Goal: Task Accomplishment & Management: Manage account settings

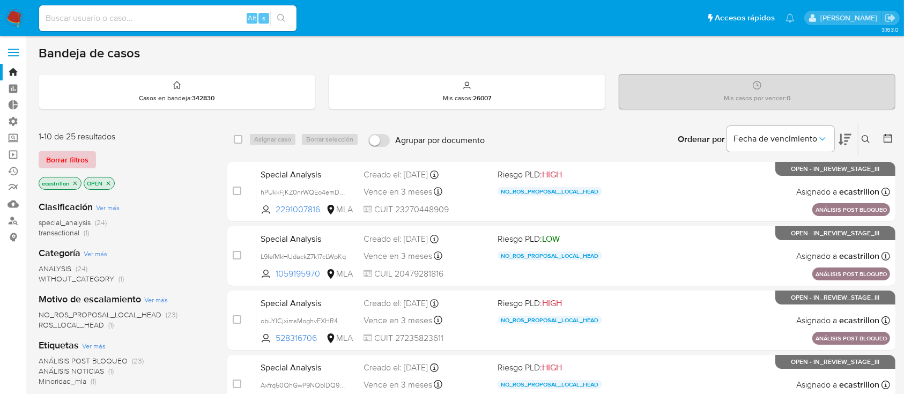
click at [65, 153] on span "Borrar filtros" at bounding box center [67, 159] width 42 height 15
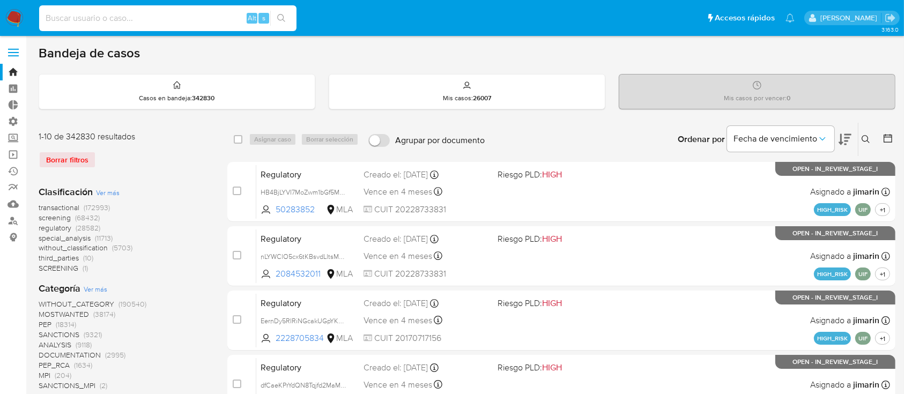
click at [96, 15] on input at bounding box center [167, 18] width 257 height 14
paste input "1185792199"
type input "1185792199"
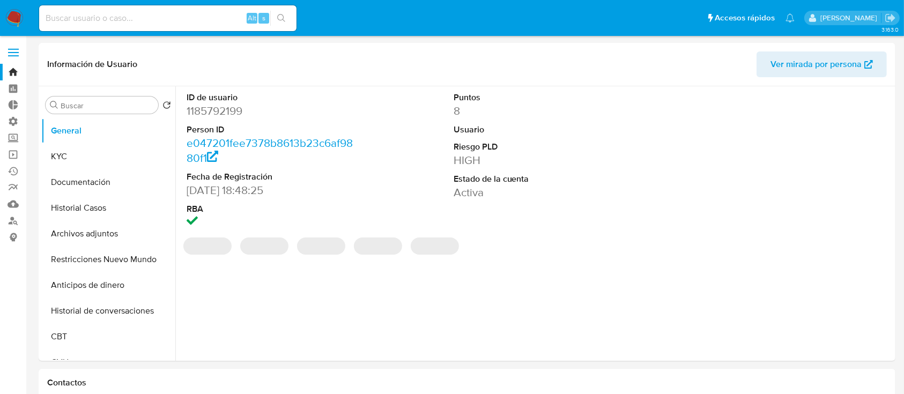
select select "10"
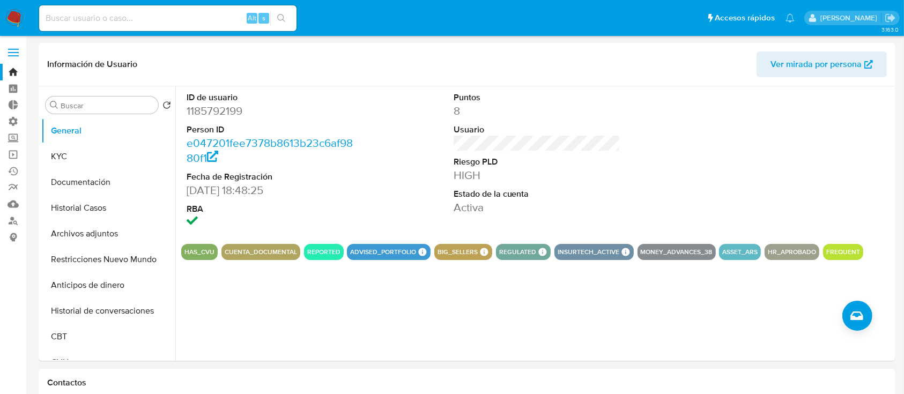
click at [139, 21] on input at bounding box center [167, 18] width 257 height 14
paste input "1185792199"
type input "1185792199"
click at [98, 195] on button "Historial Casos" at bounding box center [104, 208] width 126 height 26
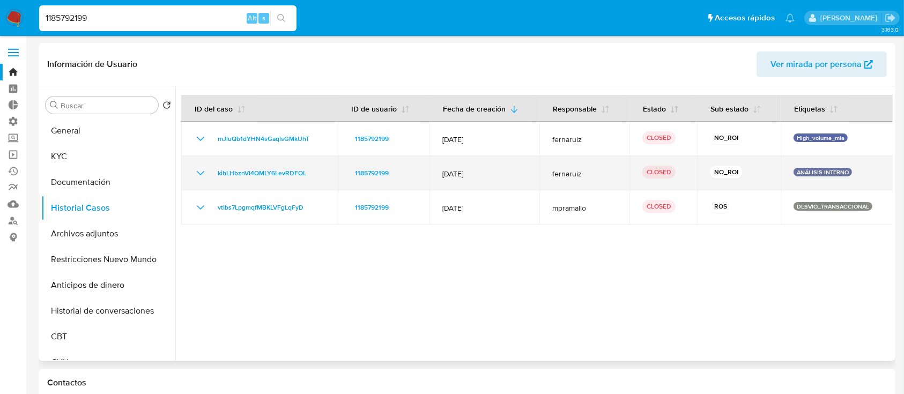
click at [200, 172] on icon "Mostrar/Ocultar" at bounding box center [200, 173] width 13 height 13
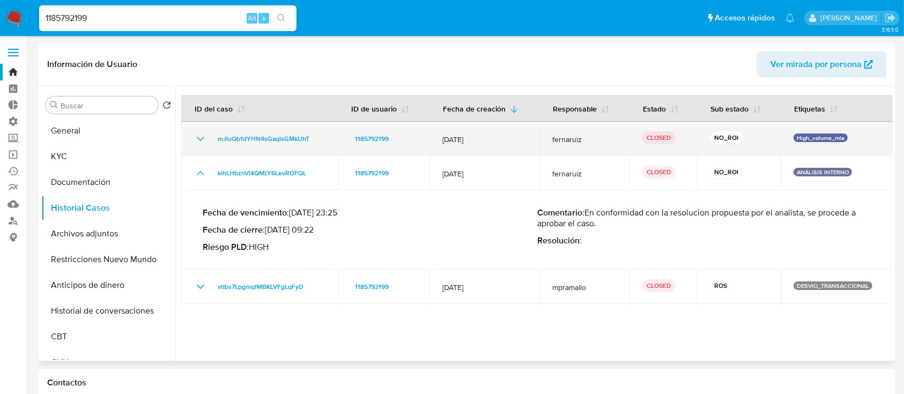
click at [195, 139] on icon "Mostrar/Ocultar" at bounding box center [200, 138] width 13 height 13
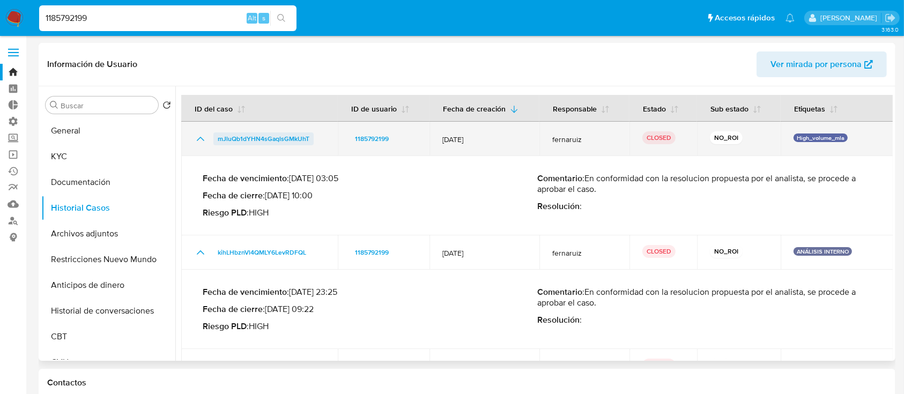
click at [281, 139] on span "mJluQb1dYHN4sGaqlsGMkUhT" at bounding box center [264, 138] width 92 height 13
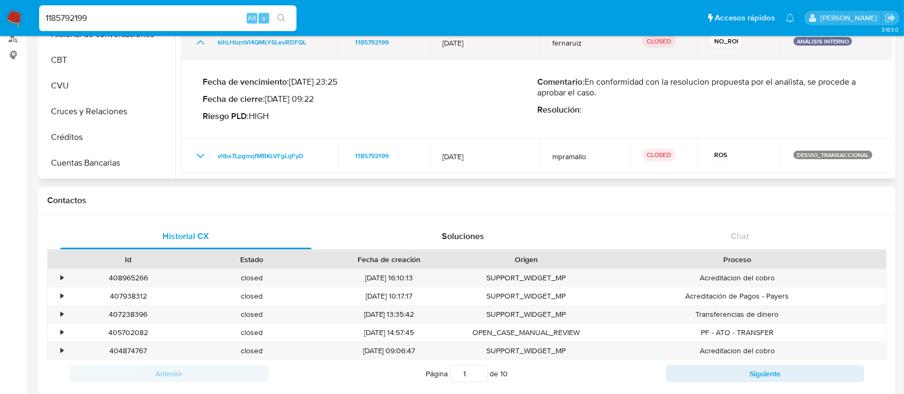
scroll to position [181, 0]
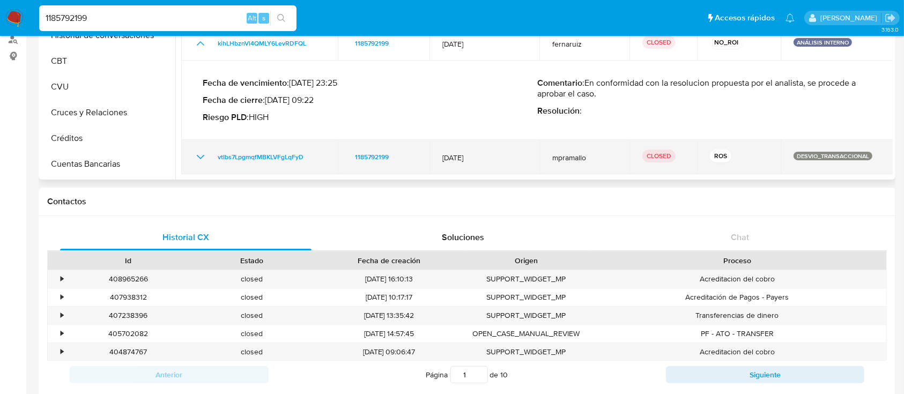
click at [193, 156] on td "vtIbs7LpgmqfMBKLVFgLqFyD" at bounding box center [259, 157] width 157 height 34
click at [194, 157] on icon "Mostrar/Ocultar" at bounding box center [200, 157] width 13 height 13
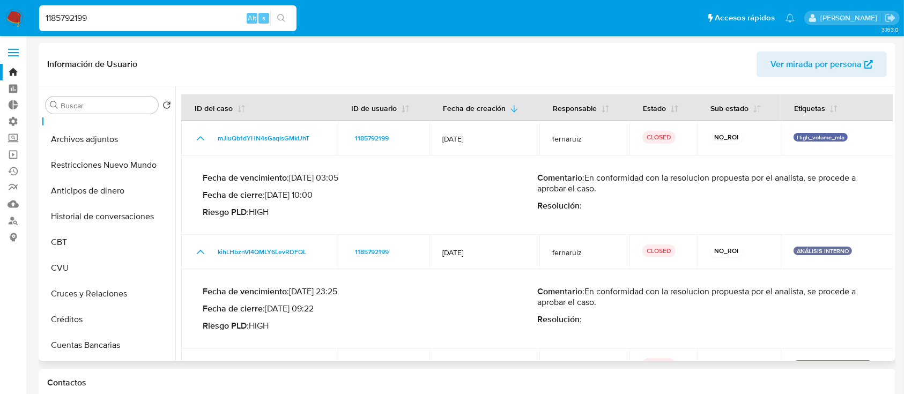
scroll to position [0, 0]
click at [91, 140] on button "Archivos adjuntos" at bounding box center [104, 140] width 126 height 26
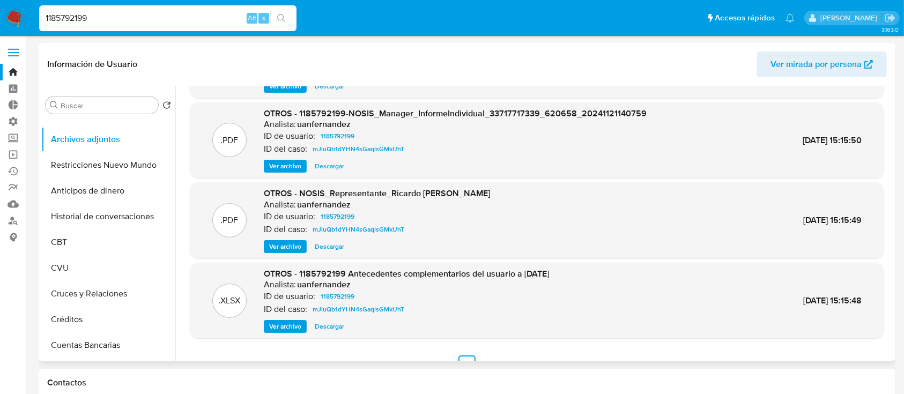
scroll to position [90, 0]
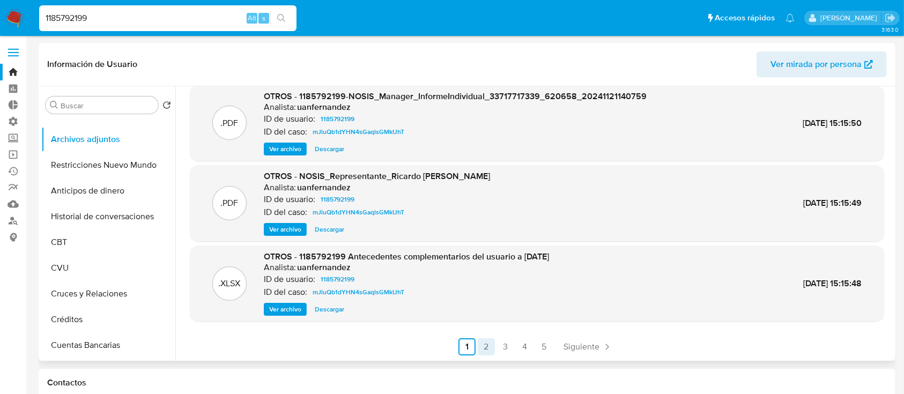
click at [488, 344] on link "2" at bounding box center [486, 346] width 17 height 17
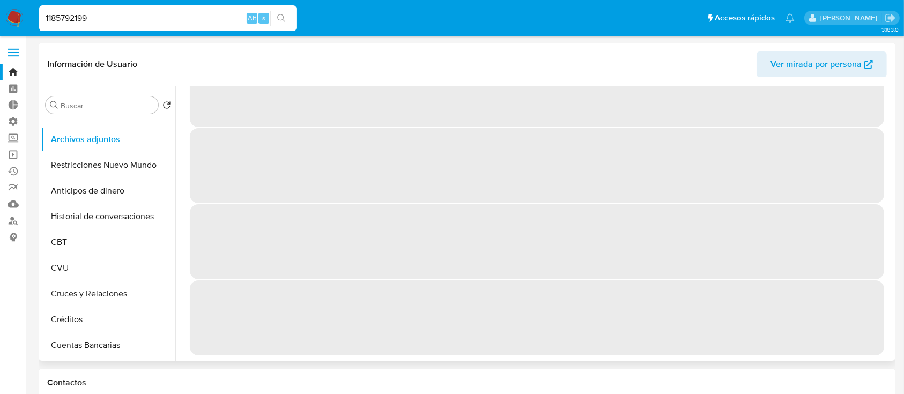
scroll to position [0, 0]
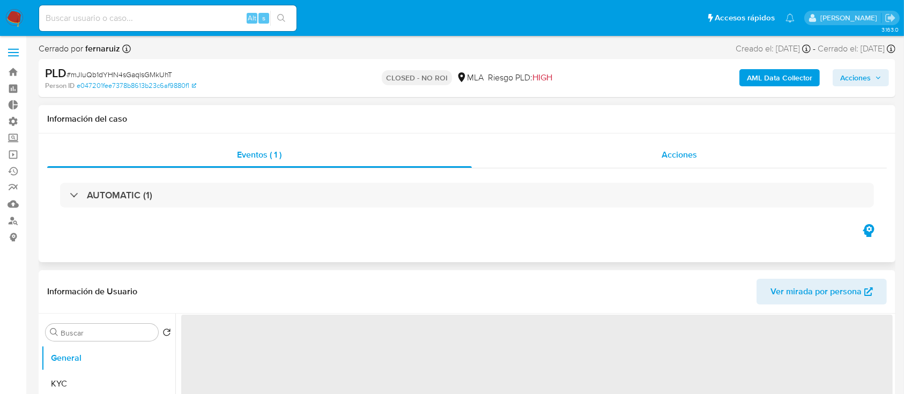
click at [637, 157] on div "Acciones" at bounding box center [680, 155] width 416 height 26
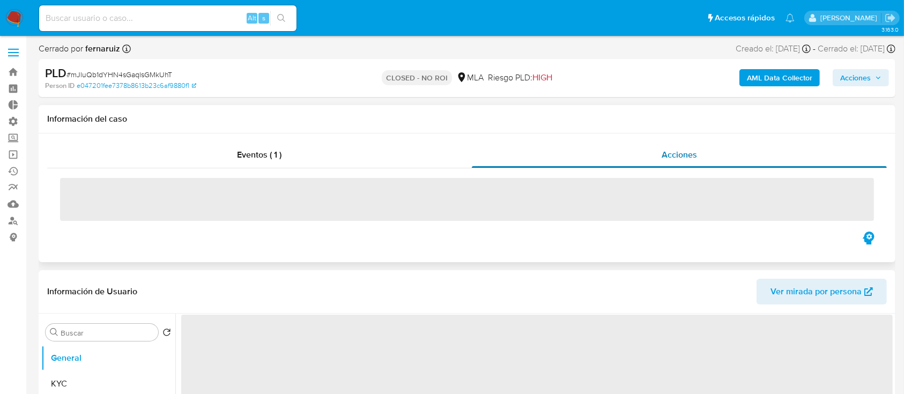
select select "10"
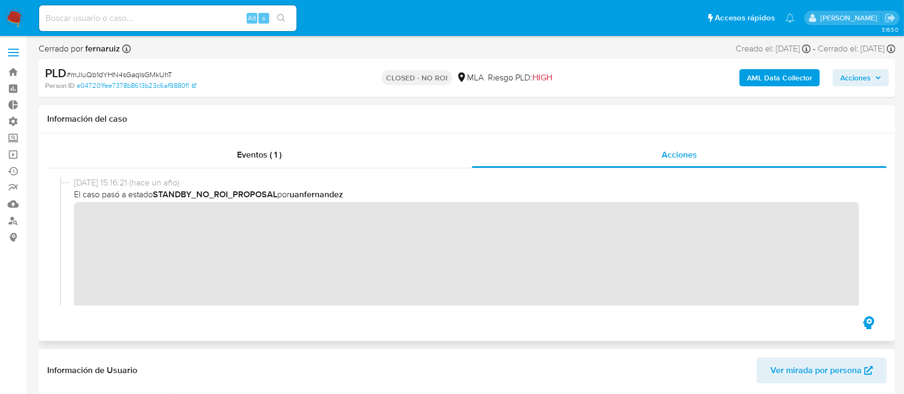
scroll to position [139, 0]
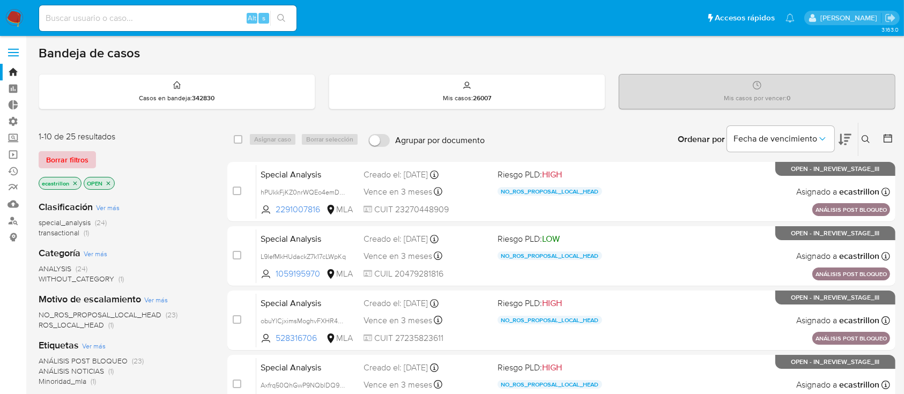
click at [78, 158] on span "Borrar filtros" at bounding box center [67, 159] width 42 height 15
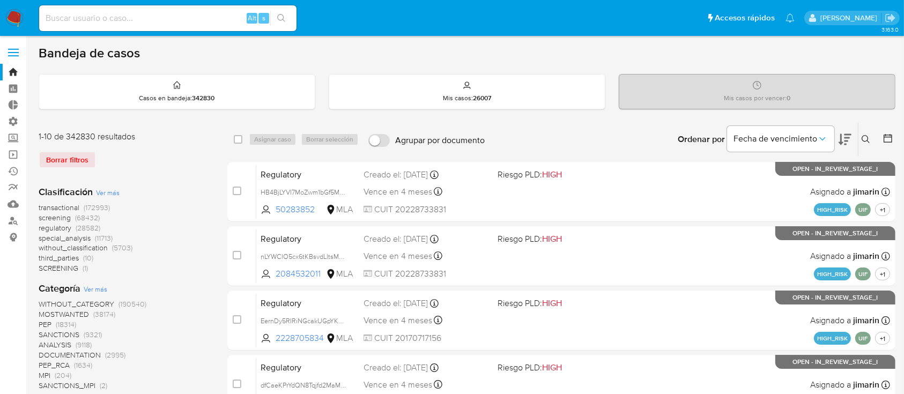
click at [116, 21] on input at bounding box center [167, 18] width 257 height 14
paste input "1185792199"
type input "1185792199"
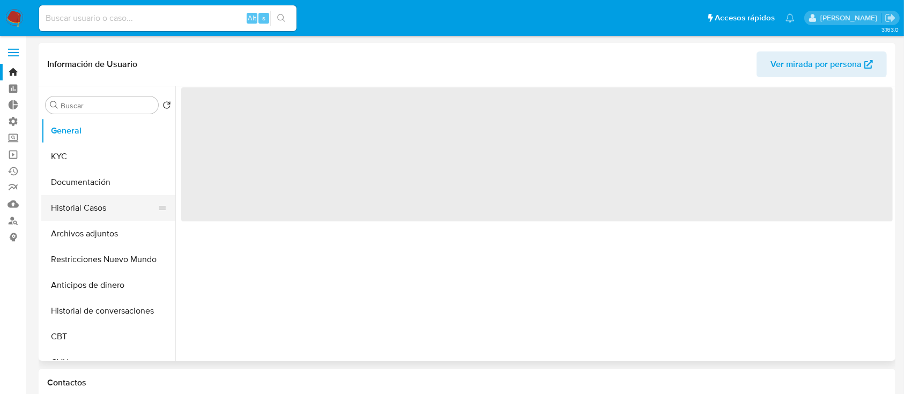
click at [104, 202] on button "Historial Casos" at bounding box center [104, 208] width 126 height 26
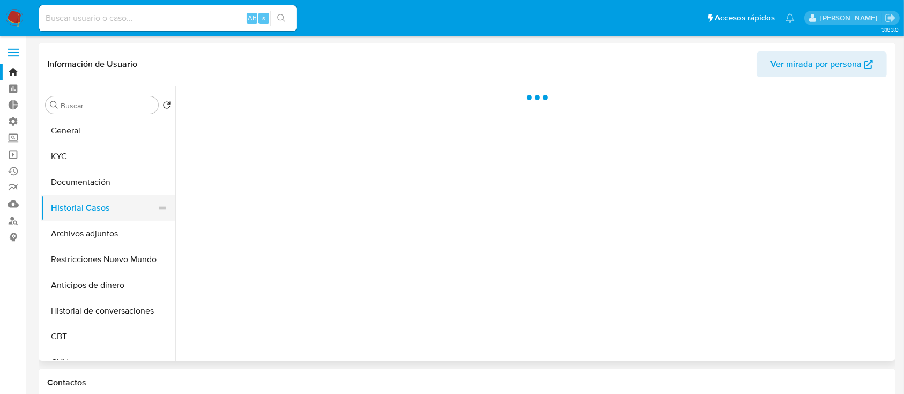
select select "10"
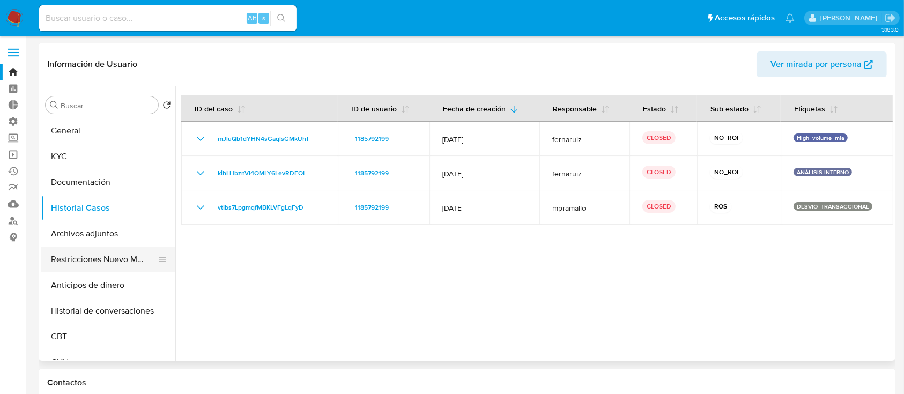
click at [119, 263] on button "Restricciones Nuevo Mundo" at bounding box center [104, 260] width 126 height 26
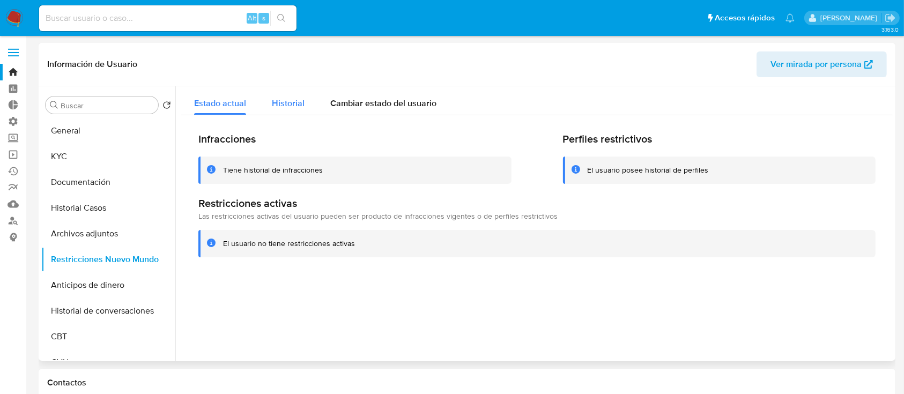
click at [297, 98] on span "Historial" at bounding box center [288, 103] width 33 height 12
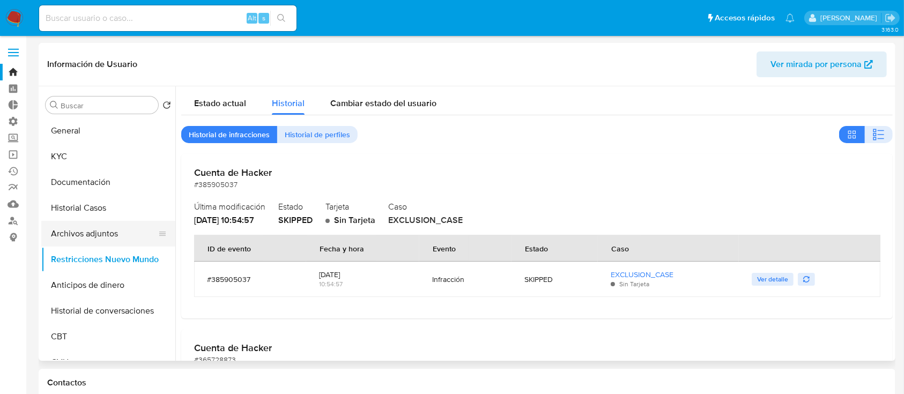
click at [92, 228] on button "Archivos adjuntos" at bounding box center [104, 234] width 126 height 26
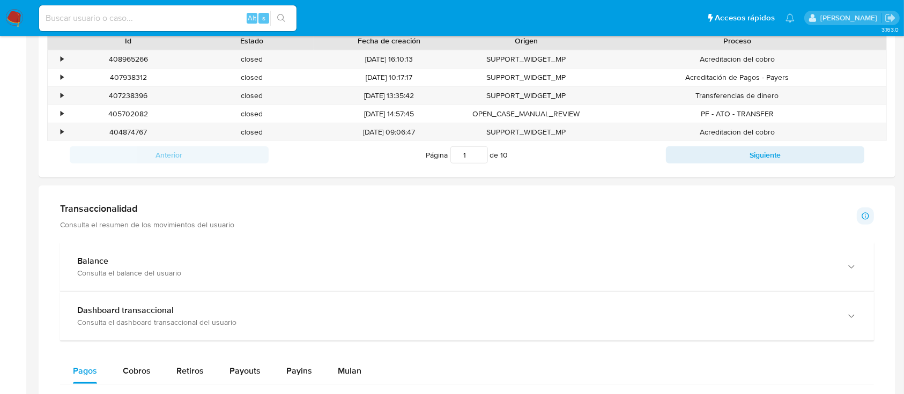
scroll to position [402, 0]
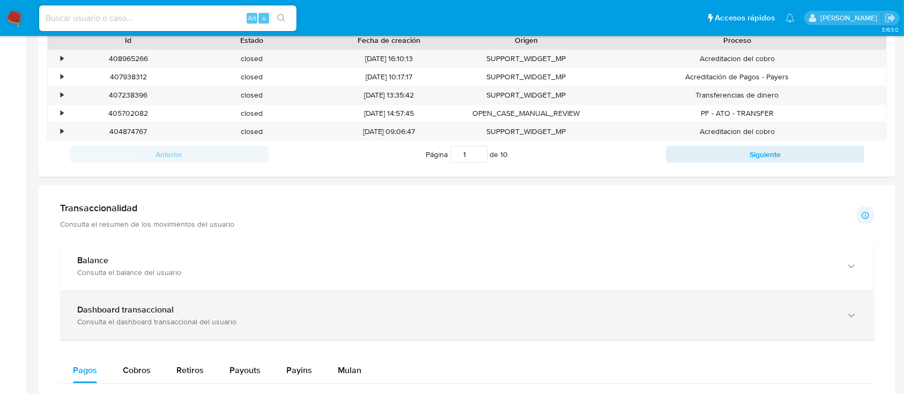
click at [119, 296] on div "Dashboard transaccional Consulta el dashboard transaccional del usuario" at bounding box center [467, 315] width 814 height 49
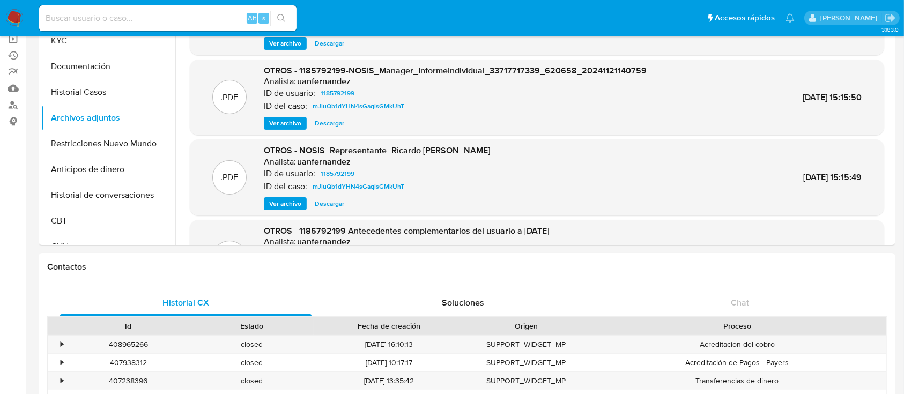
scroll to position [0, 0]
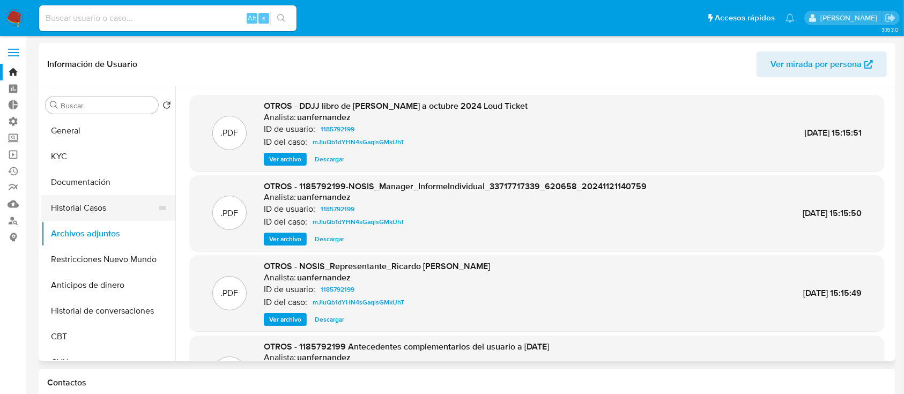
click at [72, 195] on button "Historial Casos" at bounding box center [104, 208] width 126 height 26
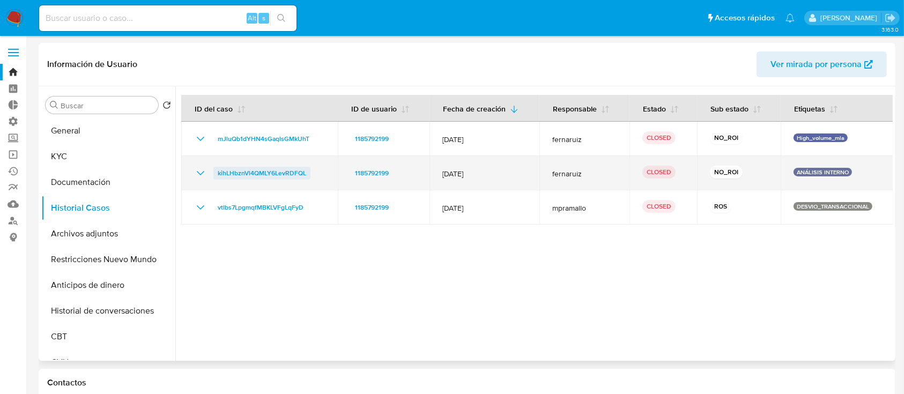
click at [248, 175] on td "kihLHbznVl4QMLY6LevRDFQL" at bounding box center [259, 173] width 157 height 34
click at [248, 175] on span "kihLHbznVl4QMLY6LevRDFQL" at bounding box center [262, 173] width 89 height 13
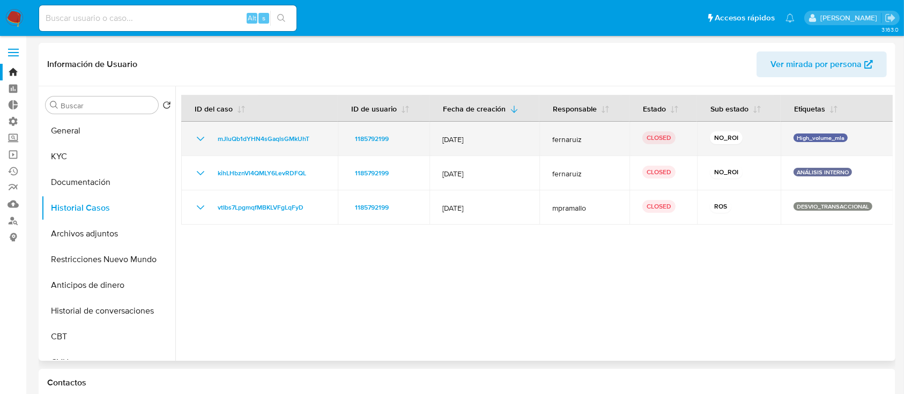
click at [197, 141] on icon "Mostrar/Ocultar" at bounding box center [200, 138] width 13 height 13
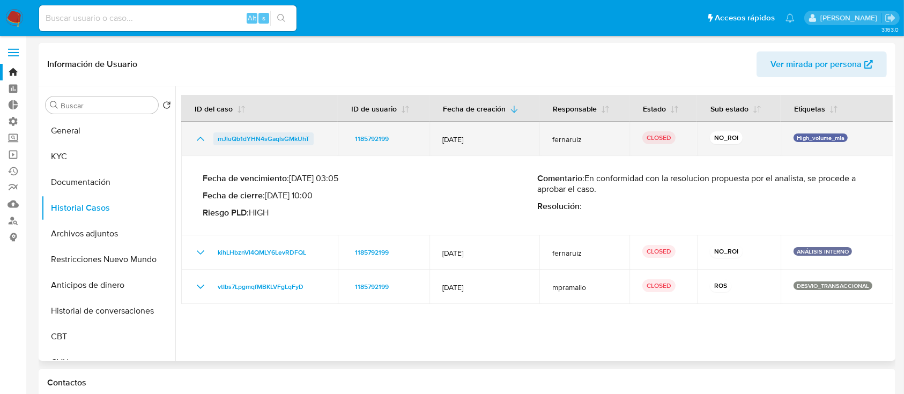
click at [244, 144] on span "mJluQb1dYHN4sGaqlsGMkUhT" at bounding box center [264, 138] width 92 height 13
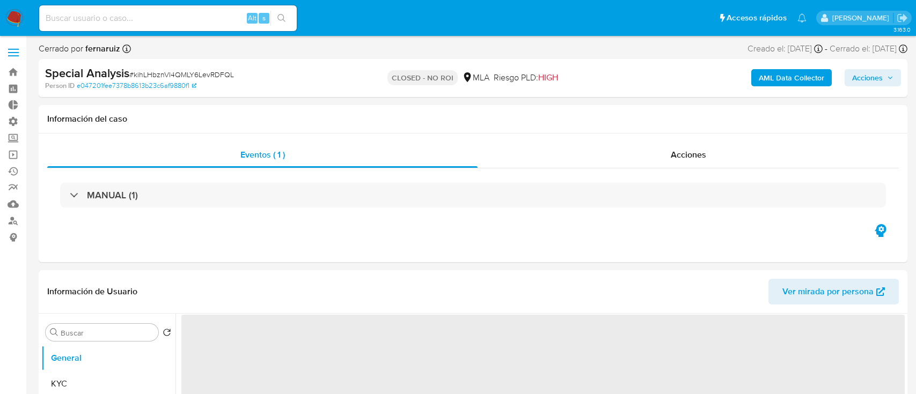
select select "10"
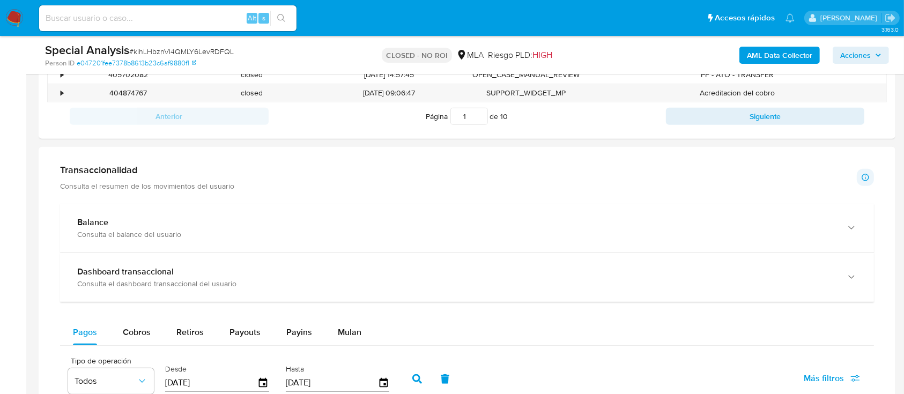
scroll to position [642, 0]
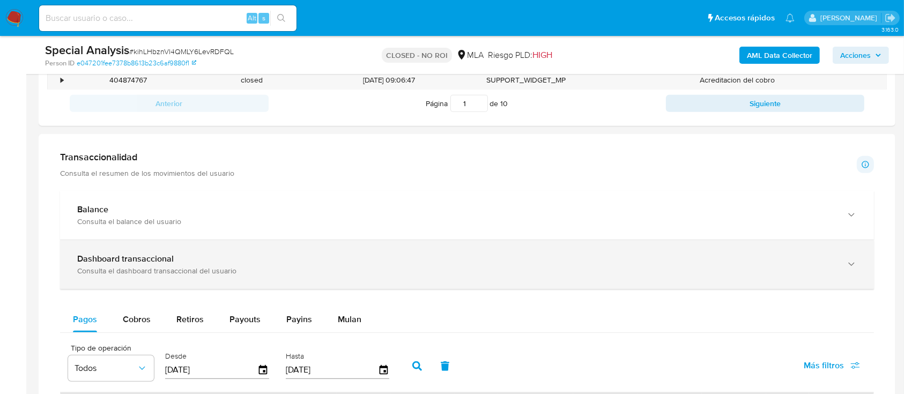
click at [124, 268] on div "Consulta el dashboard transaccional del usuario" at bounding box center [456, 271] width 758 height 10
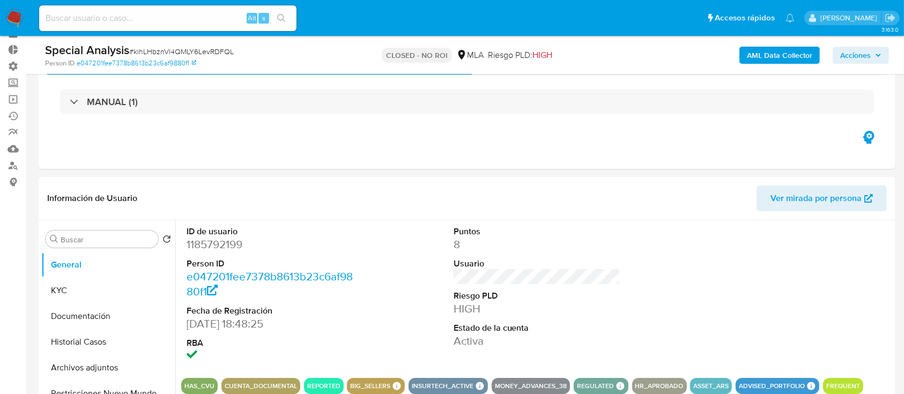
scroll to position [56, 0]
click at [86, 362] on button "Archivos adjuntos" at bounding box center [104, 368] width 126 height 26
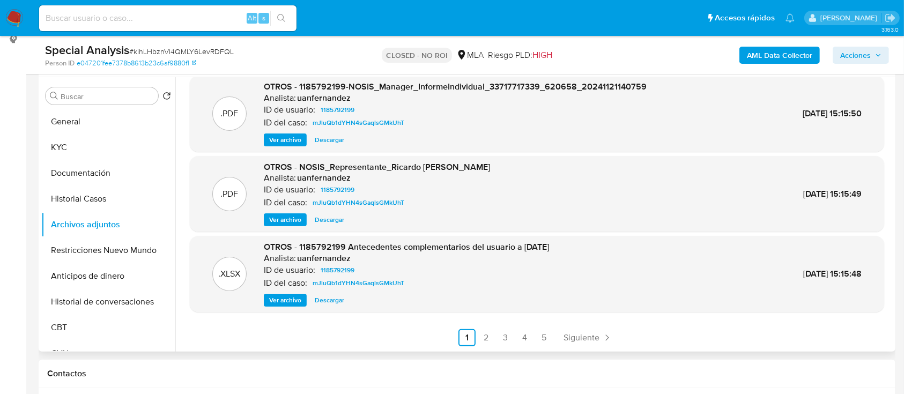
scroll to position [200, 0]
click at [480, 329] on link "2" at bounding box center [486, 336] width 17 height 17
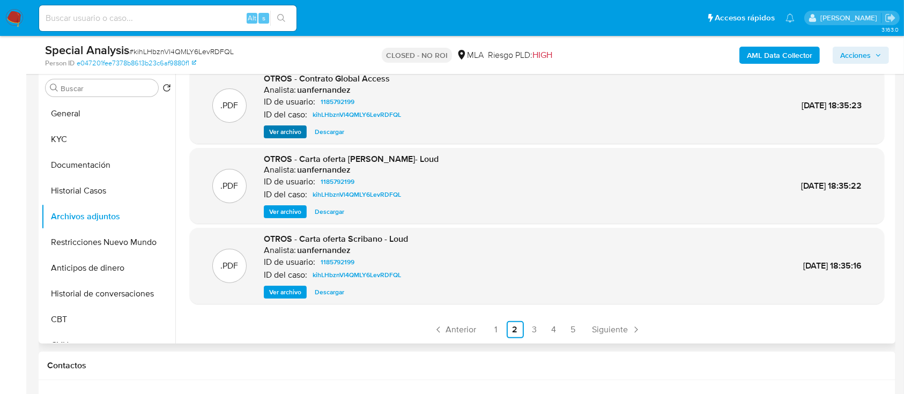
scroll to position [207, 0]
click at [96, 200] on button "Historial Casos" at bounding box center [104, 191] width 126 height 26
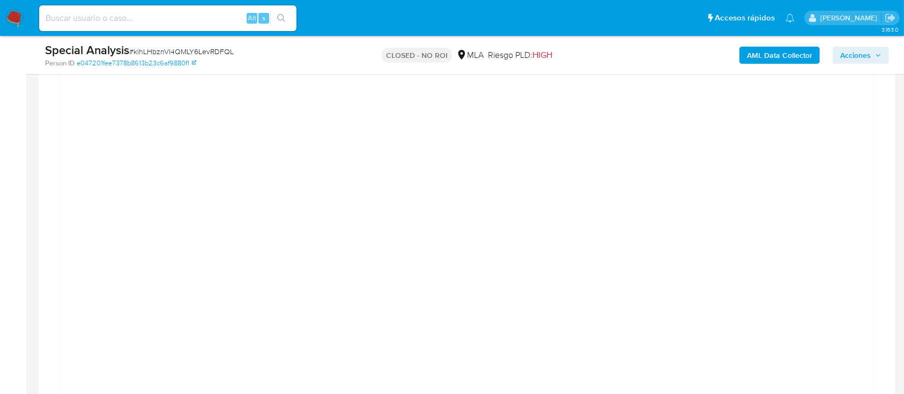
scroll to position [850, 0]
click at [2, 156] on aside "Bandeja Tablero Tablero Externo Administración Reglas Roles Usuarios Equipos Co…" at bounding box center [13, 289] width 26 height 2278
click at [72, 164] on div at bounding box center [467, 331] width 797 height 483
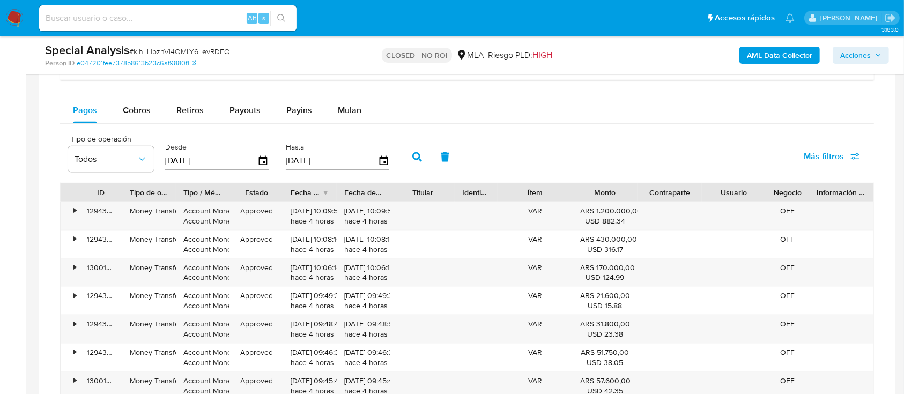
scroll to position [1313, 0]
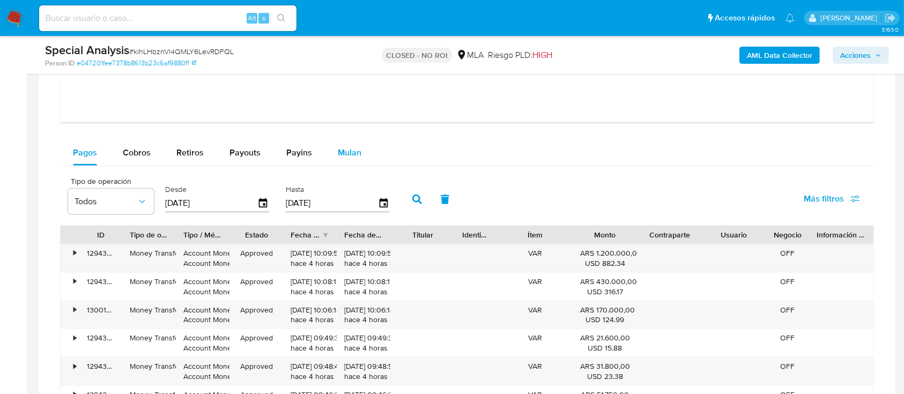
click at [351, 148] on span "Mulan" at bounding box center [350, 152] width 24 height 12
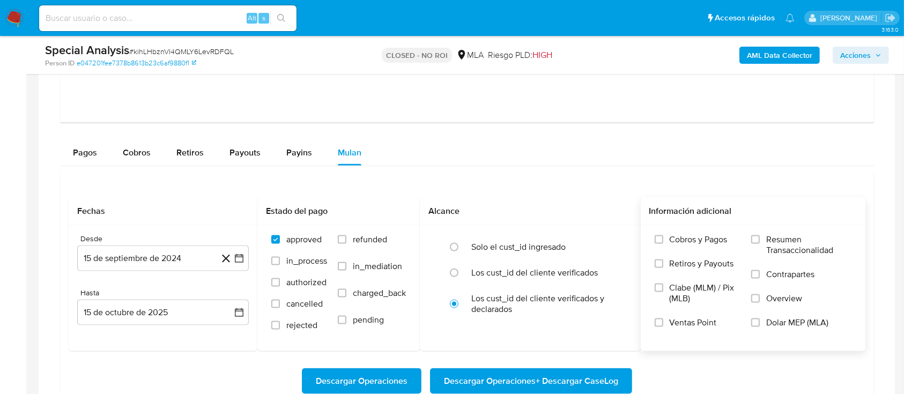
click at [758, 329] on label "Dolar MEP (MLA)" at bounding box center [801, 330] width 100 height 24
click at [758, 327] on input "Dolar MEP (MLA)" at bounding box center [755, 323] width 9 height 9
click at [492, 373] on span "Descargar Operaciones + Descargar CaseLog" at bounding box center [531, 382] width 174 height 24
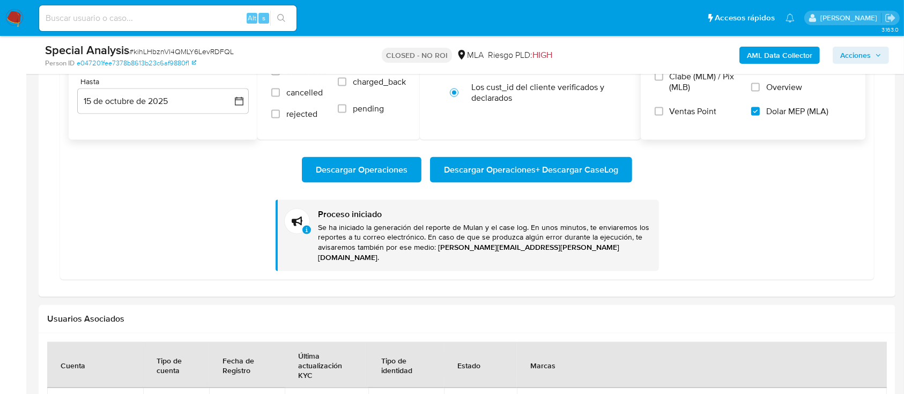
scroll to position [1525, 0]
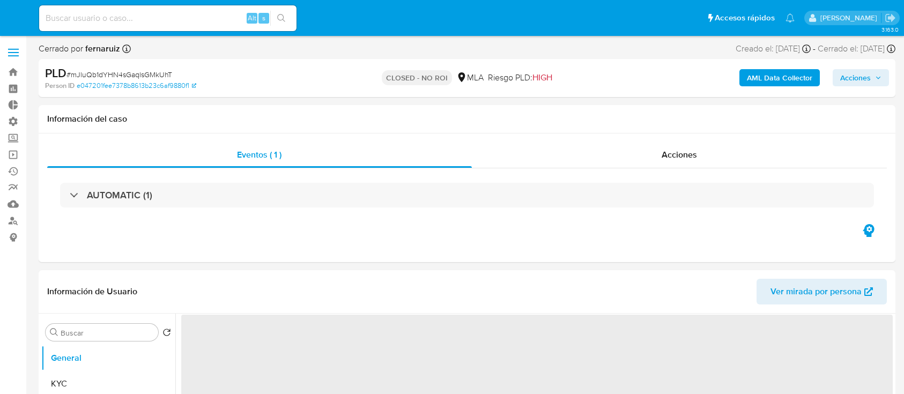
select select "10"
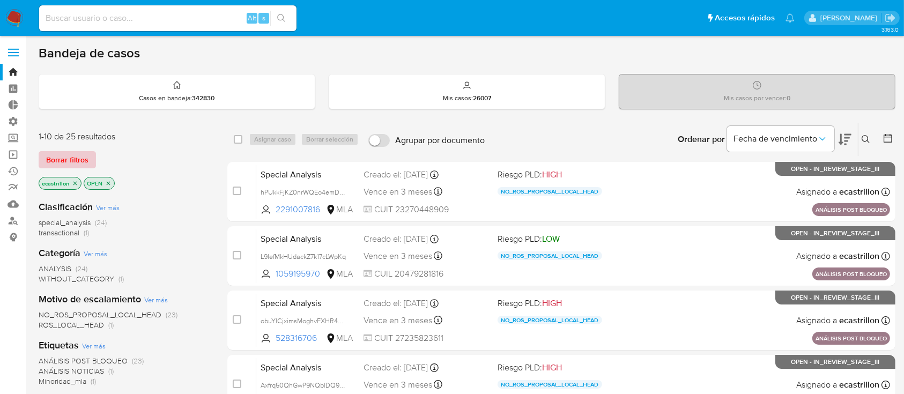
click at [42, 157] on button "Borrar filtros" at bounding box center [67, 159] width 57 height 17
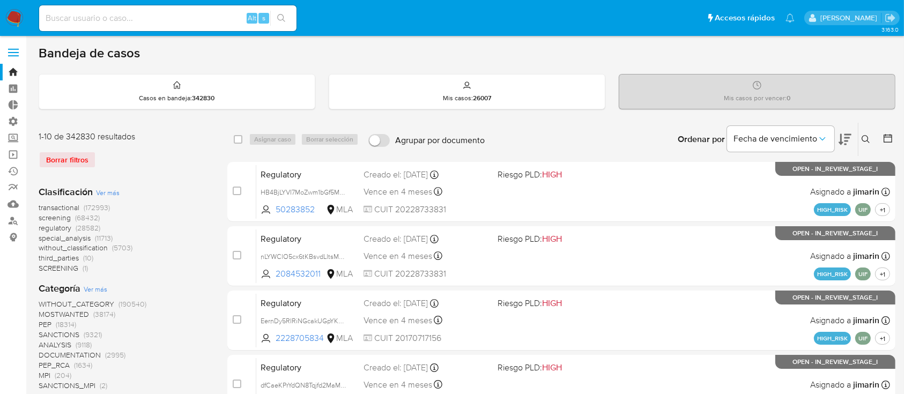
click at [86, 14] on input at bounding box center [167, 18] width 257 height 14
paste input "150045435"
type input "150045435"
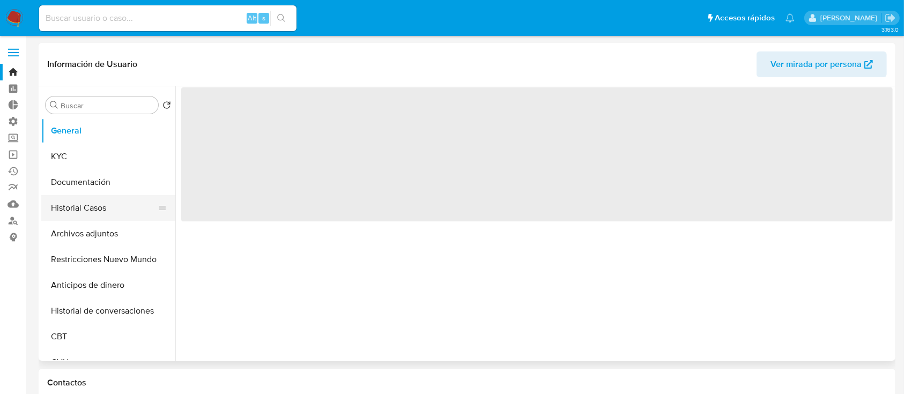
select select "10"
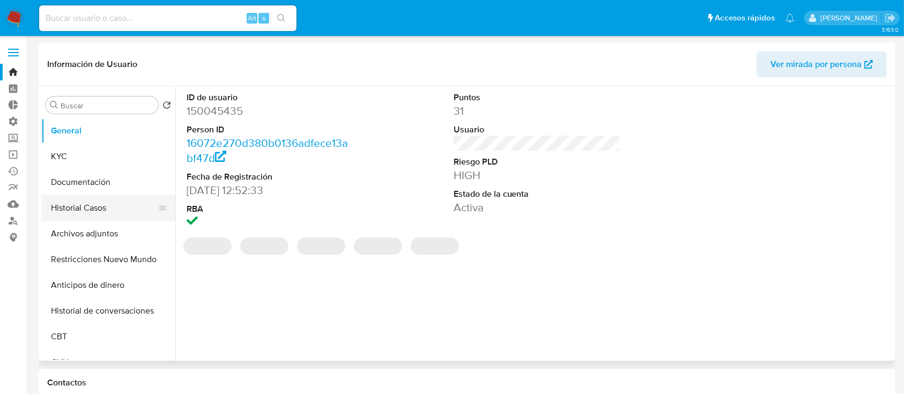
click at [82, 195] on button "Historial Casos" at bounding box center [104, 208] width 126 height 26
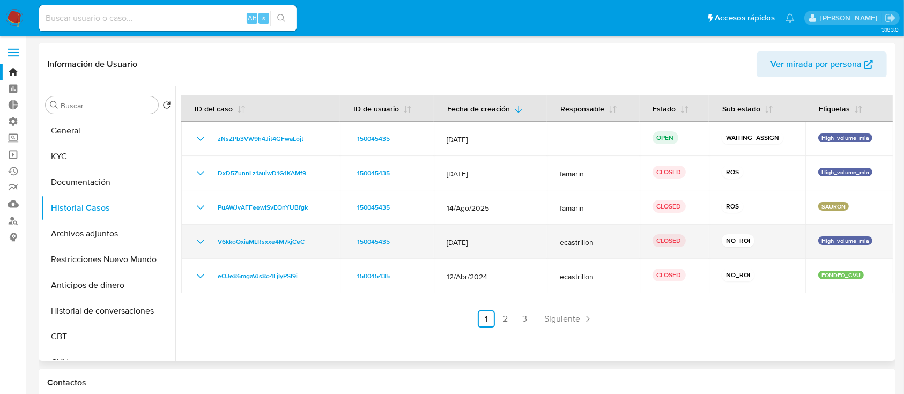
click at [284, 253] on td "V6kkoQxiaMLRsxxe4M7kjCeC" at bounding box center [260, 242] width 159 height 34
click at [285, 242] on span "V6kkoQxiaMLRsxxe4M7kjCeC" at bounding box center [261, 241] width 87 height 13
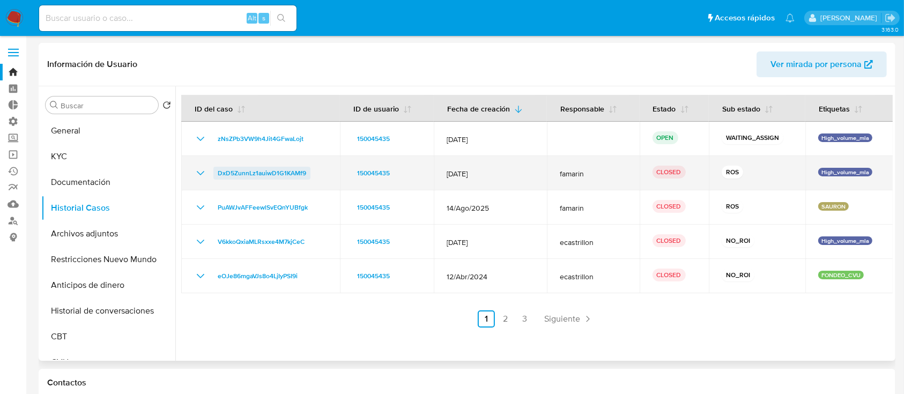
click at [224, 167] on span "DxD5ZunnLz1auiwD1G1KAMf9" at bounding box center [262, 173] width 89 height 13
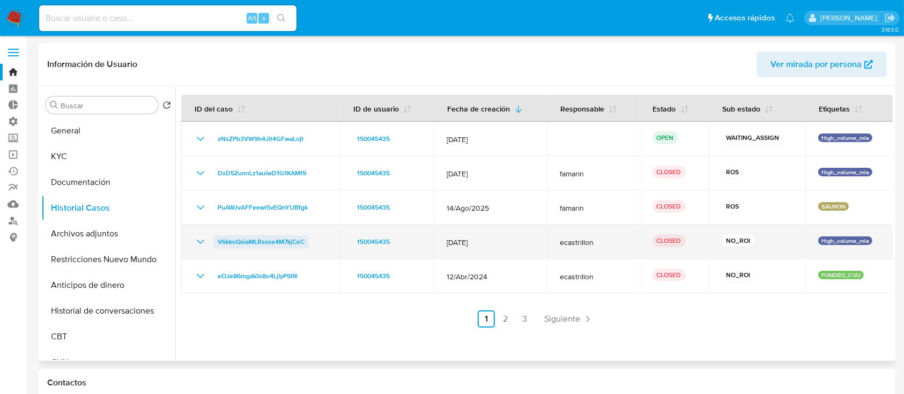
click at [277, 240] on span "V6kkoQxiaMLRsxxe4M7kjCeC" at bounding box center [261, 241] width 87 height 13
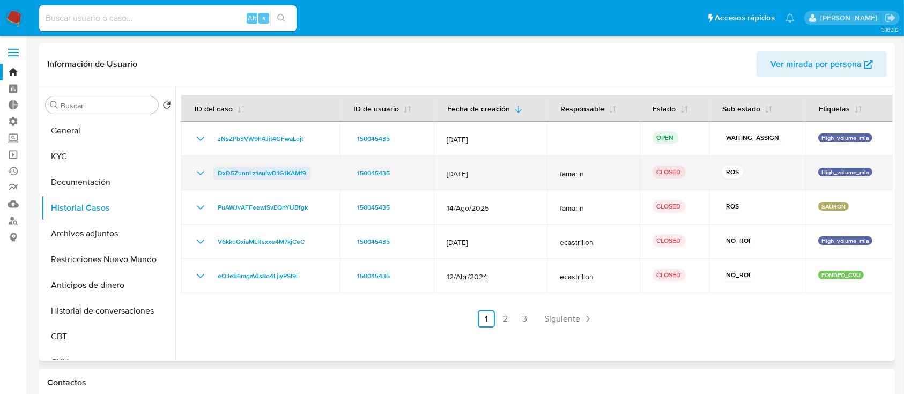
click at [231, 168] on span "DxD5ZunnLz1auiwD1G1KAMf9" at bounding box center [262, 173] width 89 height 13
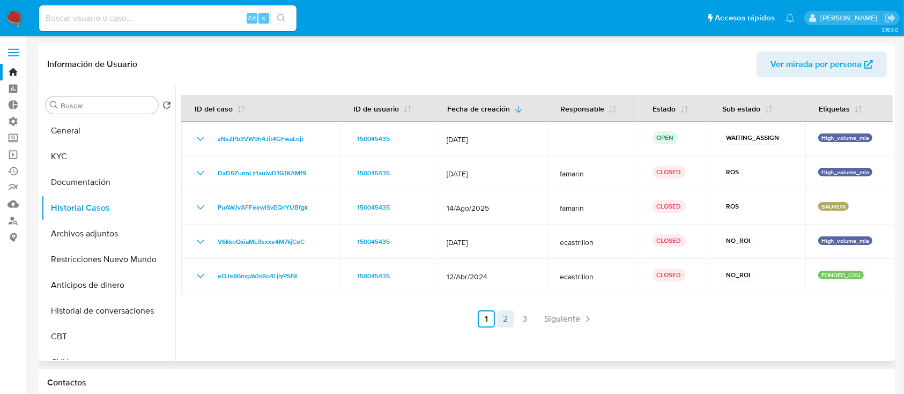
click at [501, 321] on link "2" at bounding box center [505, 319] width 17 height 17
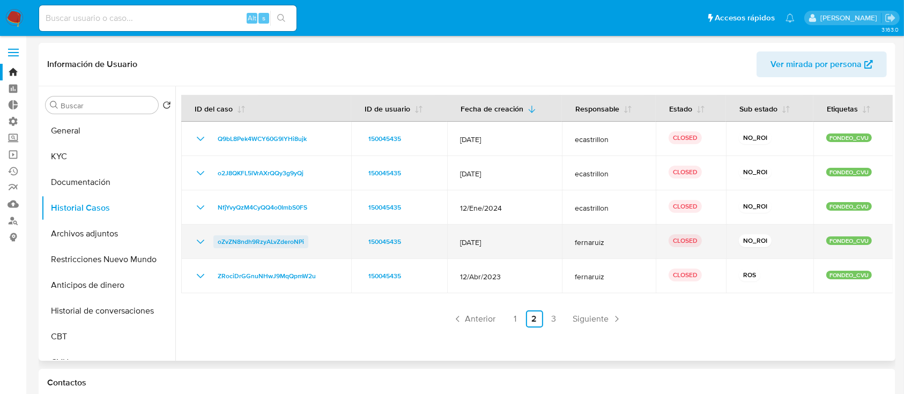
click at [283, 244] on span "oZvZN8ndh9RzyALvZderoNPi" at bounding box center [261, 241] width 86 height 13
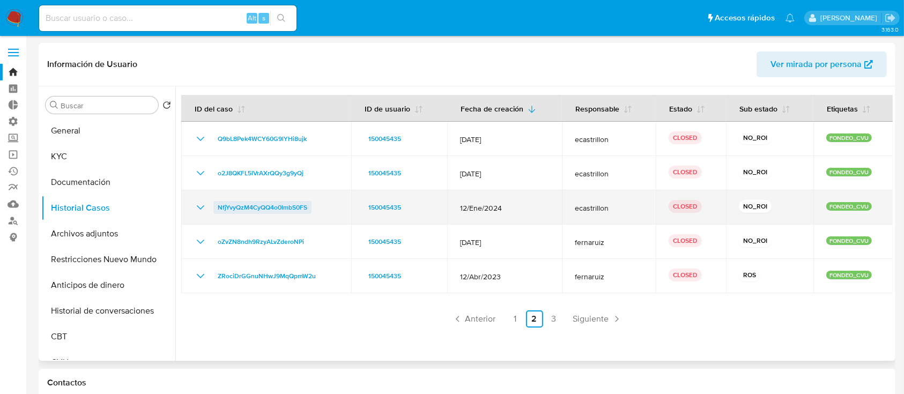
click at [255, 202] on span "NfjYvyQzM4CyQQ4o0ImbS0FS" at bounding box center [263, 207] width 90 height 13
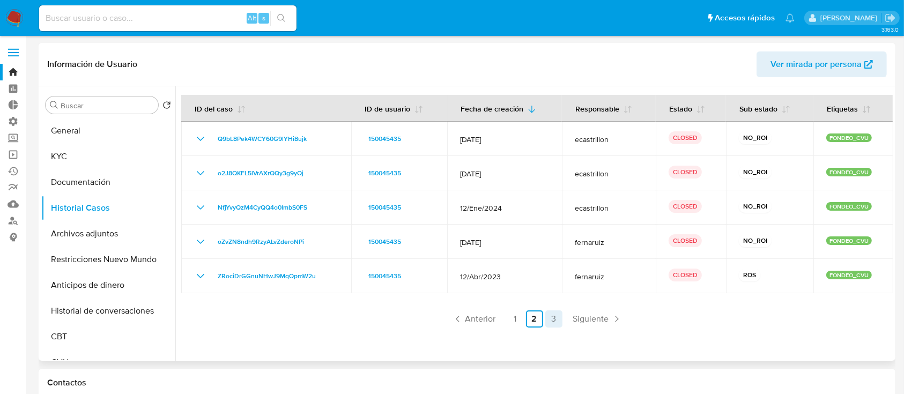
click at [546, 314] on link "3" at bounding box center [553, 319] width 17 height 17
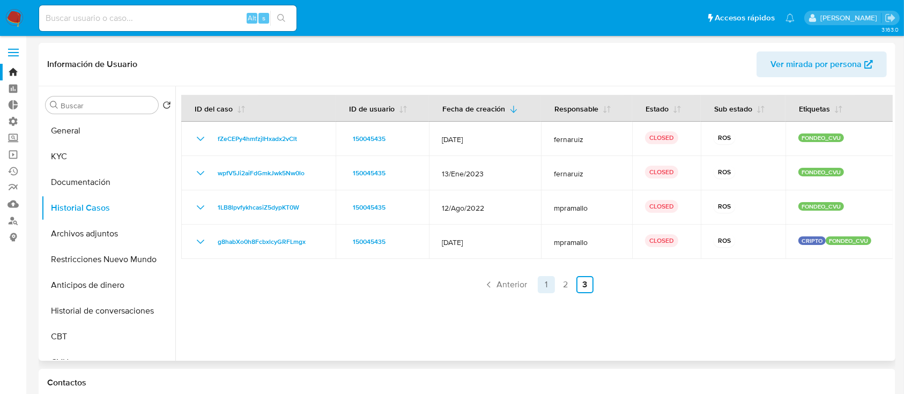
click at [549, 277] on link "1" at bounding box center [546, 284] width 17 height 17
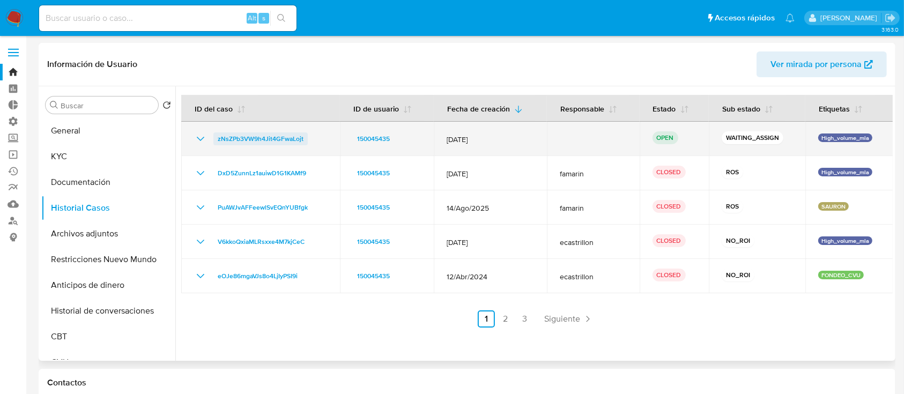
click at [250, 140] on span "zNsZPb3VW9h4Jit4GFwaLojt" at bounding box center [261, 138] width 86 height 13
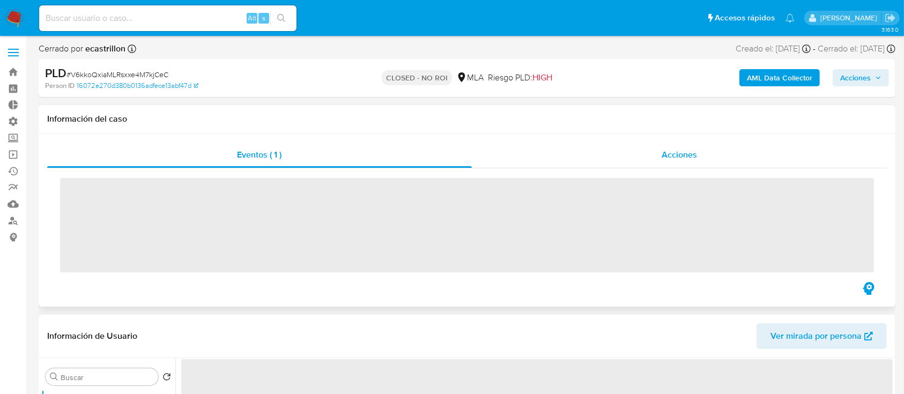
click at [635, 156] on div "Acciones" at bounding box center [680, 155] width 416 height 26
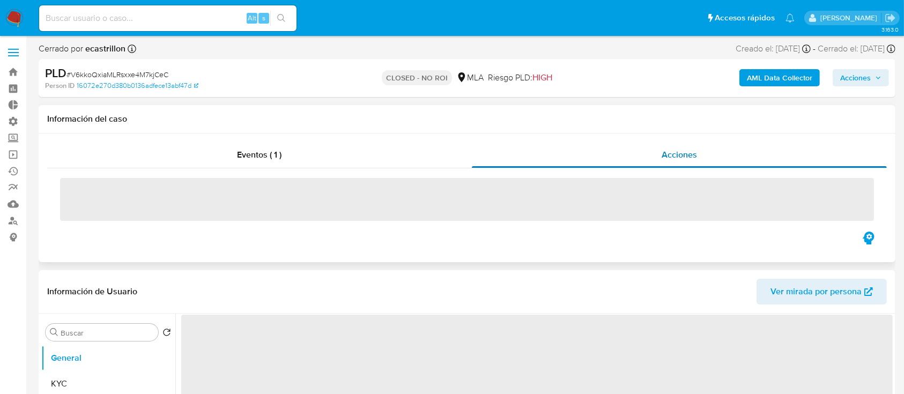
select select "10"
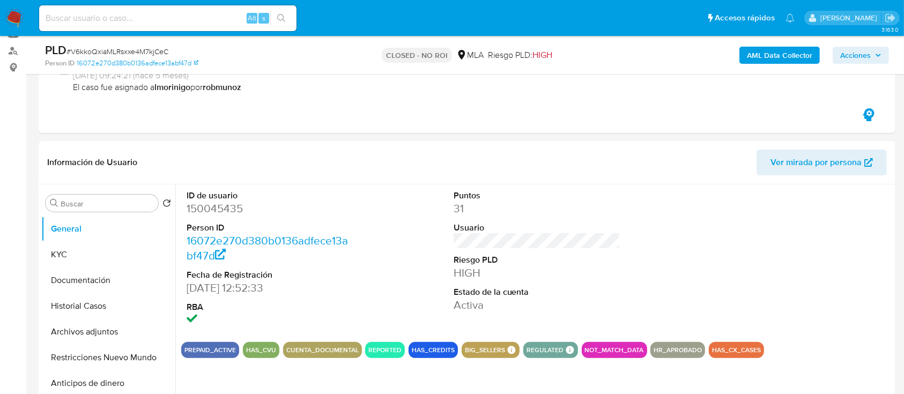
scroll to position [171, 0]
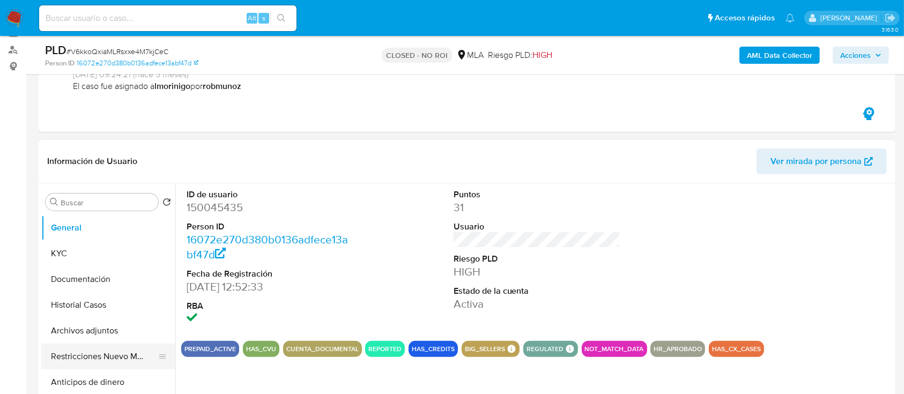
click at [79, 353] on button "Restricciones Nuevo Mundo" at bounding box center [104, 357] width 126 height 26
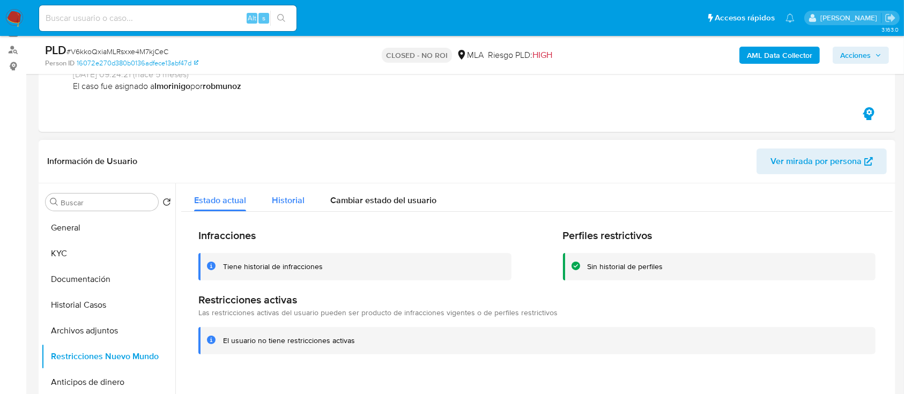
click at [282, 196] on span "Historial" at bounding box center [288, 200] width 33 height 12
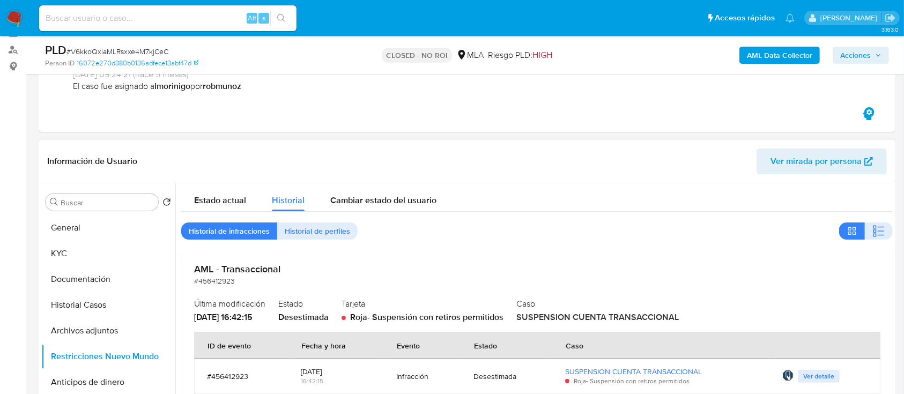
scroll to position [232, 0]
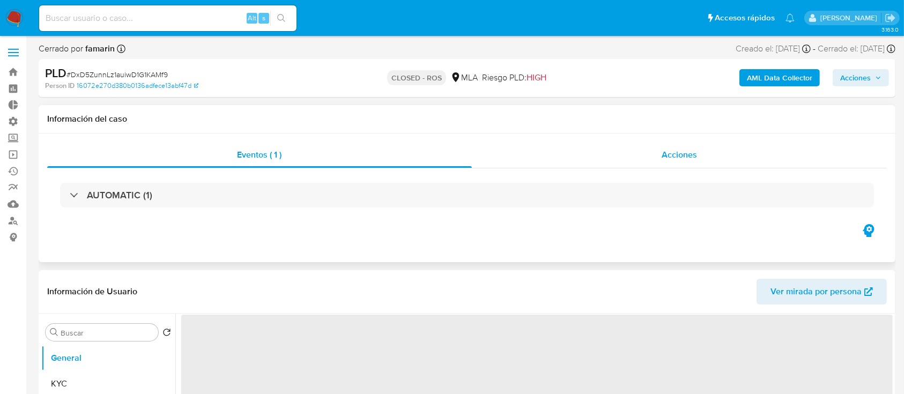
click at [627, 148] on div "Acciones" at bounding box center [680, 155] width 416 height 26
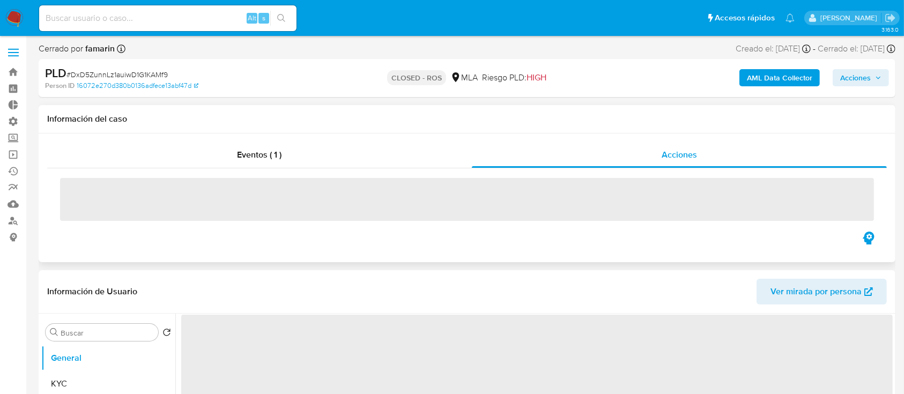
select select "10"
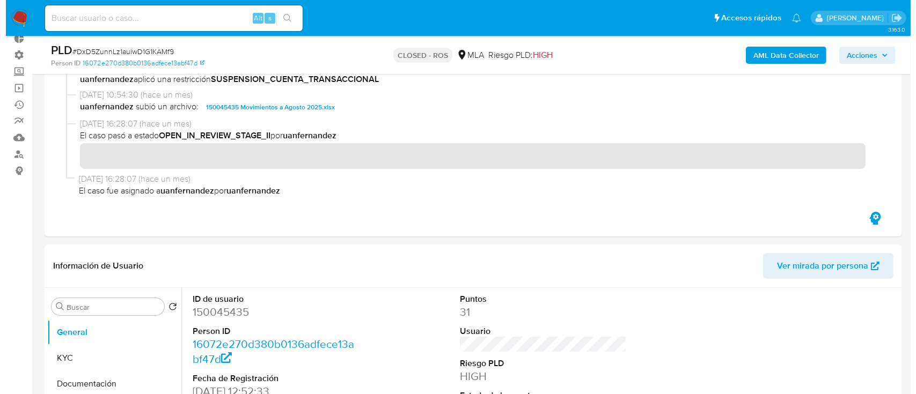
scroll to position [241, 0]
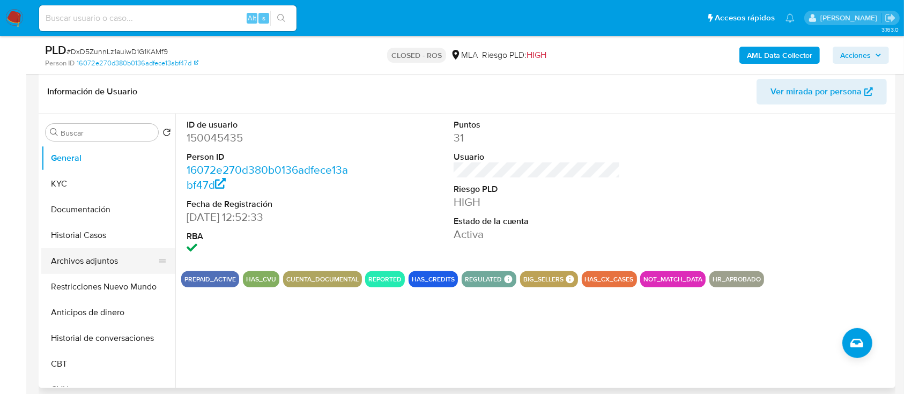
click at [101, 272] on button "Archivos adjuntos" at bounding box center [104, 261] width 126 height 26
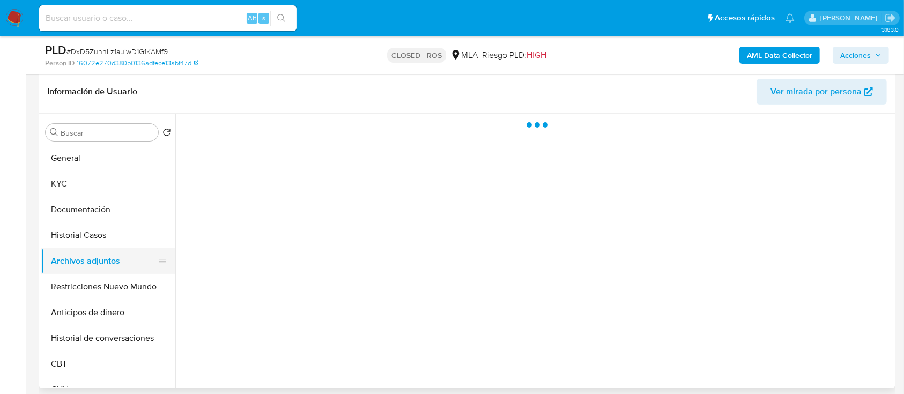
click at [101, 272] on button "Archivos adjuntos" at bounding box center [104, 261] width 126 height 26
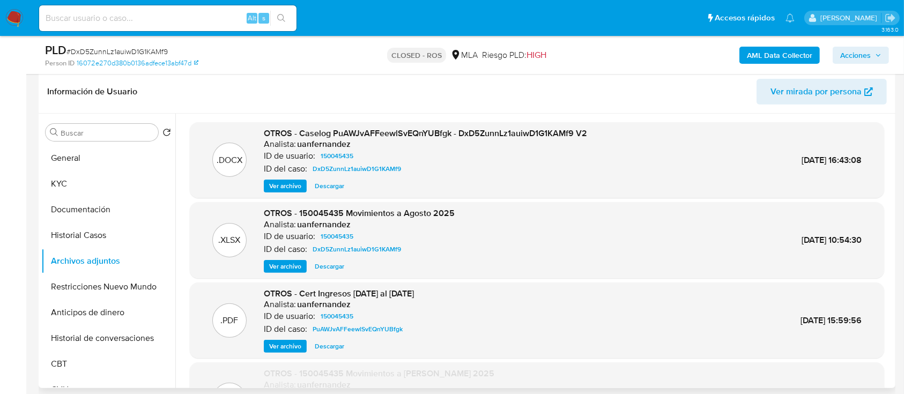
click at [279, 185] on span "Ver archivo" at bounding box center [285, 186] width 32 height 11
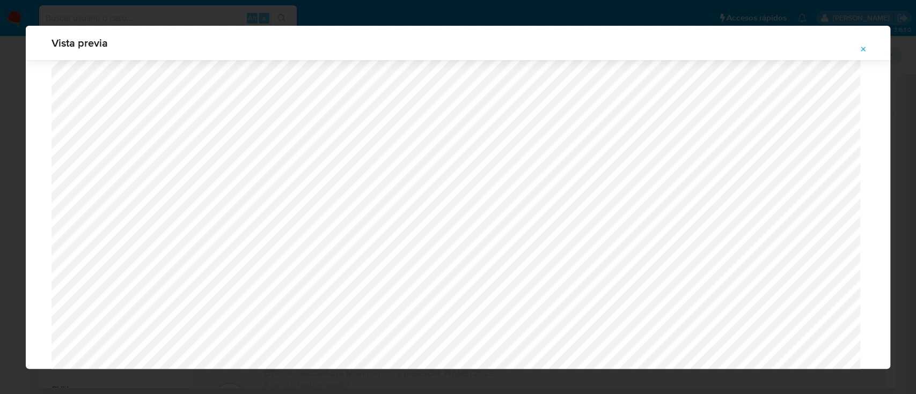
scroll to position [1125, 0]
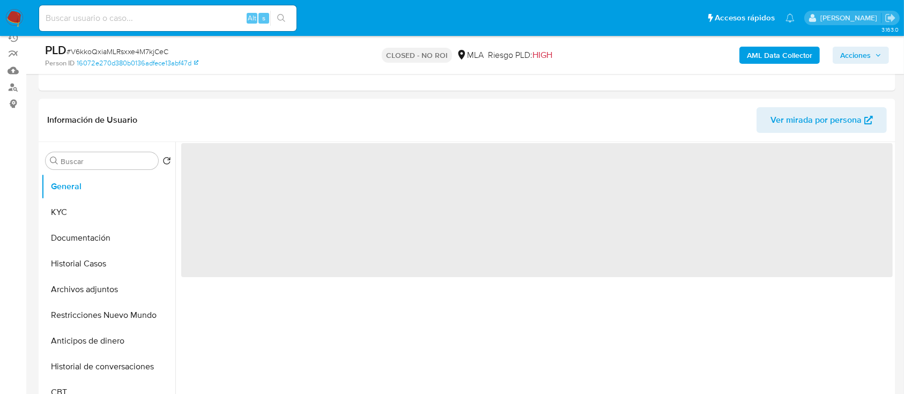
scroll to position [134, 0]
click at [89, 286] on button "Archivos adjuntos" at bounding box center [104, 289] width 126 height 26
select select "10"
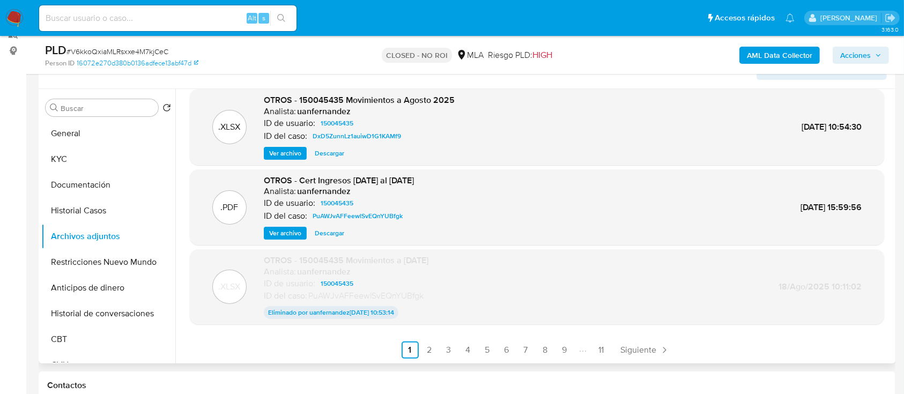
scroll to position [189, 0]
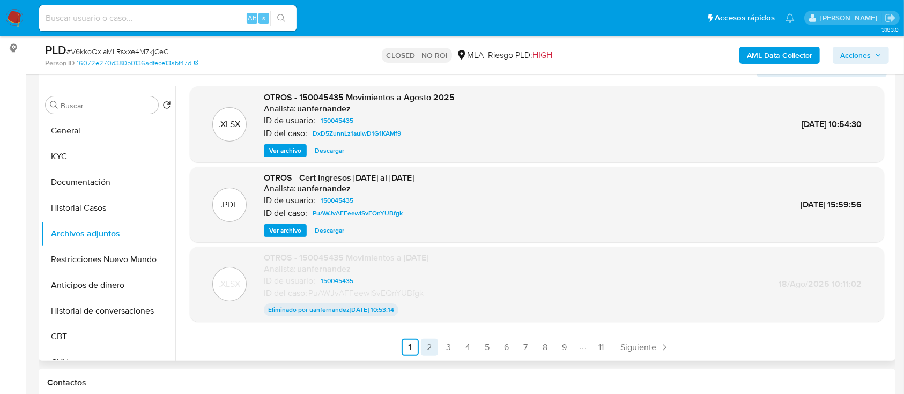
click at [428, 345] on link "2" at bounding box center [429, 347] width 17 height 17
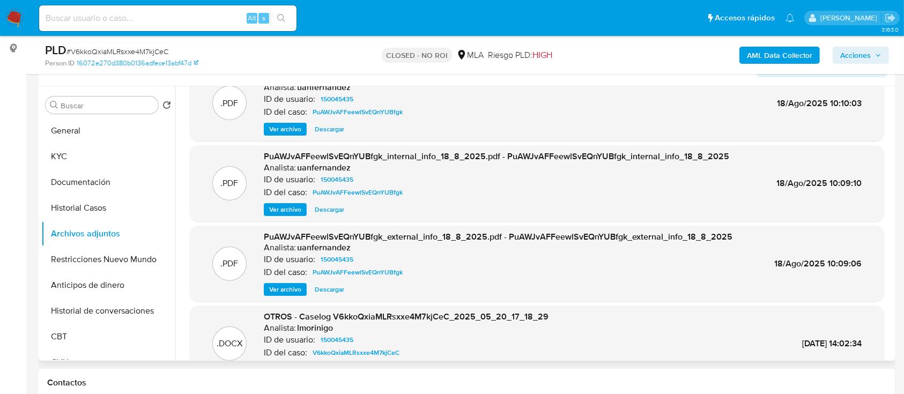
scroll to position [90, 0]
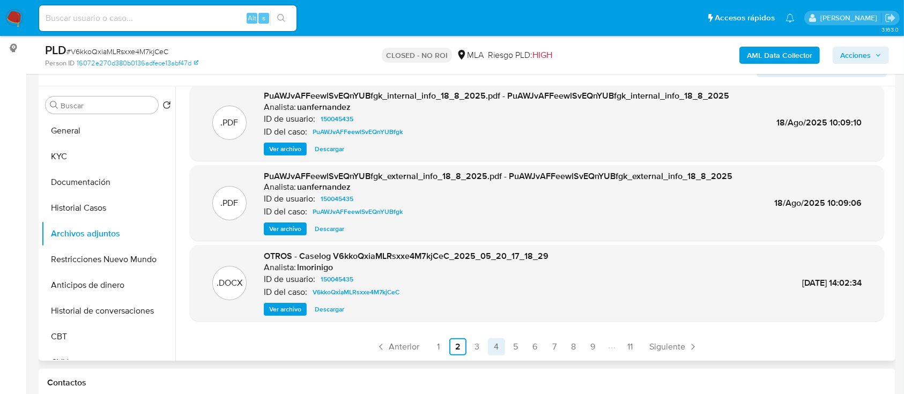
click at [488, 340] on link "4" at bounding box center [496, 346] width 17 height 17
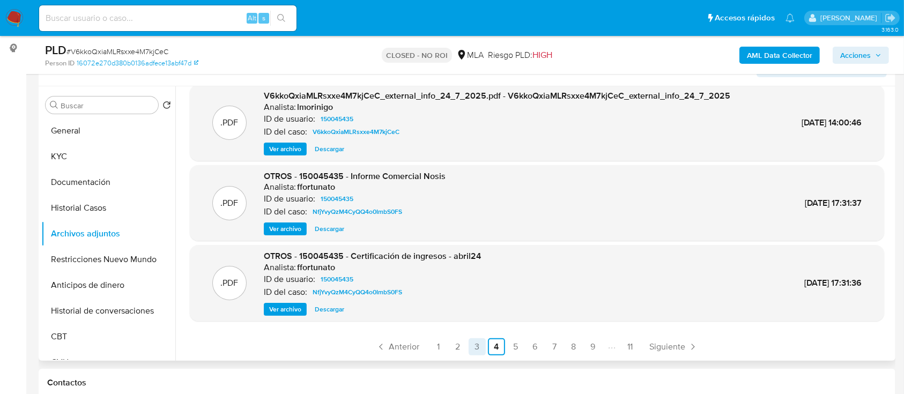
click at [471, 346] on link "3" at bounding box center [477, 346] width 17 height 17
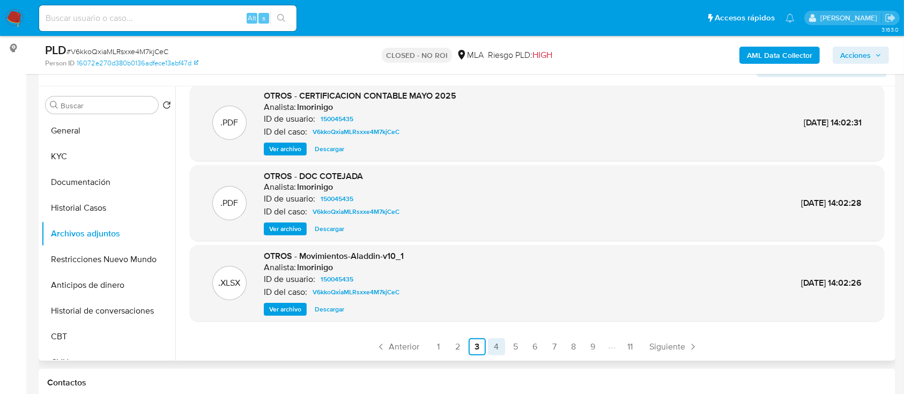
click at [493, 345] on link "4" at bounding box center [496, 346] width 17 height 17
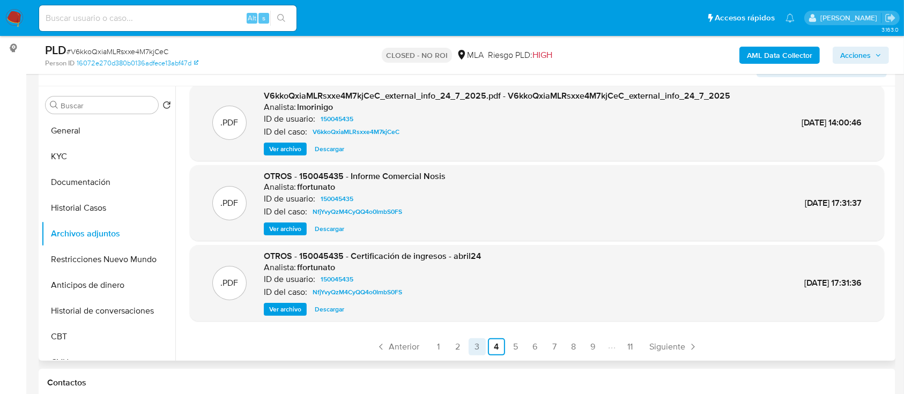
click at [481, 348] on link "3" at bounding box center [477, 346] width 17 height 17
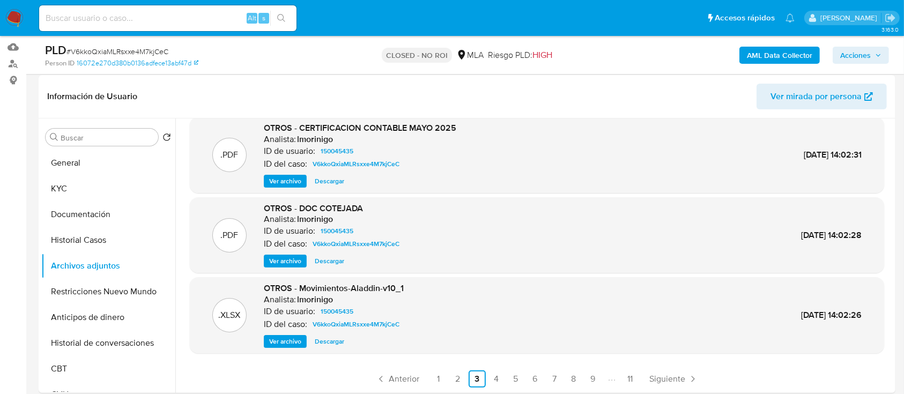
scroll to position [269, 0]
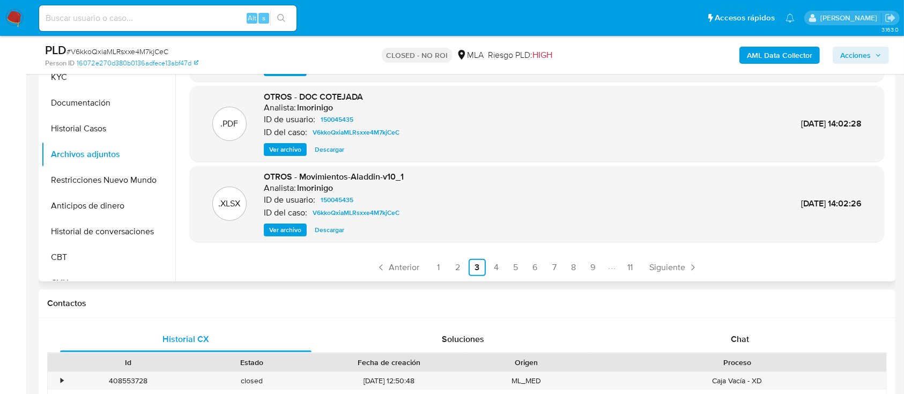
click at [453, 277] on div ".PDF OTROS - NOTA CONTADORA Analista: lmorinigo ID de usuario: 150045435 ID del…" at bounding box center [534, 144] width 718 height 275
click at [456, 269] on link "2" at bounding box center [457, 267] width 17 height 17
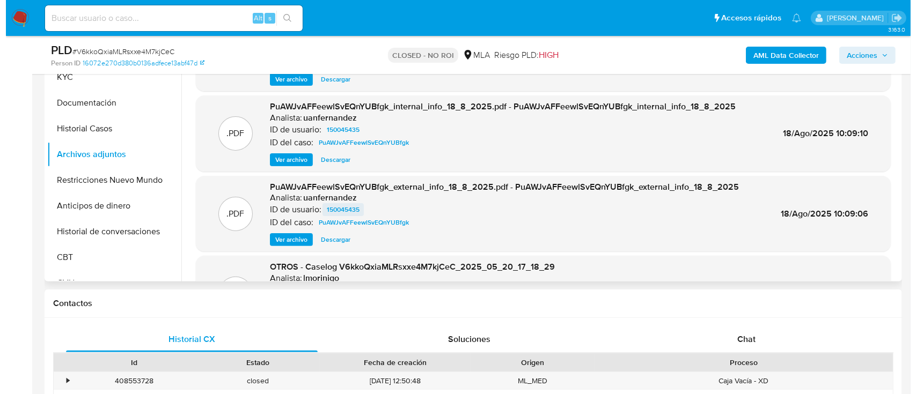
scroll to position [63, 0]
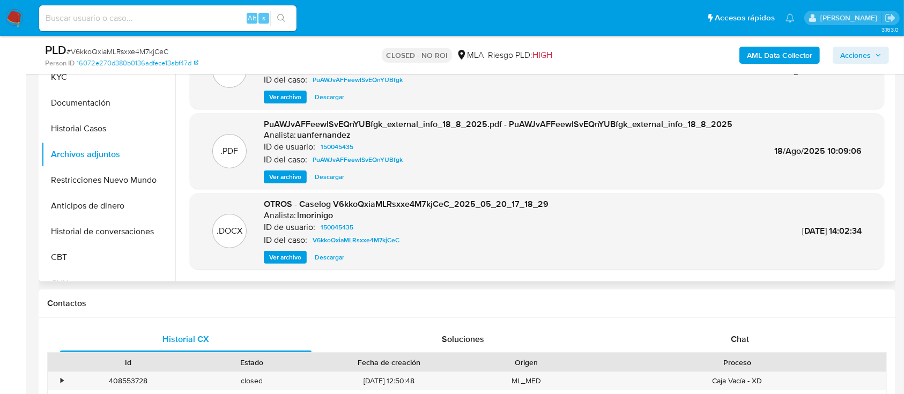
click at [289, 257] on span "Ver archivo" at bounding box center [285, 257] width 32 height 11
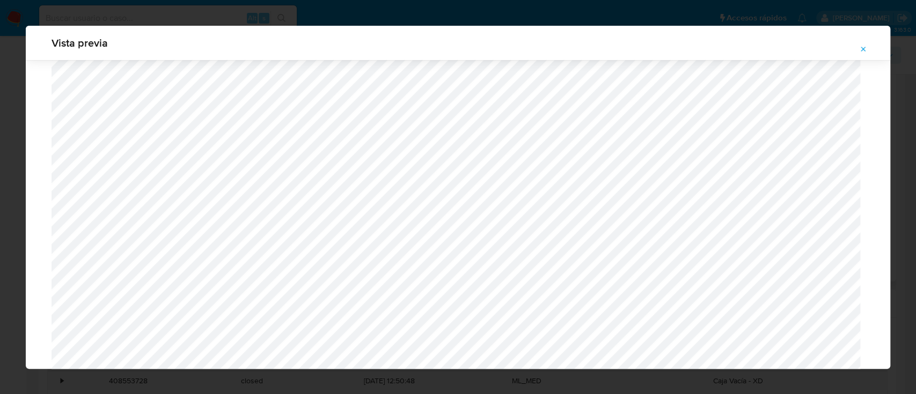
scroll to position [938, 0]
click at [869, 48] on button "Attachment preview" at bounding box center [863, 49] width 24 height 17
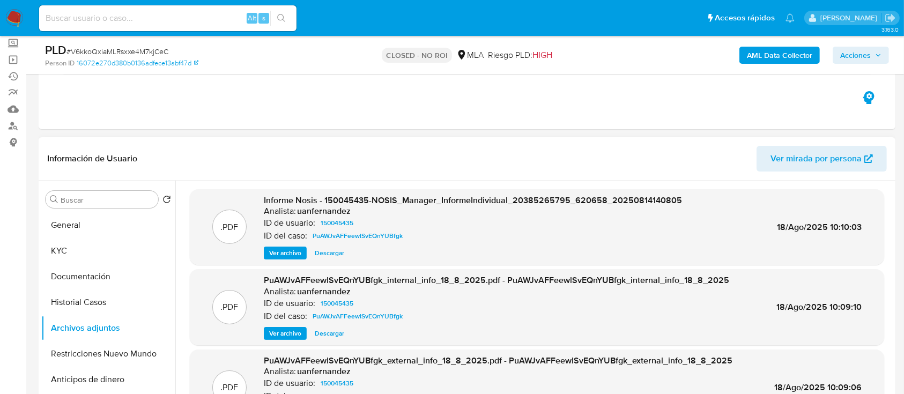
scroll to position [95, 0]
click at [76, 300] on button "Historial Casos" at bounding box center [104, 302] width 126 height 26
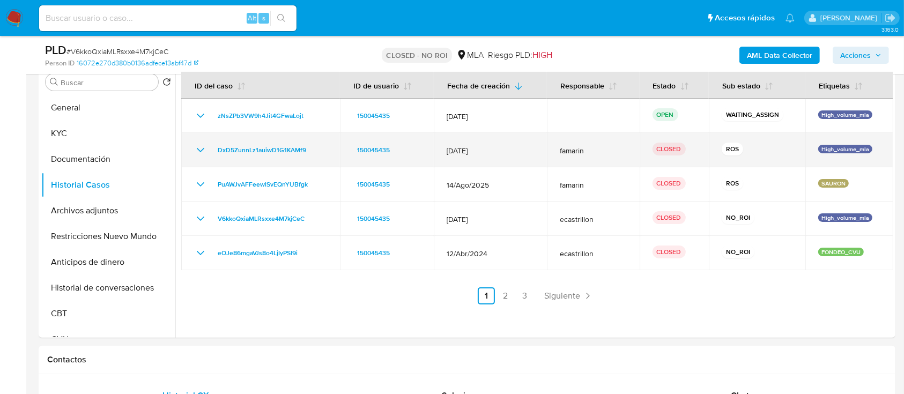
scroll to position [216, 0]
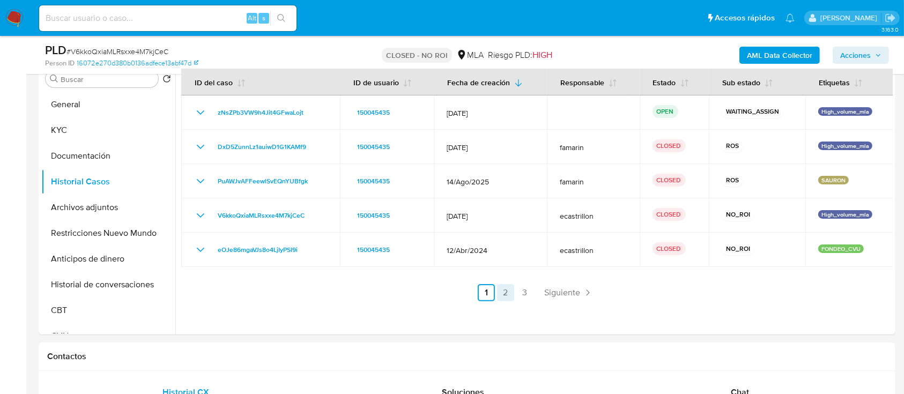
click at [502, 290] on link "2" at bounding box center [505, 292] width 17 height 17
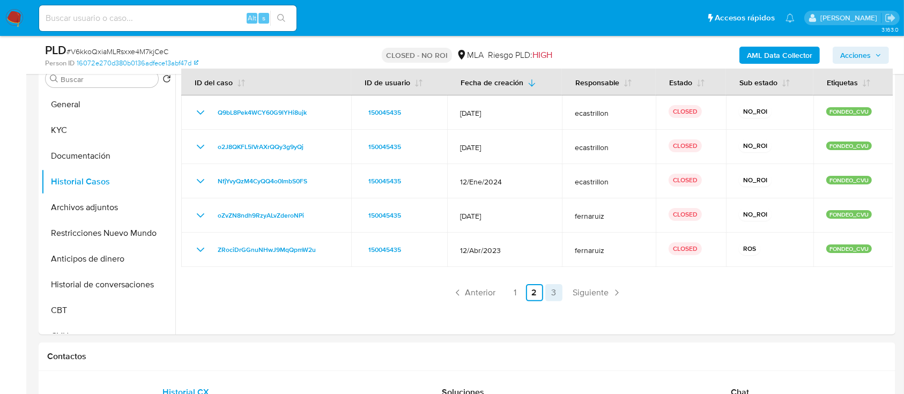
click at [552, 291] on link "3" at bounding box center [553, 292] width 17 height 17
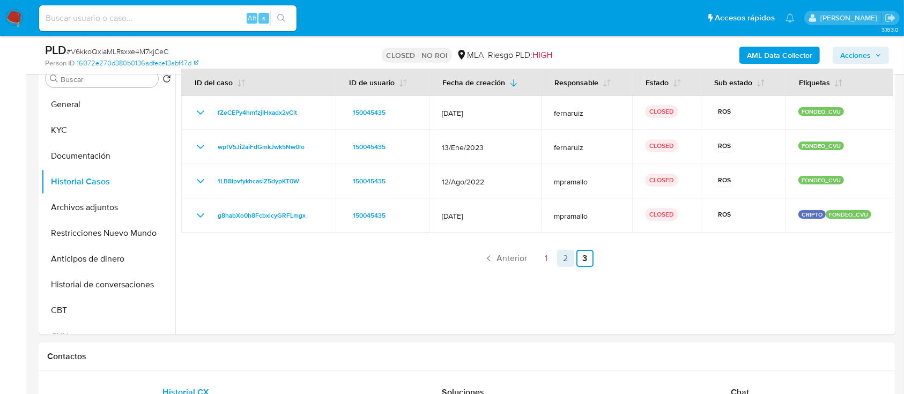
click at [559, 262] on link "2" at bounding box center [565, 258] width 17 height 17
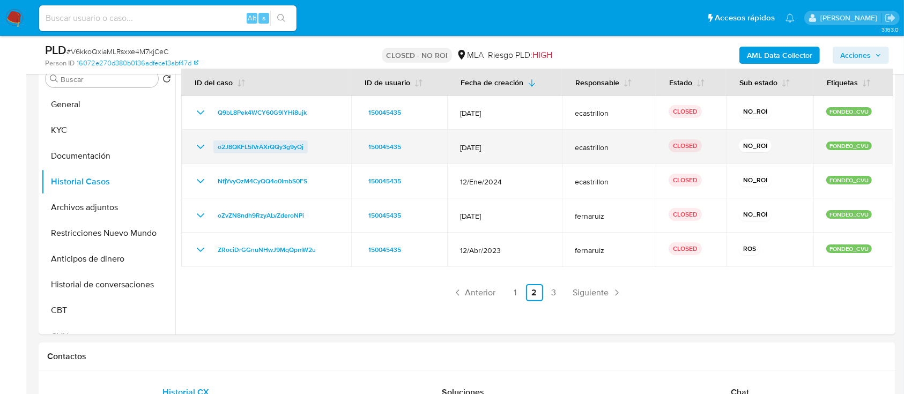
click at [265, 143] on span "o2J8QKFL5lVrAXrQQy3g9yQj" at bounding box center [261, 147] width 86 height 13
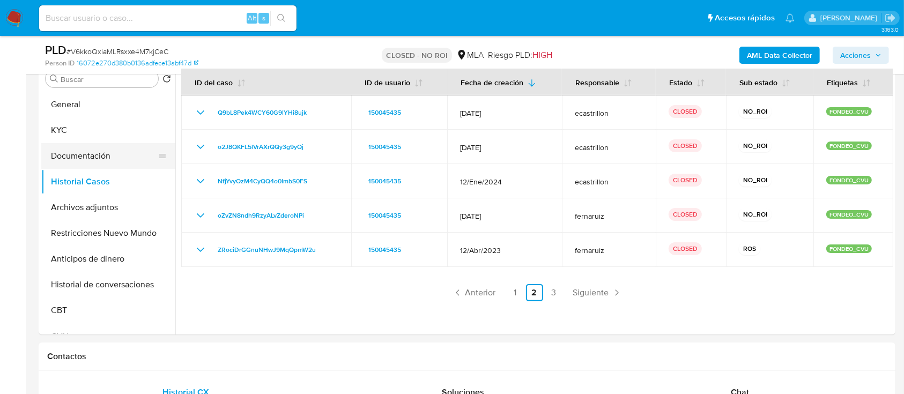
click at [76, 156] on button "Documentación" at bounding box center [104, 156] width 126 height 26
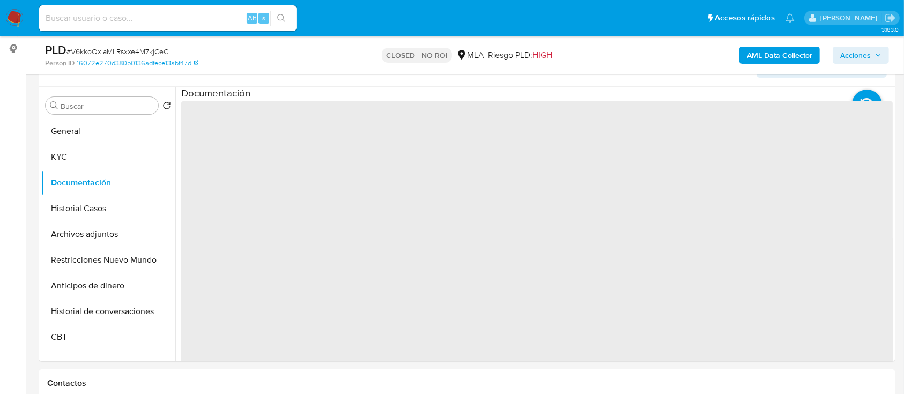
scroll to position [142, 0]
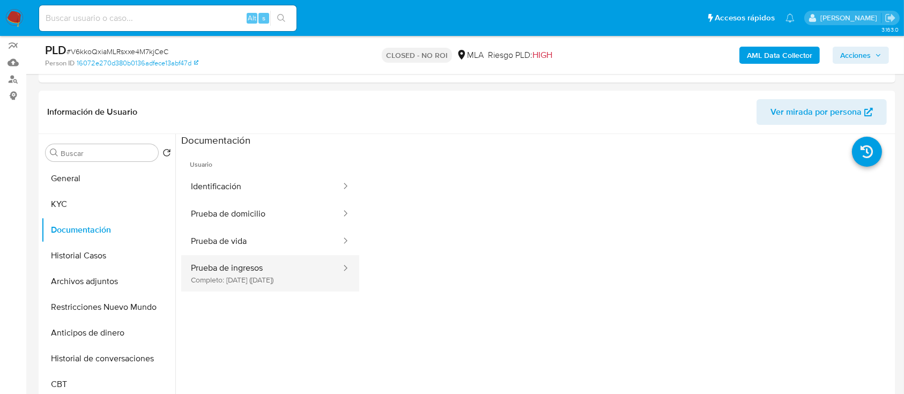
click at [257, 279] on button "Prueba de ingresos Completo: 08/08/2024 (hace un año)" at bounding box center [261, 273] width 161 height 36
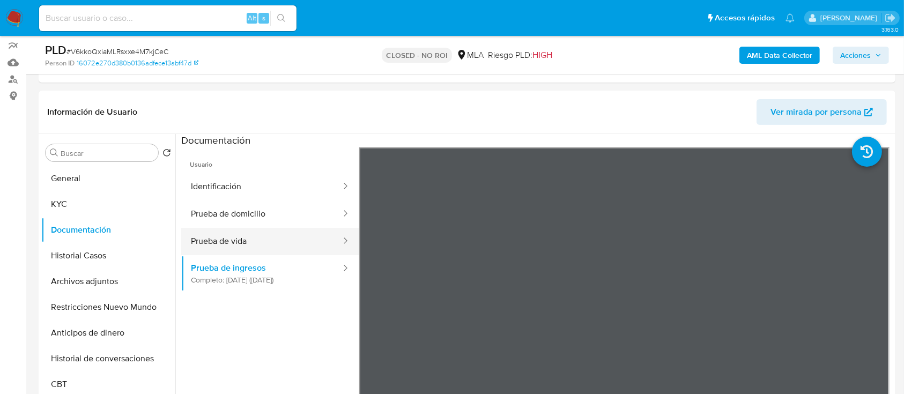
click at [242, 250] on button "Prueba de vida" at bounding box center [261, 241] width 161 height 27
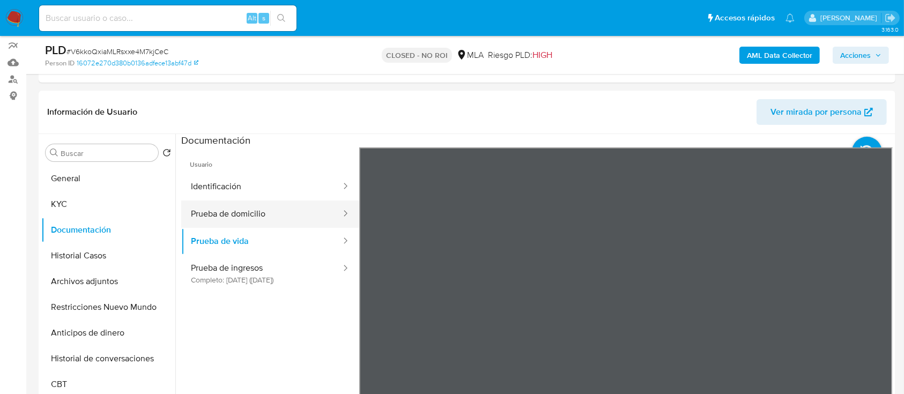
click at [251, 225] on button "Prueba de domicilio" at bounding box center [261, 214] width 161 height 27
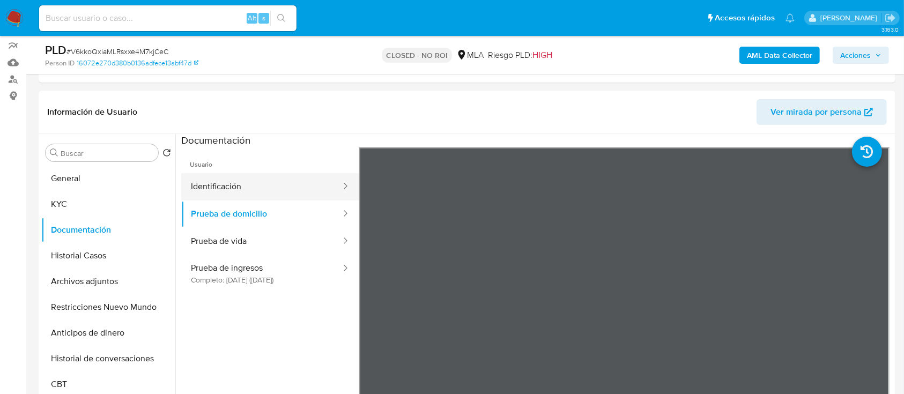
click at [226, 198] on button "Identificación" at bounding box center [261, 186] width 161 height 27
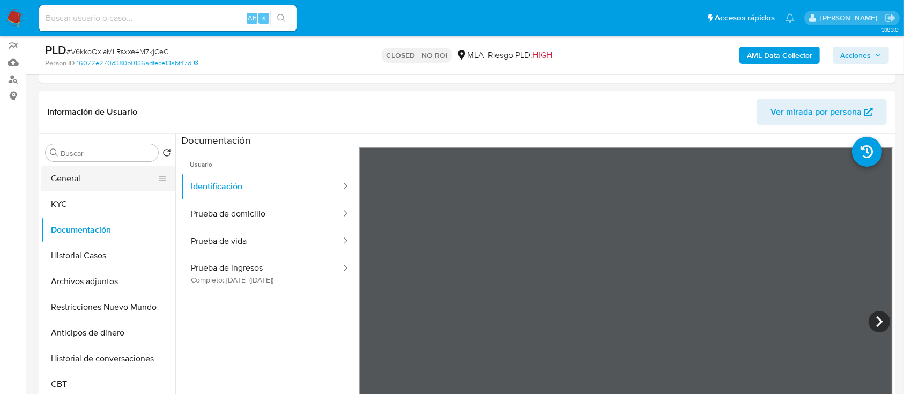
click at [64, 186] on button "General" at bounding box center [104, 179] width 126 height 26
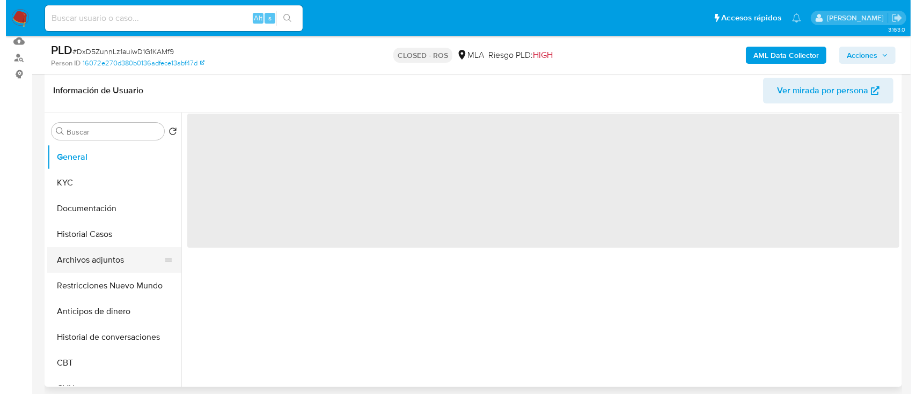
scroll to position [164, 0]
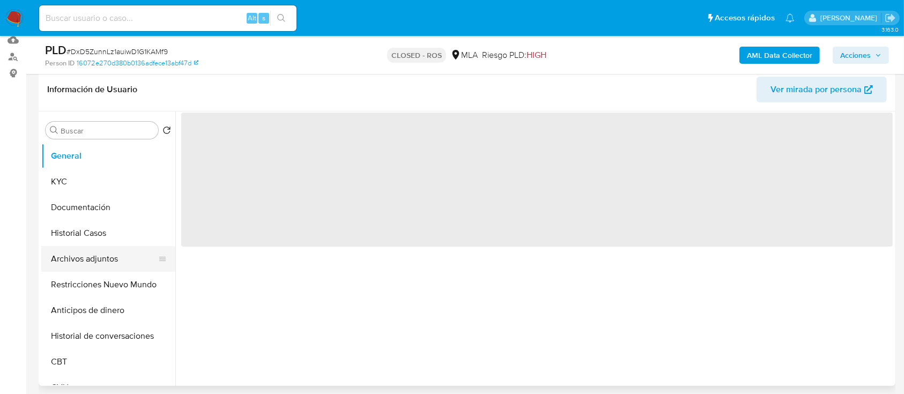
click at [63, 261] on button "Archivos adjuntos" at bounding box center [104, 259] width 126 height 26
select select "10"
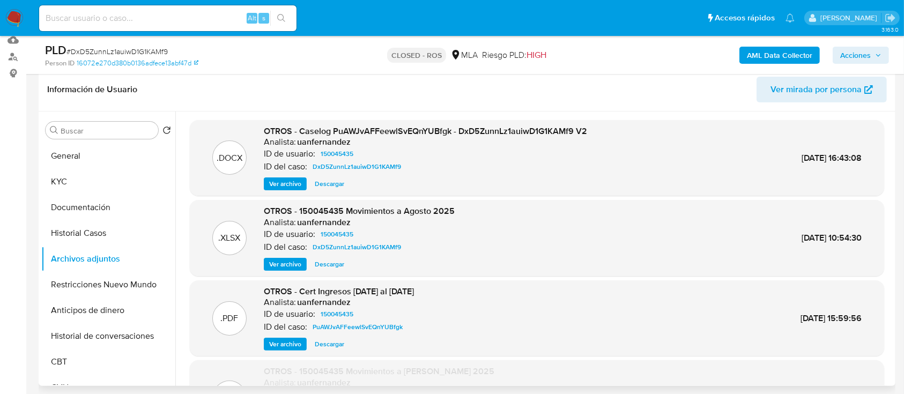
click at [279, 179] on span "Ver archivo" at bounding box center [285, 184] width 32 height 11
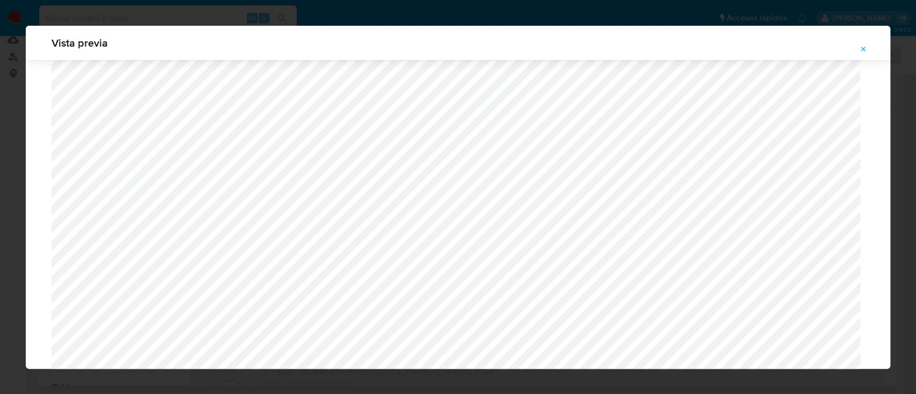
scroll to position [581, 0]
click at [865, 42] on span "Attachment preview" at bounding box center [863, 49] width 9 height 15
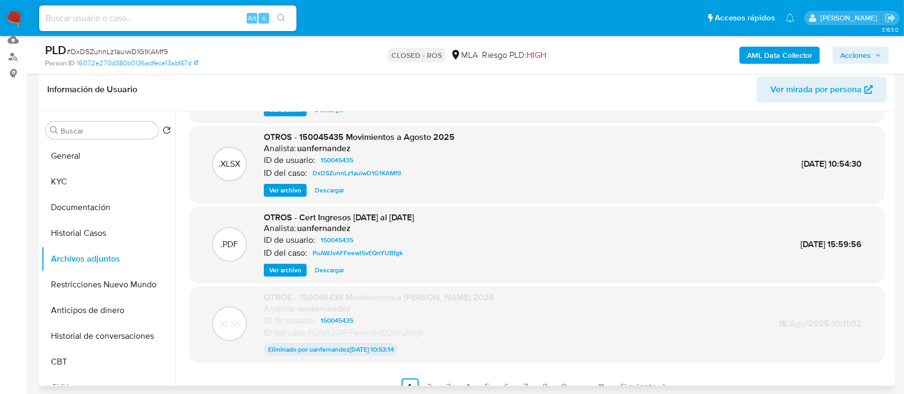
scroll to position [73, 0]
click at [283, 267] on span "Ver archivo" at bounding box center [285, 271] width 32 height 11
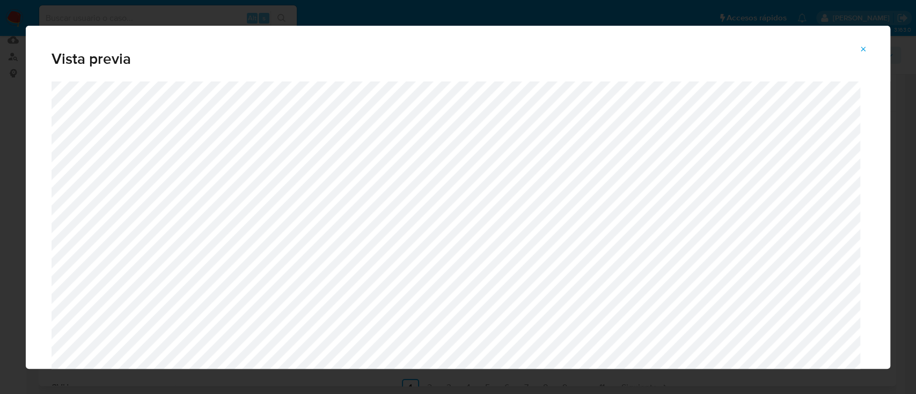
click at [864, 46] on icon "Attachment preview" at bounding box center [863, 49] width 9 height 9
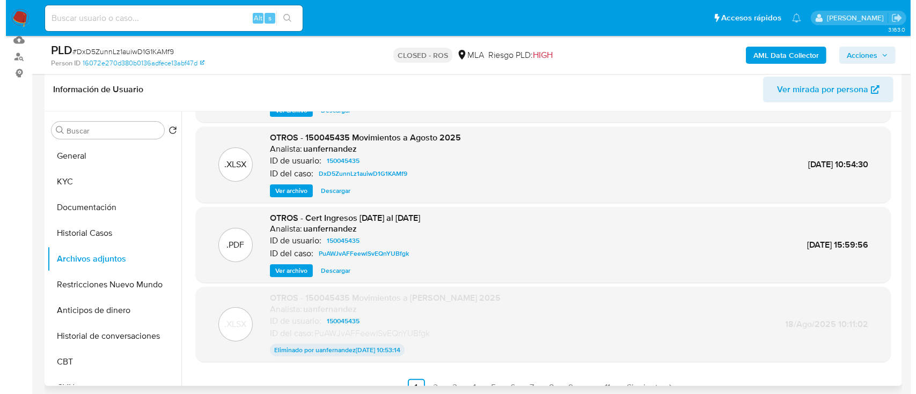
scroll to position [0, 0]
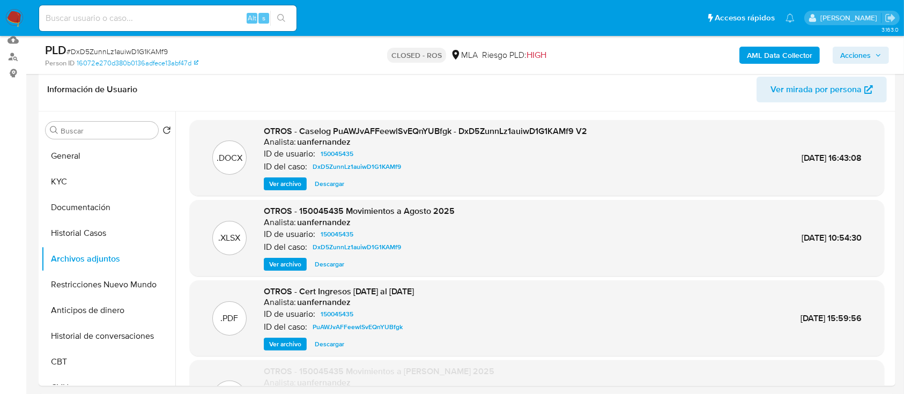
click at [287, 187] on span "Ver archivo" at bounding box center [285, 184] width 32 height 11
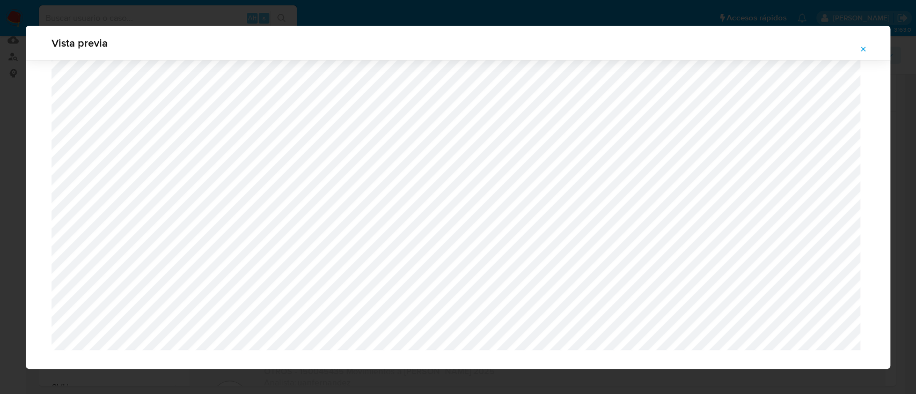
scroll to position [1231, 0]
click at [863, 44] on span "Attachment preview" at bounding box center [863, 49] width 9 height 15
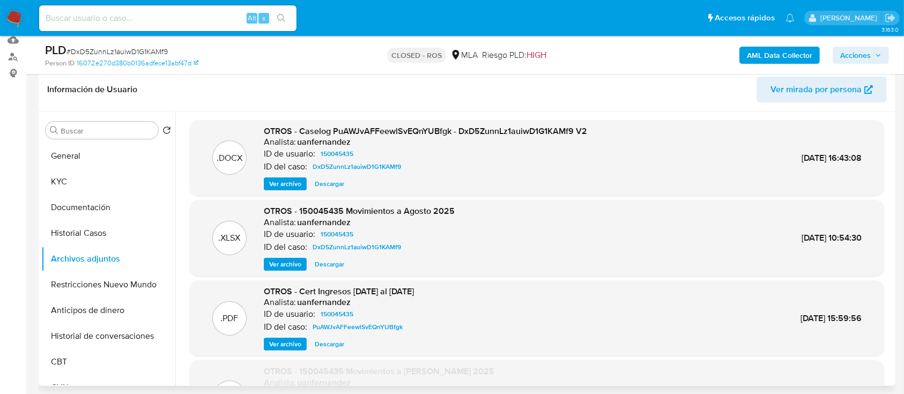
click at [291, 182] on span "Ver archivo" at bounding box center [285, 184] width 32 height 11
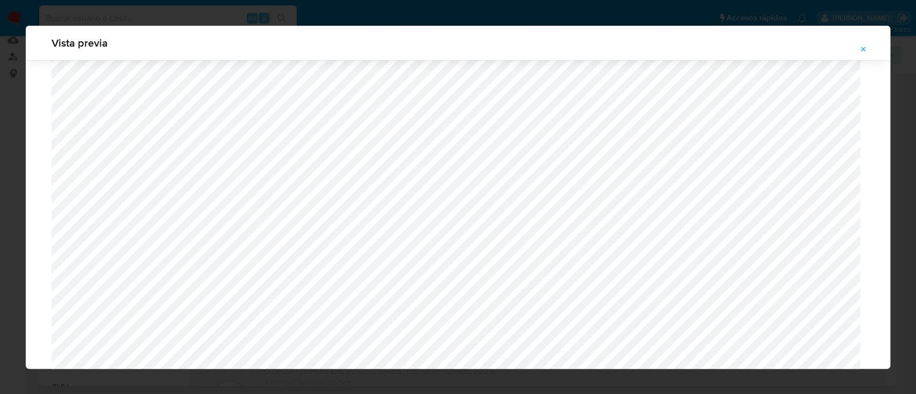
scroll to position [499, 0]
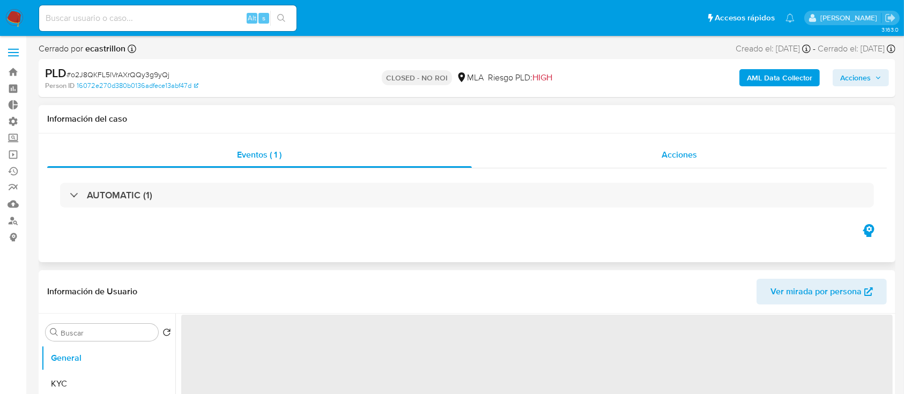
click at [658, 160] on div "Acciones" at bounding box center [680, 155] width 416 height 26
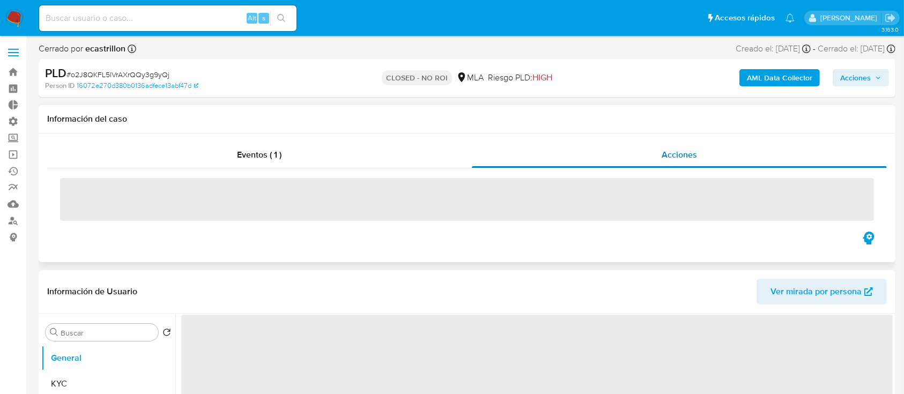
select select "10"
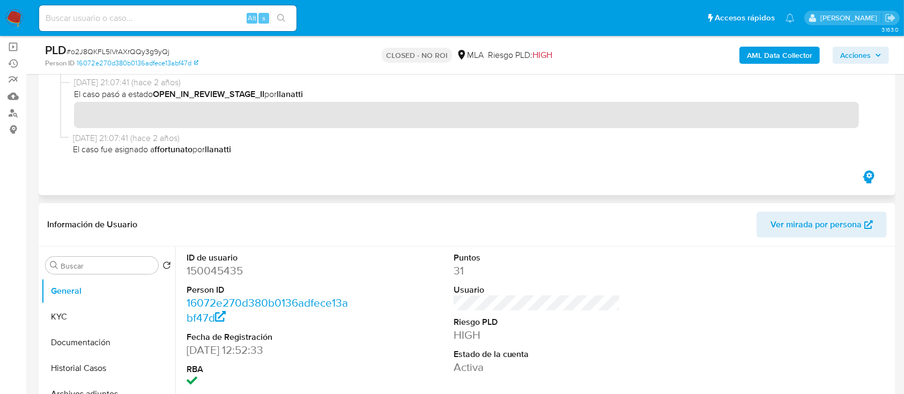
scroll to position [108, 0]
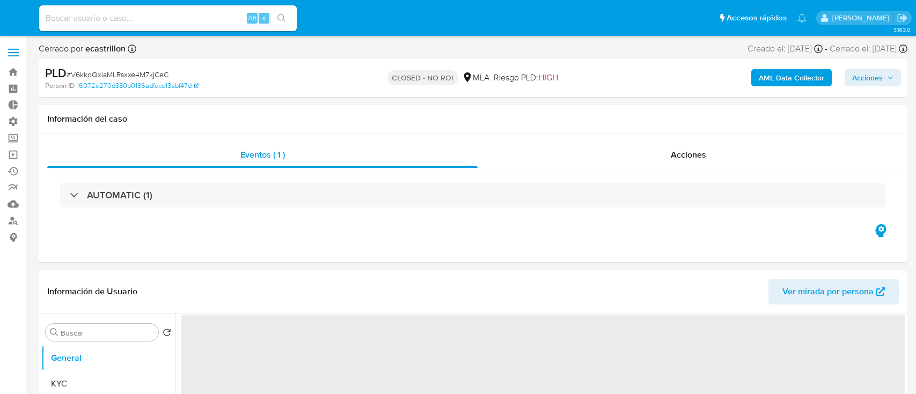
select select "10"
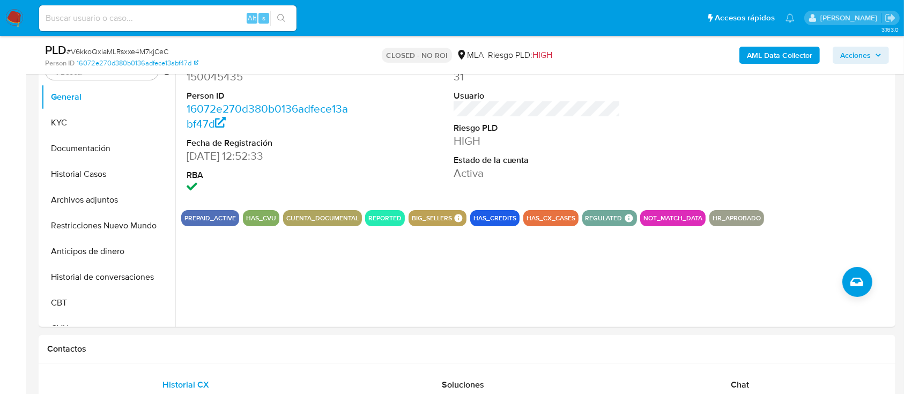
scroll to position [220, 0]
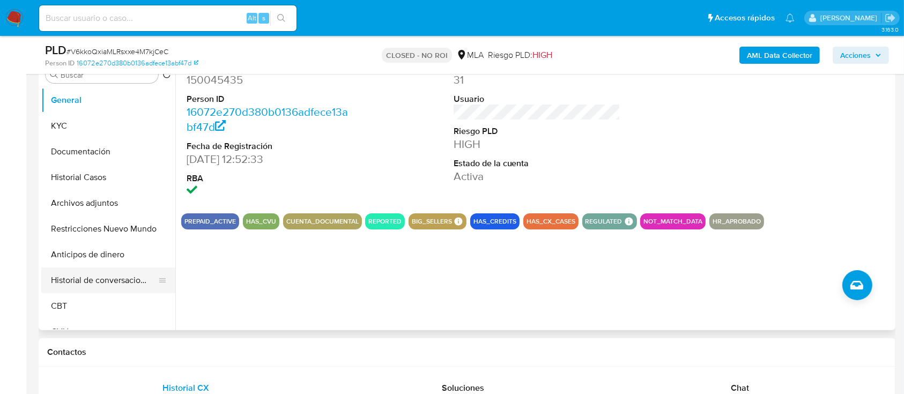
click at [99, 283] on button "Historial de conversaciones" at bounding box center [104, 281] width 126 height 26
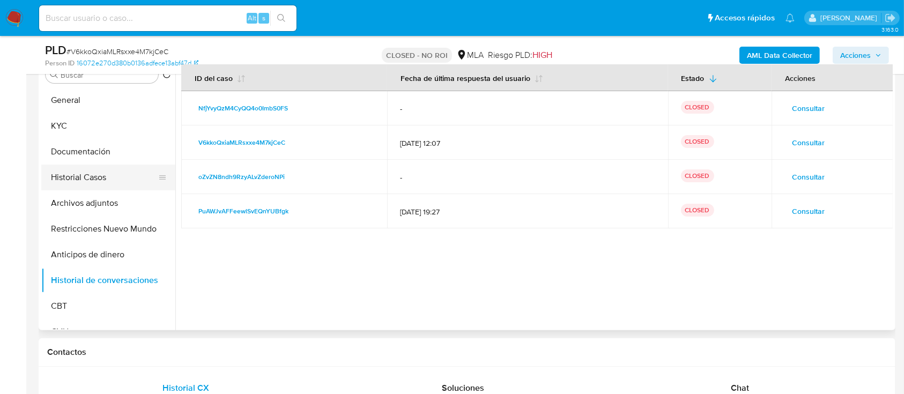
click at [90, 174] on button "Historial Casos" at bounding box center [104, 178] width 126 height 26
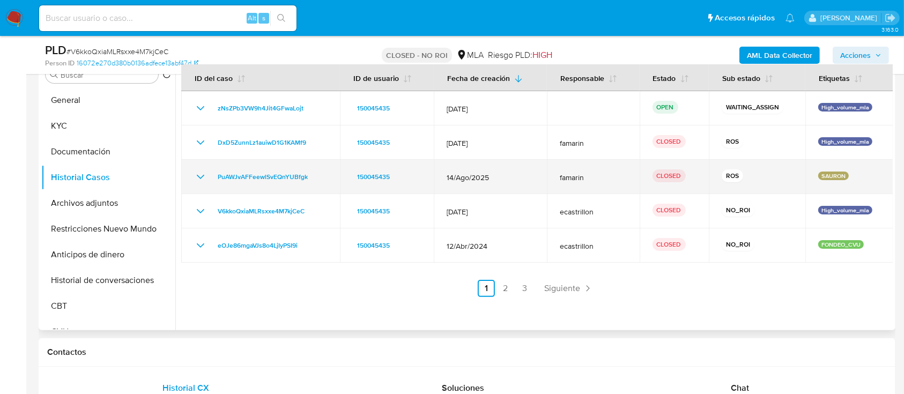
click at [207, 176] on div "PuAWJvAFFeewlSvEQnYUBfgk" at bounding box center [260, 177] width 133 height 13
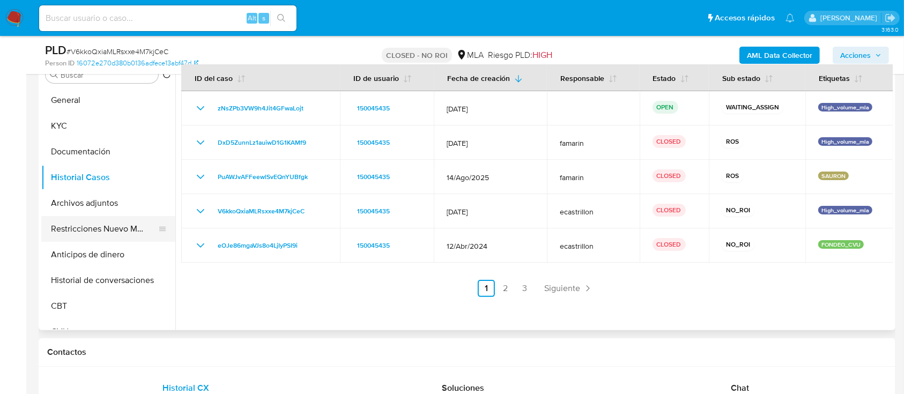
click at [103, 238] on button "Restricciones Nuevo Mundo" at bounding box center [104, 229] width 126 height 26
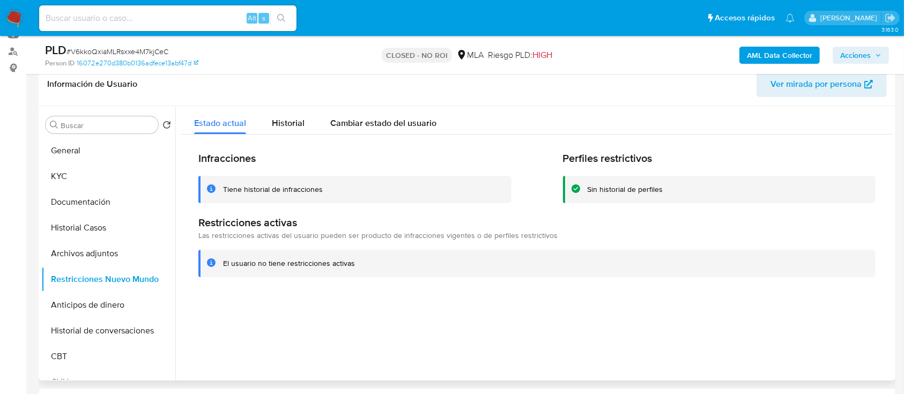
scroll to position [185, 0]
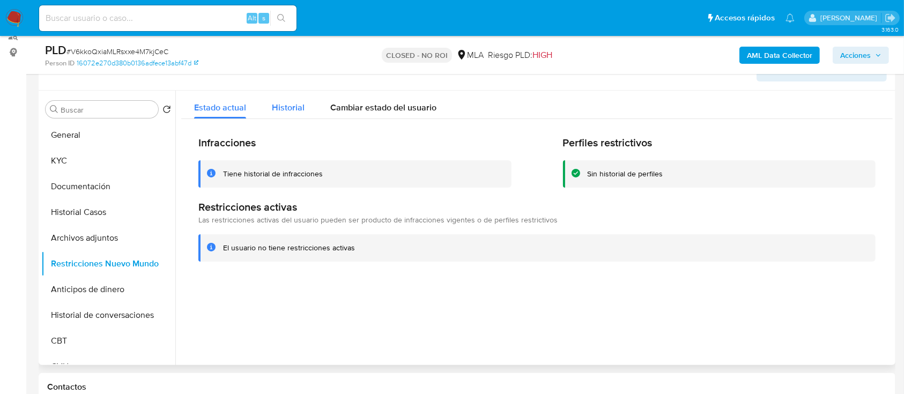
click at [294, 106] on span "Historial" at bounding box center [288, 107] width 33 height 12
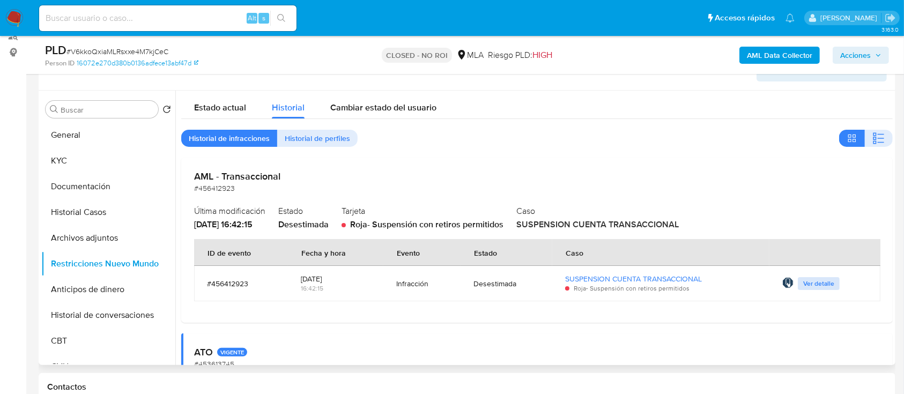
click at [811, 279] on span "Ver detalle" at bounding box center [818, 283] width 31 height 11
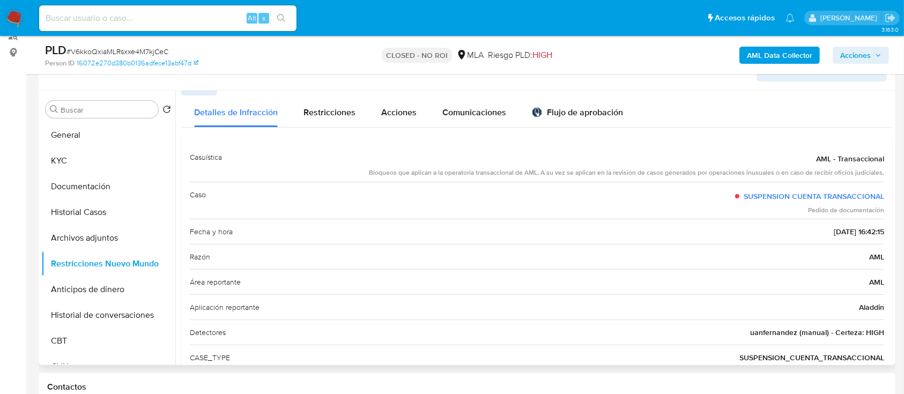
scroll to position [0, 0]
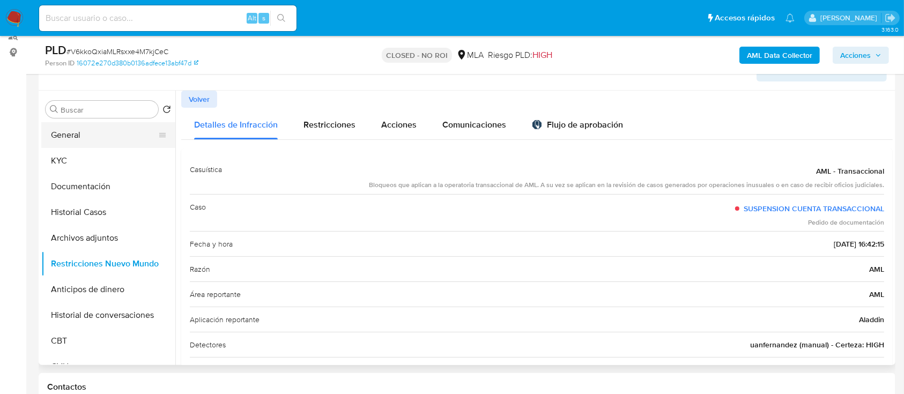
click at [107, 137] on button "General" at bounding box center [104, 135] width 126 height 26
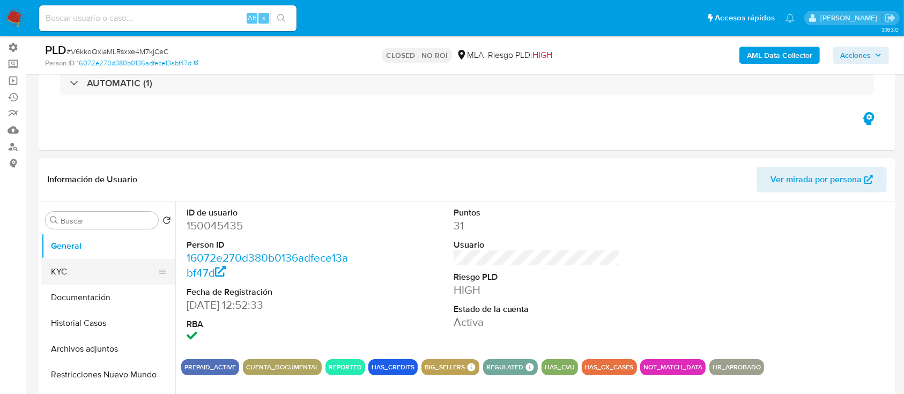
scroll to position [39, 0]
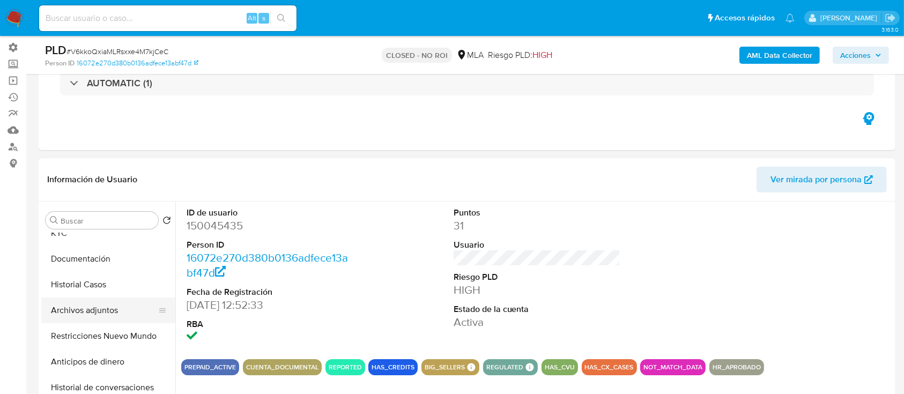
click at [55, 317] on button "Archivos adjuntos" at bounding box center [104, 311] width 126 height 26
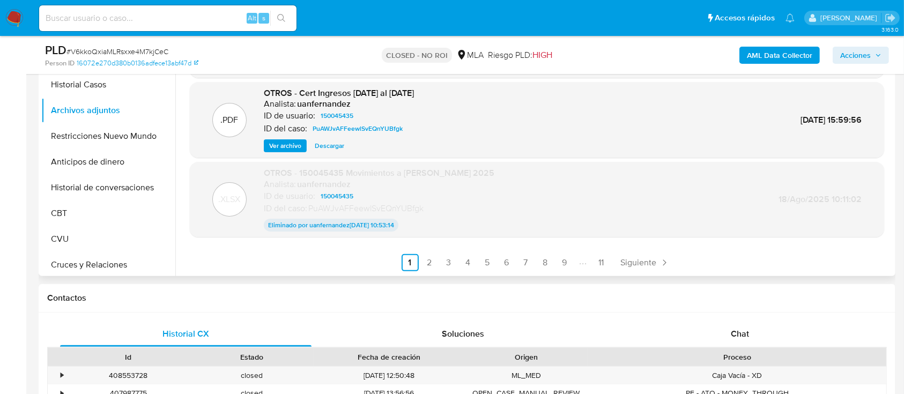
scroll to position [282, 0]
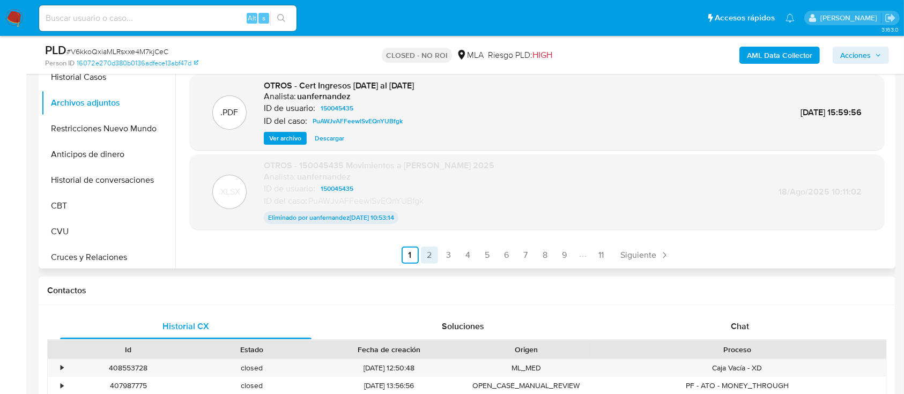
click at [432, 256] on link "2" at bounding box center [429, 255] width 17 height 17
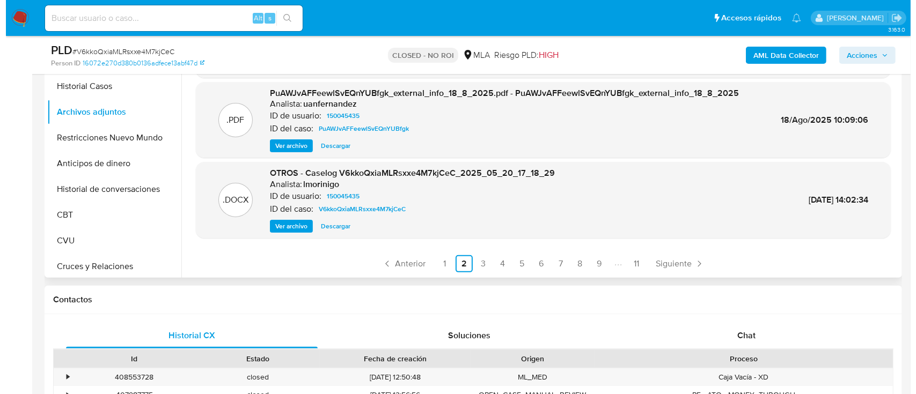
scroll to position [271, 0]
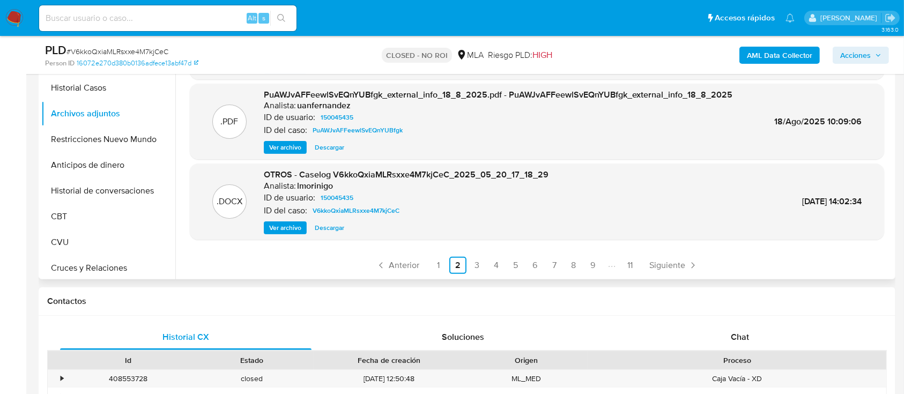
click at [277, 228] on span "Ver archivo" at bounding box center [285, 228] width 32 height 11
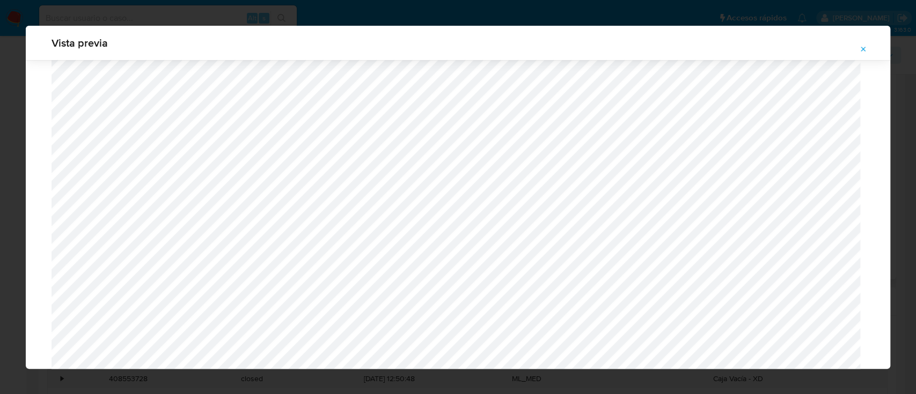
scroll to position [958, 0]
click at [861, 52] on icon "Attachment preview" at bounding box center [863, 49] width 9 height 9
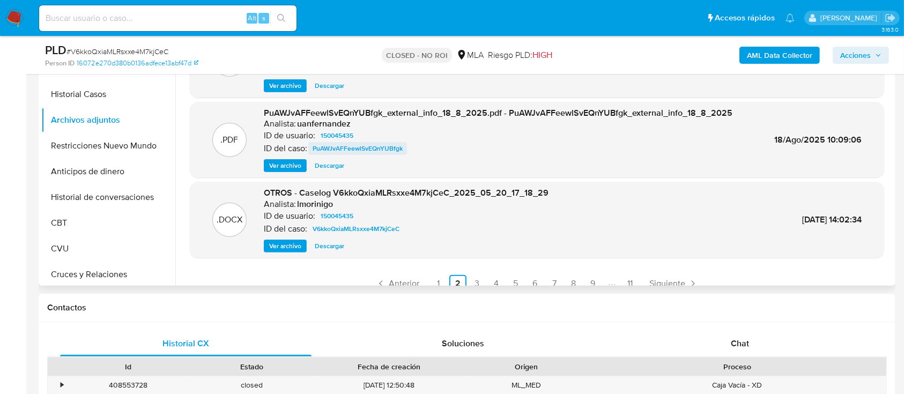
scroll to position [81, 0]
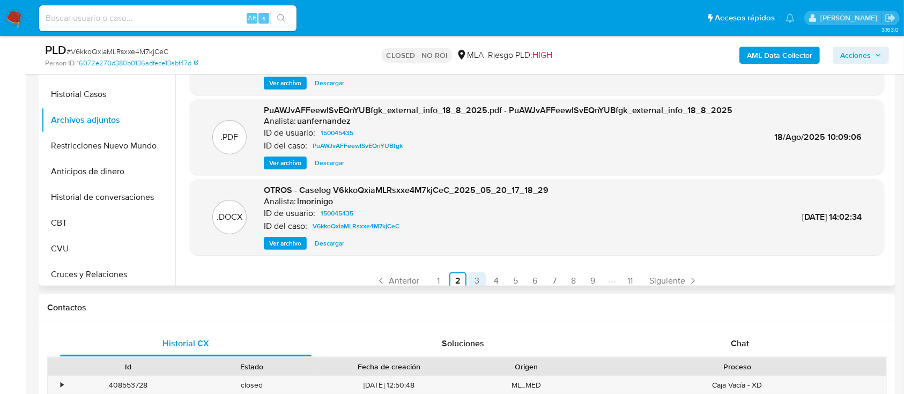
click at [478, 278] on link "3" at bounding box center [477, 280] width 17 height 17
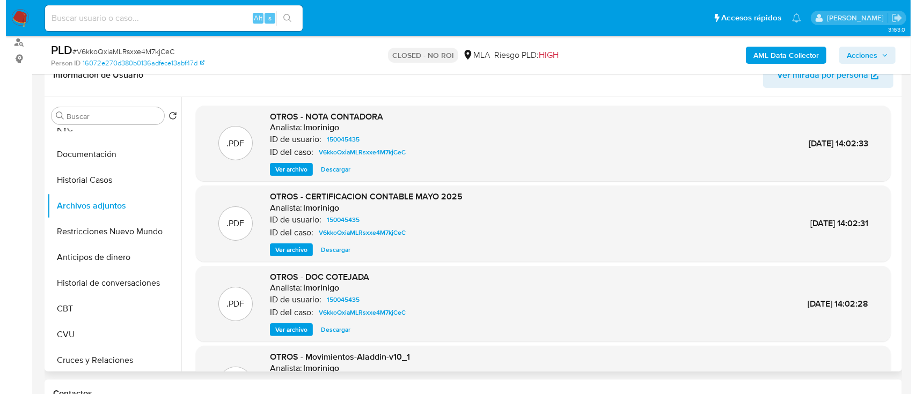
scroll to position [175, 0]
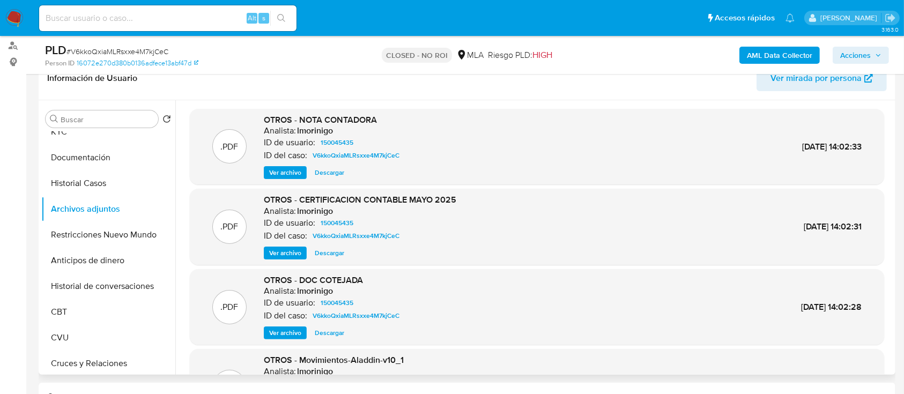
click at [294, 173] on span "Ver archivo" at bounding box center [285, 172] width 32 height 11
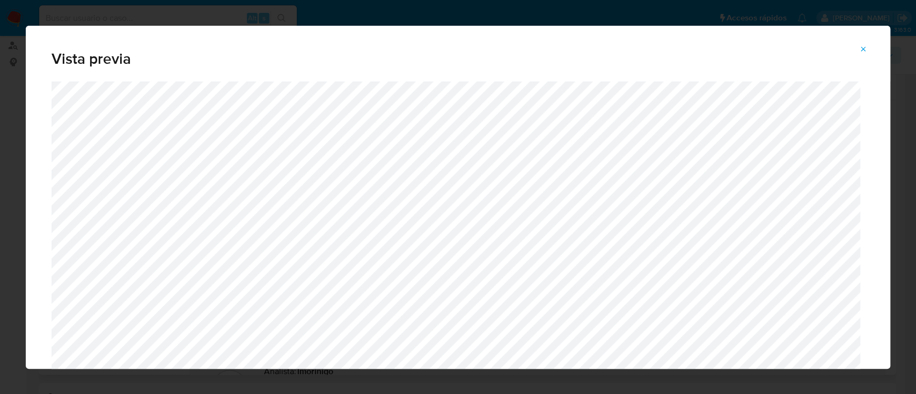
scroll to position [34, 0]
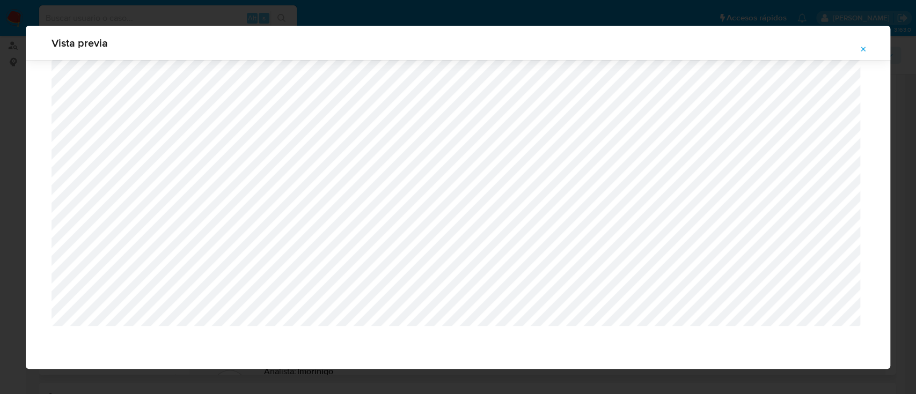
click at [857, 51] on button "Attachment preview" at bounding box center [863, 49] width 24 height 17
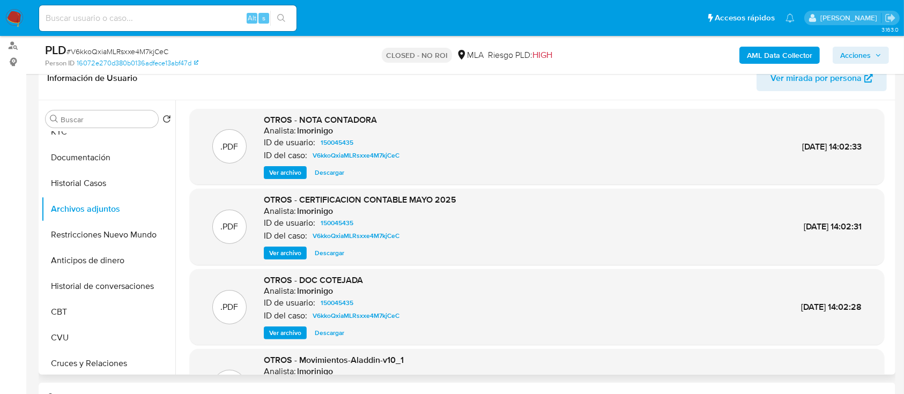
click at [279, 335] on span "Ver archivo" at bounding box center [285, 333] width 32 height 11
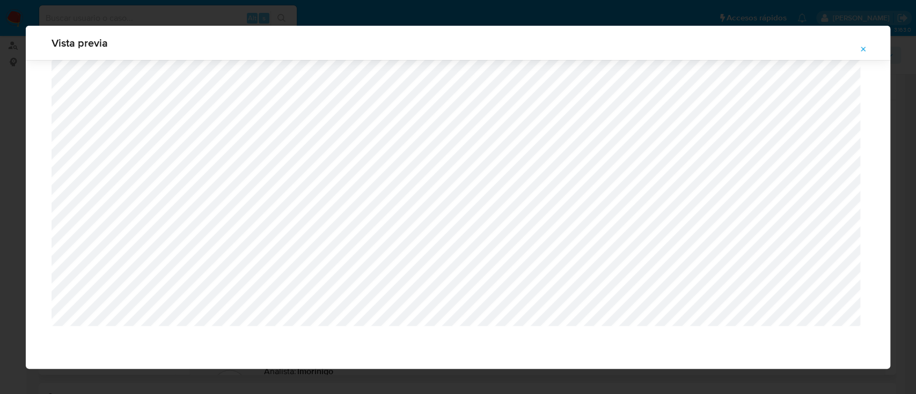
click at [860, 49] on icon "Attachment preview" at bounding box center [863, 49] width 9 height 9
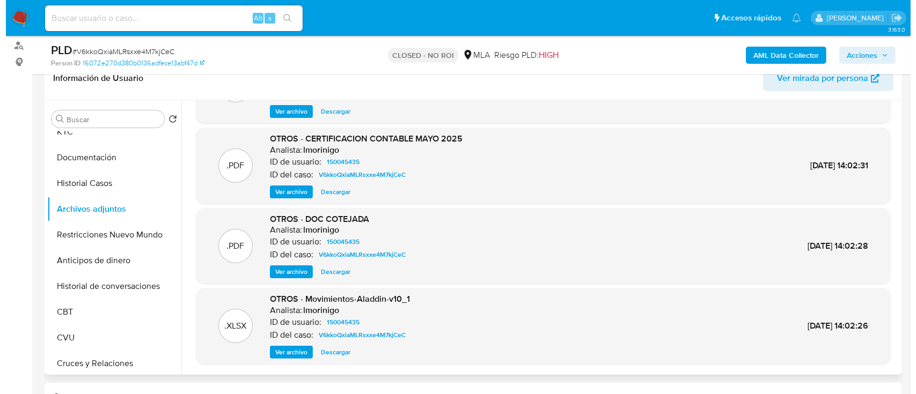
scroll to position [0, 0]
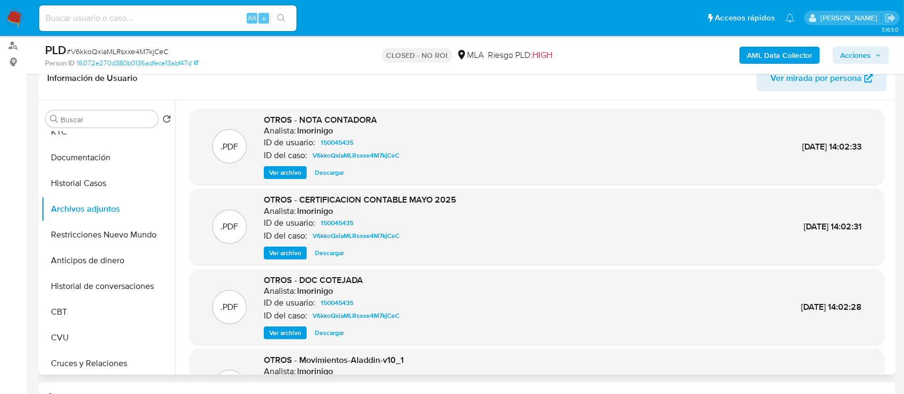
click at [290, 256] on span "Ver archivo" at bounding box center [285, 253] width 32 height 11
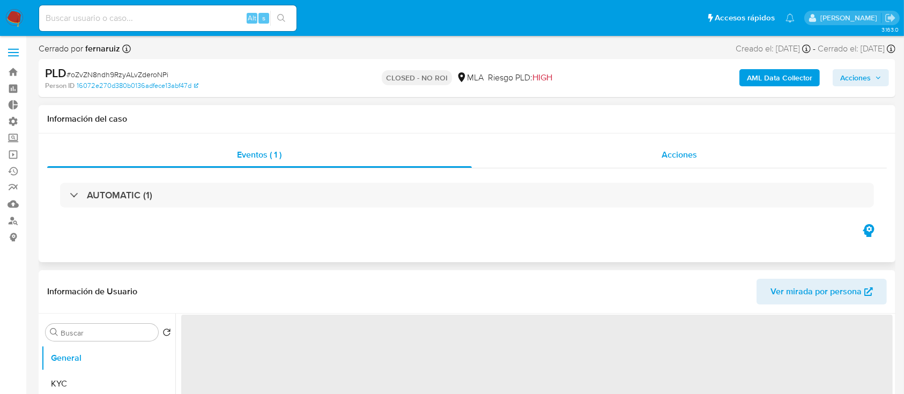
click at [622, 145] on div "Acciones" at bounding box center [680, 155] width 416 height 26
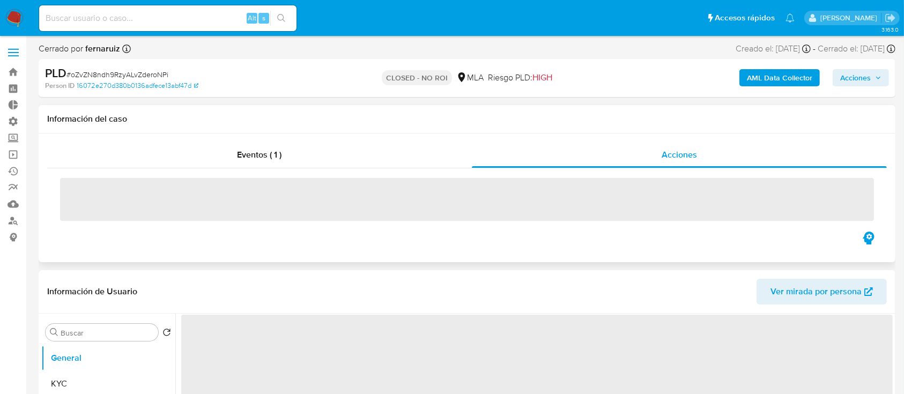
select select "10"
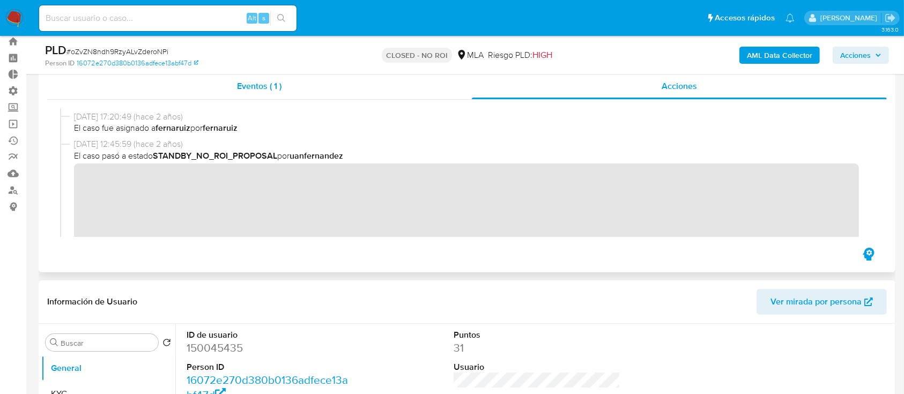
scroll to position [157, 0]
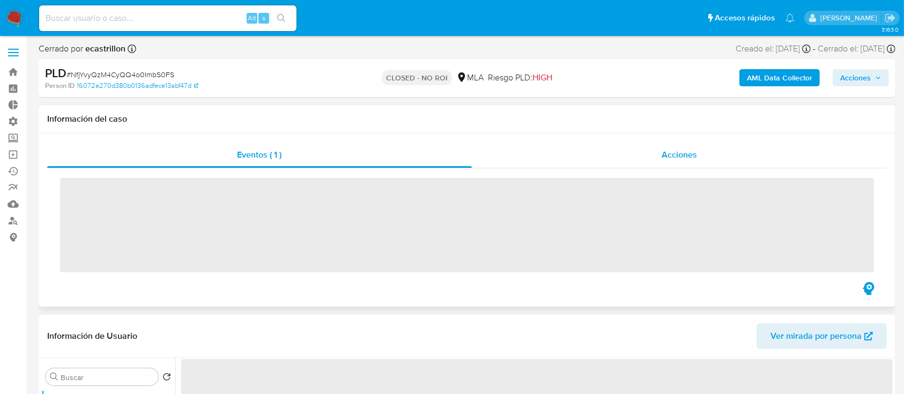
click at [682, 161] on div "Acciones" at bounding box center [680, 155] width 416 height 26
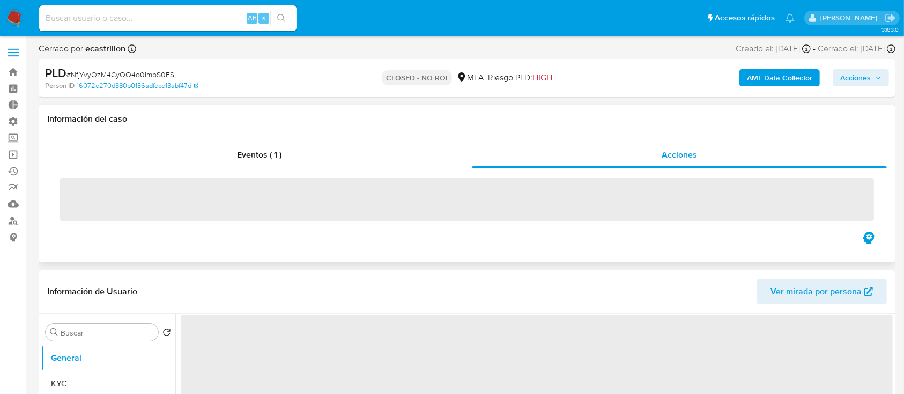
select select "10"
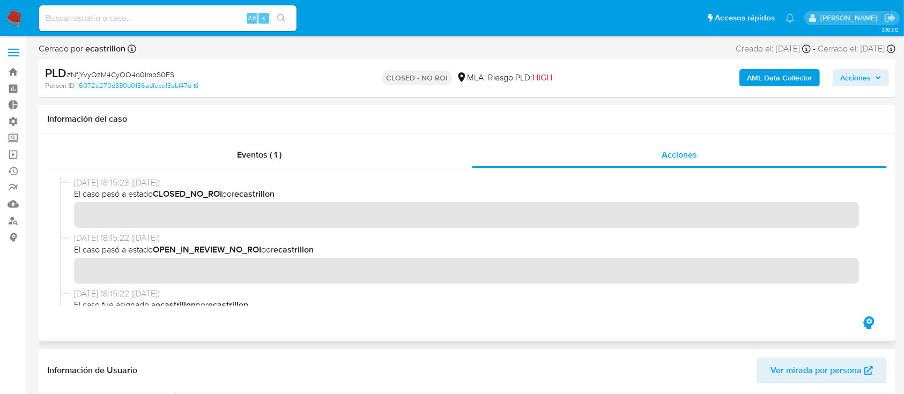
click at [100, 73] on span "# NfjYvyQzM4CyQQ4o0ImbS0FS" at bounding box center [121, 74] width 108 height 11
copy span "NfjYvyQzM4CyQQ4o0ImbS0FS"
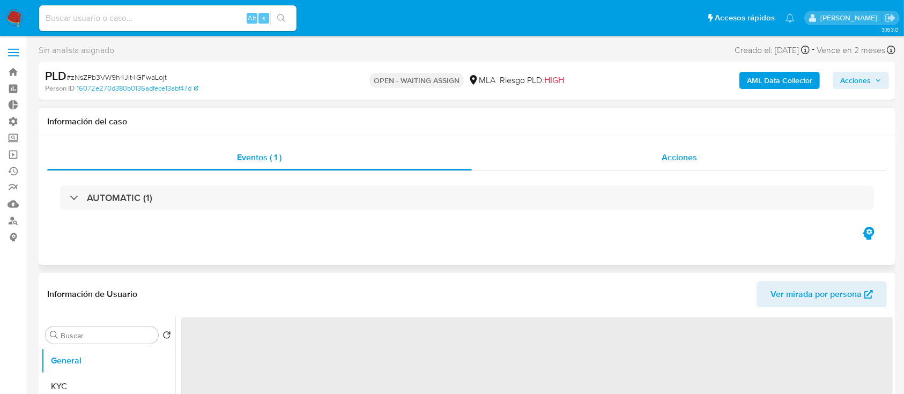
click at [587, 151] on div "Acciones" at bounding box center [680, 158] width 416 height 26
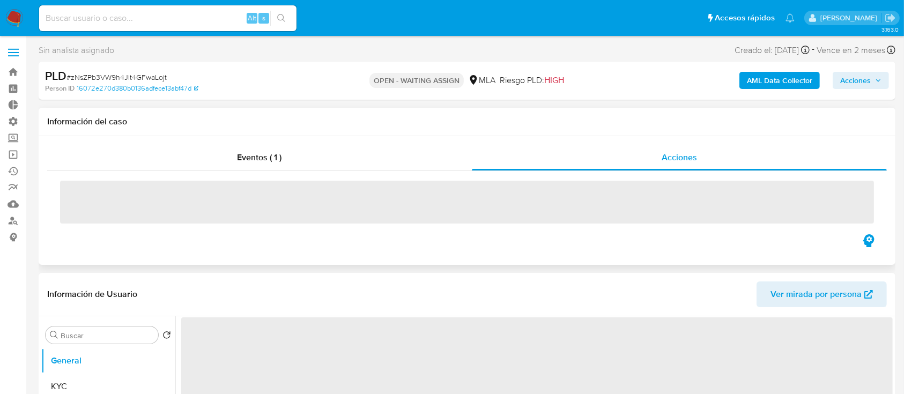
select select "10"
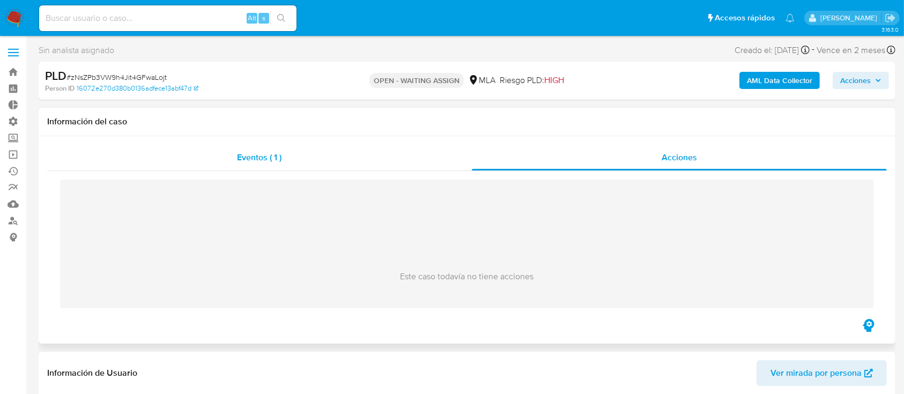
click at [268, 145] on div "Eventos ( 1 )" at bounding box center [259, 158] width 425 height 26
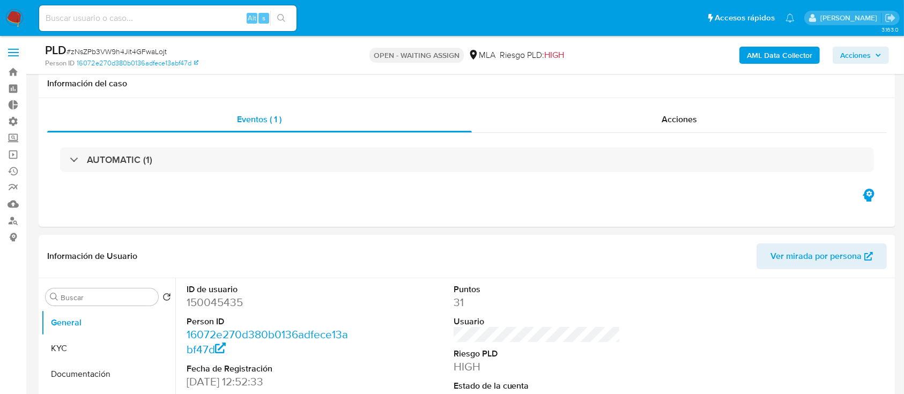
scroll to position [200, 0]
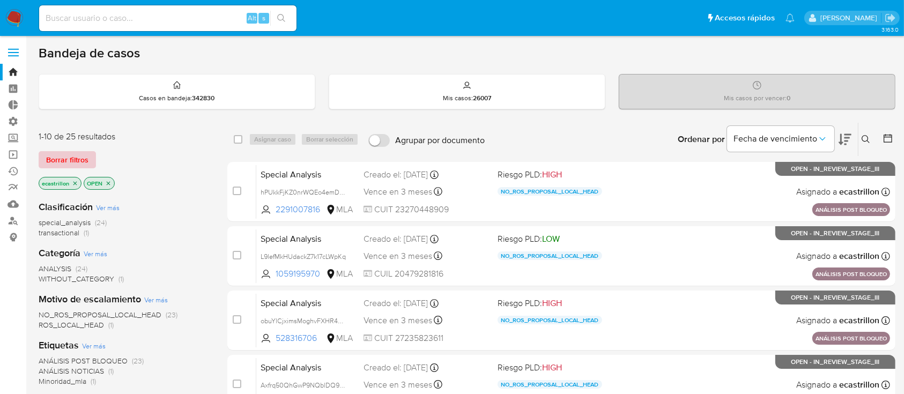
click at [63, 160] on span "Borrar filtros" at bounding box center [67, 159] width 42 height 15
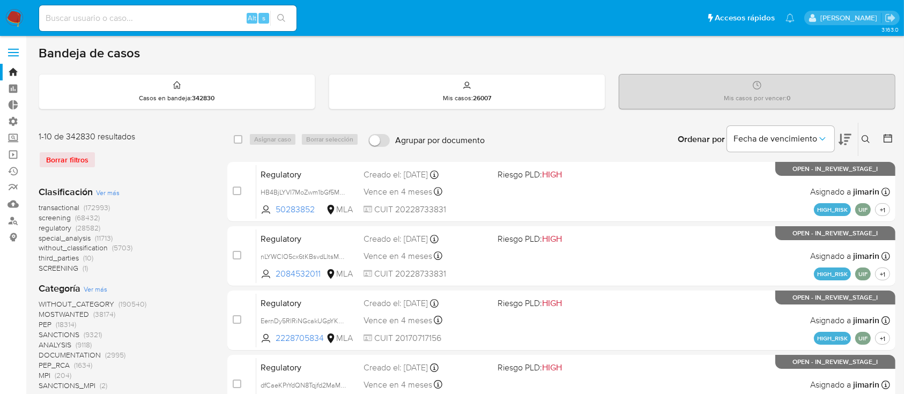
click at [862, 140] on icon at bounding box center [866, 139] width 9 height 9
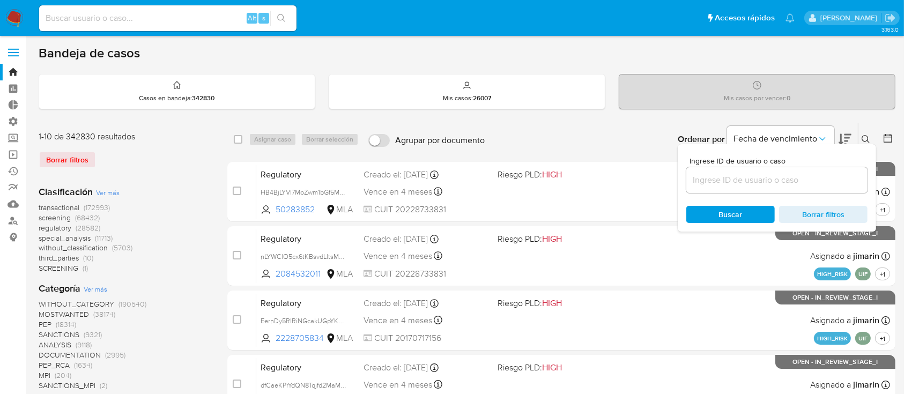
click at [792, 180] on input at bounding box center [777, 180] width 181 height 14
type input "326477496"
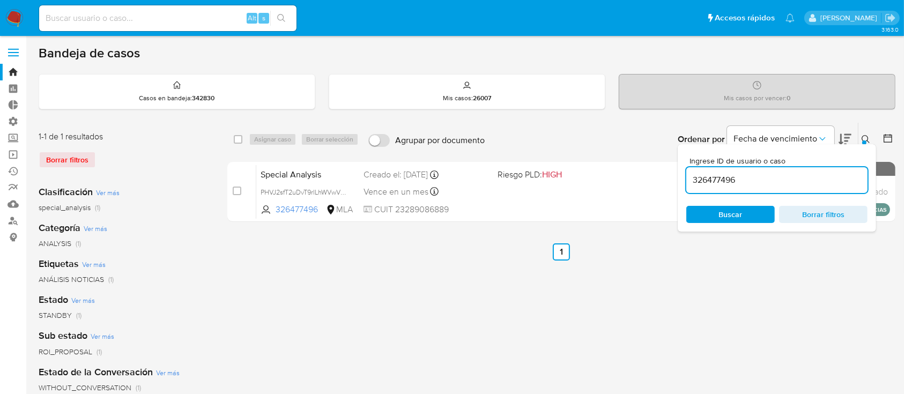
click at [863, 141] on div at bounding box center [864, 143] width 4 height 4
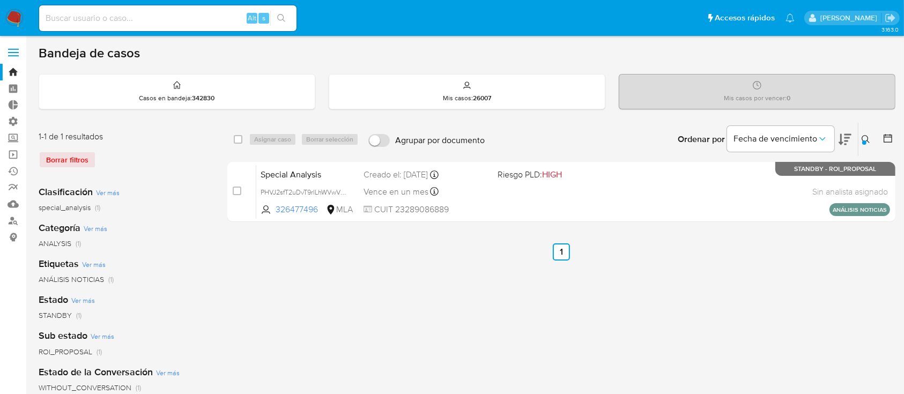
click at [231, 138] on div "select-all-cases-checkbox Asignar caso Borrar selección Agrupar por documento O…" at bounding box center [561, 139] width 668 height 33
click at [233, 138] on div "select-all-cases-checkbox Asignar caso Borrar selección Agrupar por documento O…" at bounding box center [561, 139] width 668 height 33
click at [239, 139] on input "checkbox" at bounding box center [238, 139] width 9 height 9
checkbox input "true"
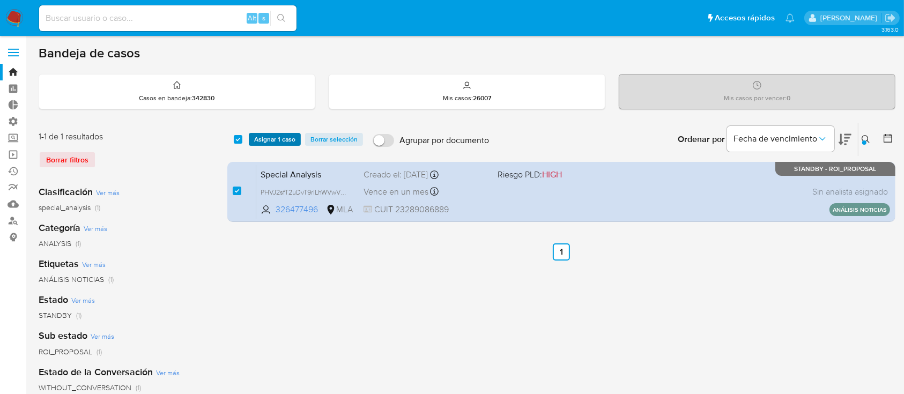
click at [266, 137] on span "Asignar 1 caso" at bounding box center [274, 139] width 41 height 11
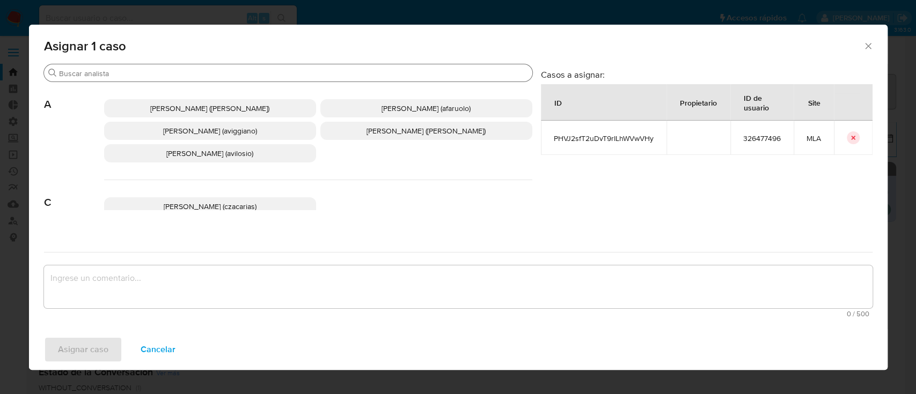
click at [152, 71] on input "Buscar" at bounding box center [293, 74] width 469 height 10
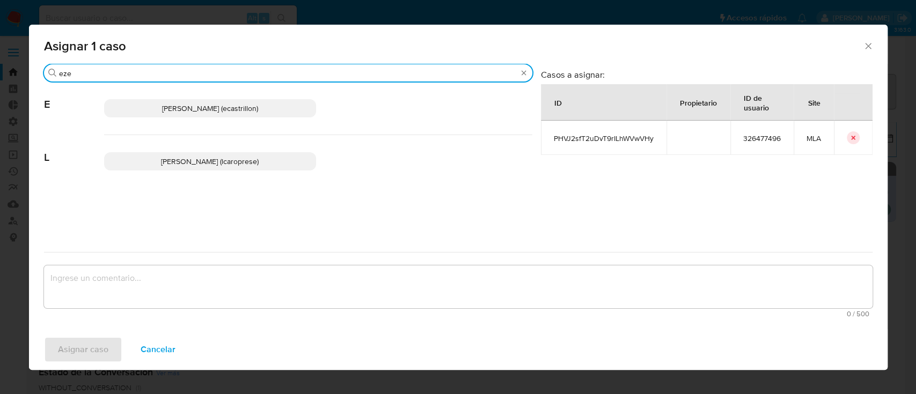
type input "eze"
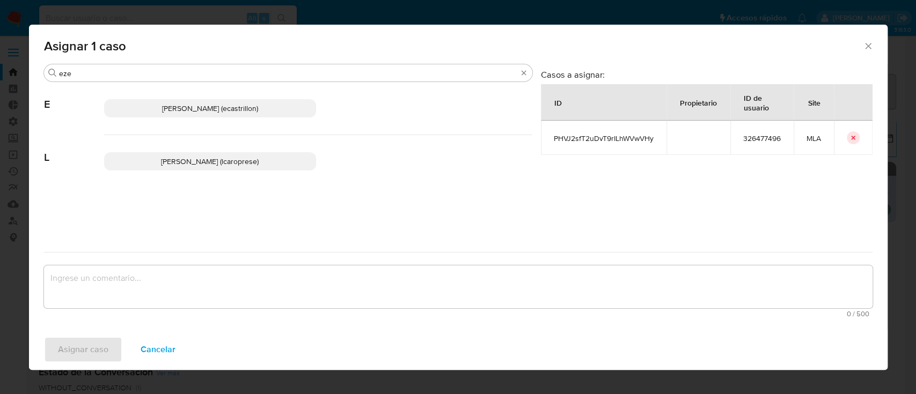
click at [174, 118] on div "Ezequiel Gonzalo Castrillon (ecastrillon)" at bounding box center [318, 108] width 428 height 53
click at [176, 108] on span "Ezequiel Gonzalo Castrillon (ecastrillon)" at bounding box center [210, 108] width 96 height 11
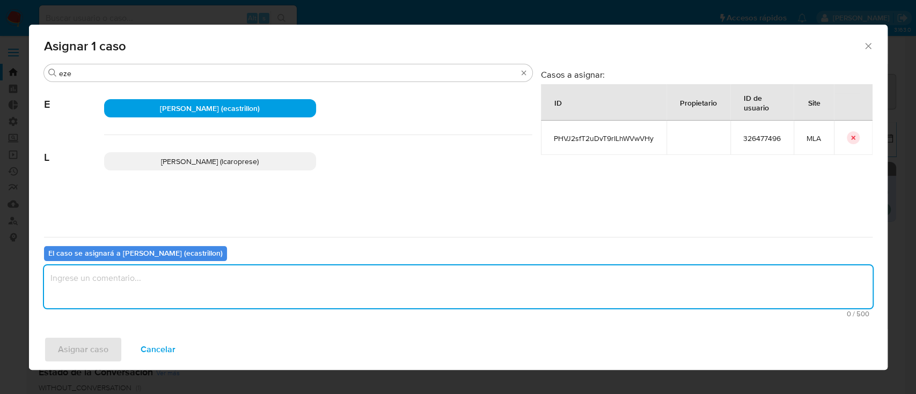
click at [126, 281] on textarea "assign-modal" at bounding box center [458, 287] width 828 height 43
type textarea "."
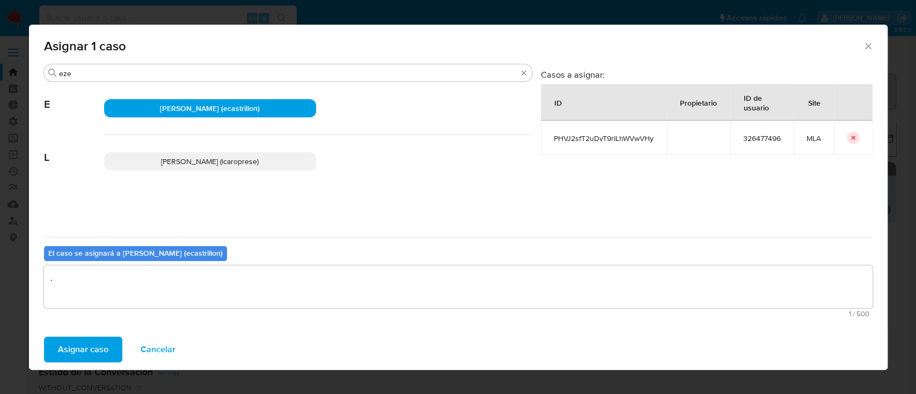
click at [69, 355] on span "Asignar caso" at bounding box center [83, 350] width 50 height 24
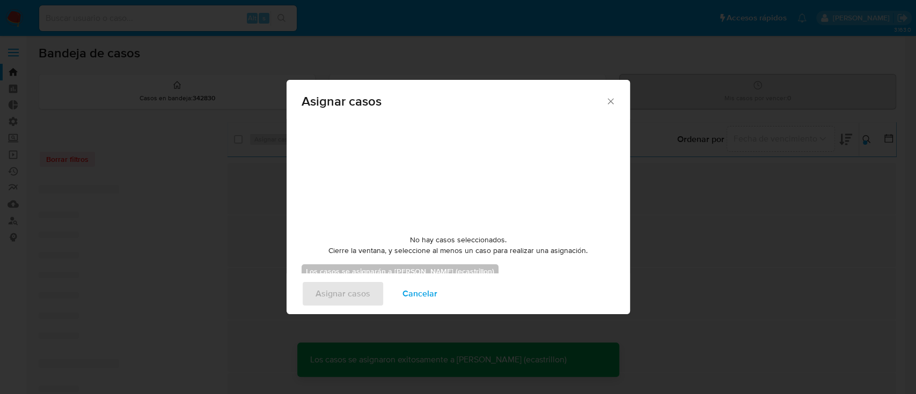
checkbox input "false"
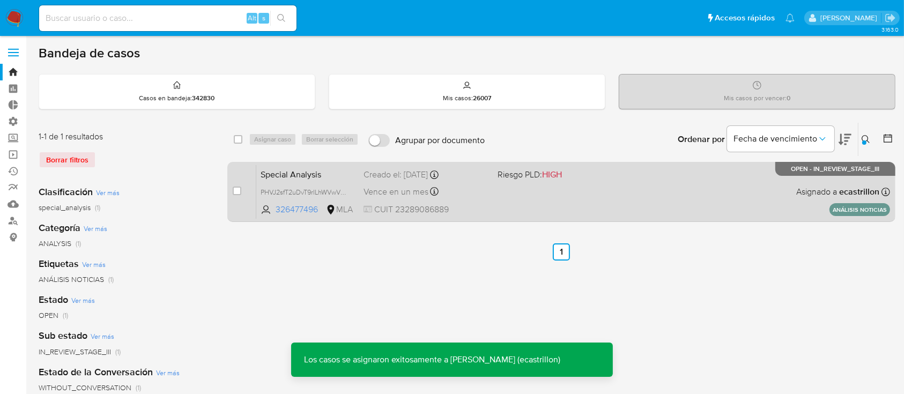
click at [587, 183] on div "Special Analysis PHVJ2sfT2uDvT9rILhWVwVHy 326477496 MLA Riesgo PLD: HIGH Creado…" at bounding box center [573, 192] width 634 height 54
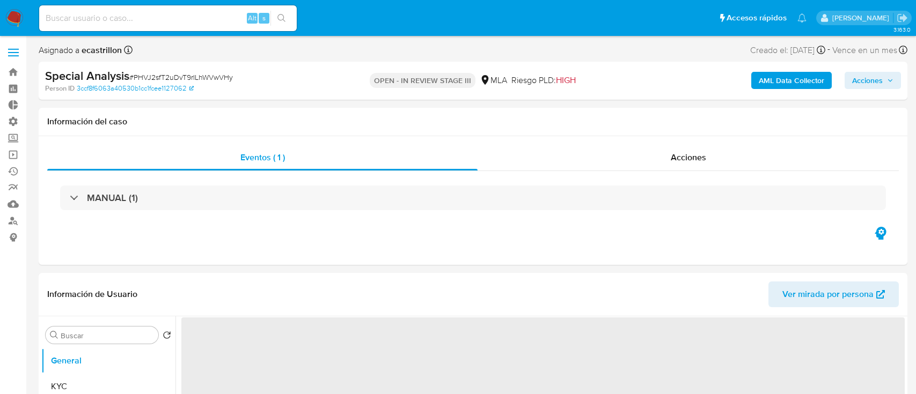
select select "10"
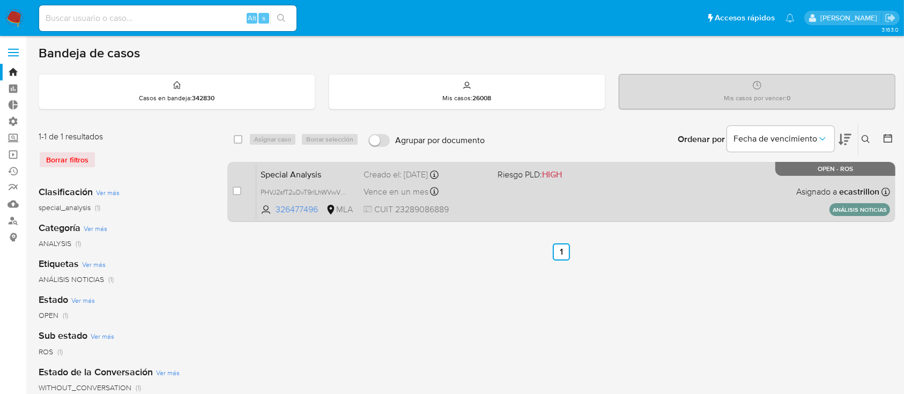
click at [529, 185] on div "Special Analysis PHVJ2sfT2uDvT9rILhWVwVHy 326477496 MLA Riesgo PLD: HIGH Creado…" at bounding box center [573, 192] width 634 height 54
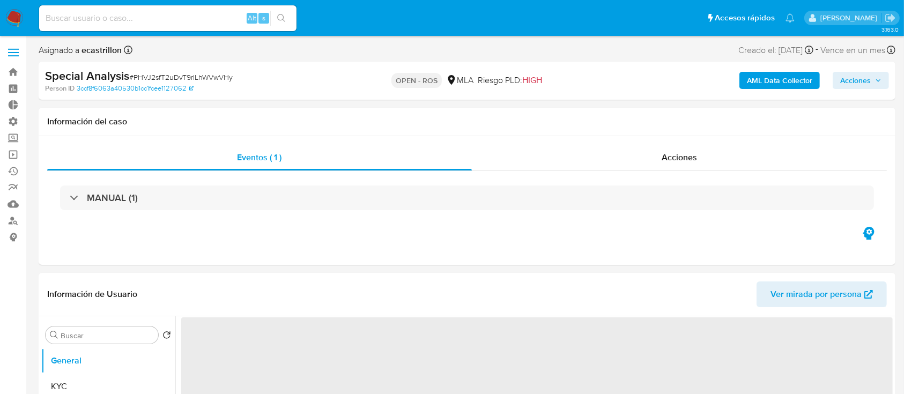
select select "10"
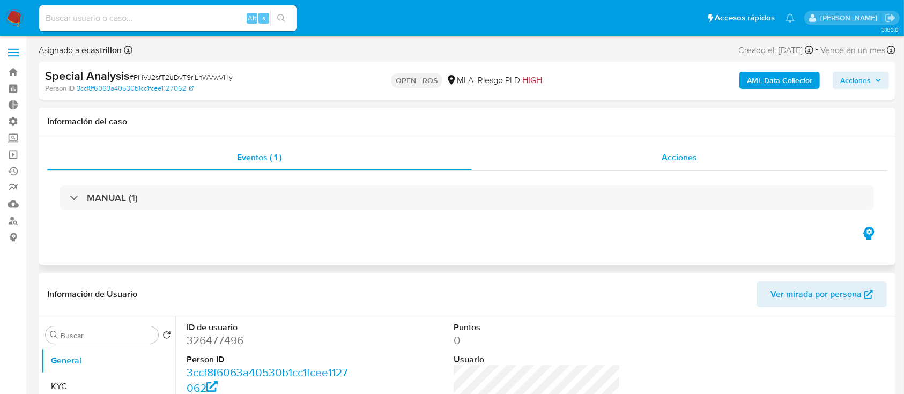
click at [671, 152] on span "Acciones" at bounding box center [679, 157] width 35 height 12
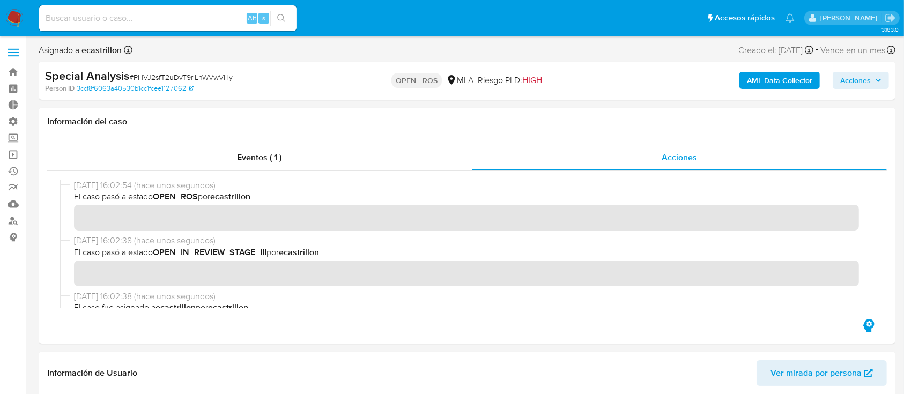
click at [858, 82] on span "Acciones" at bounding box center [855, 80] width 31 height 17
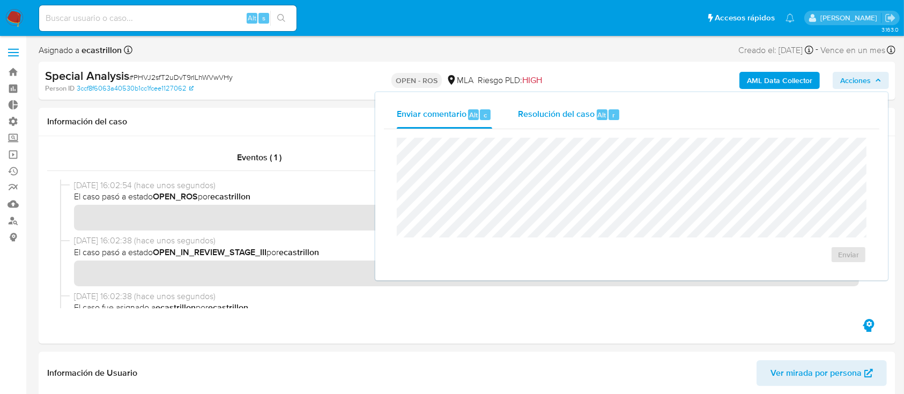
click at [613, 113] on span "r" at bounding box center [614, 115] width 3 height 10
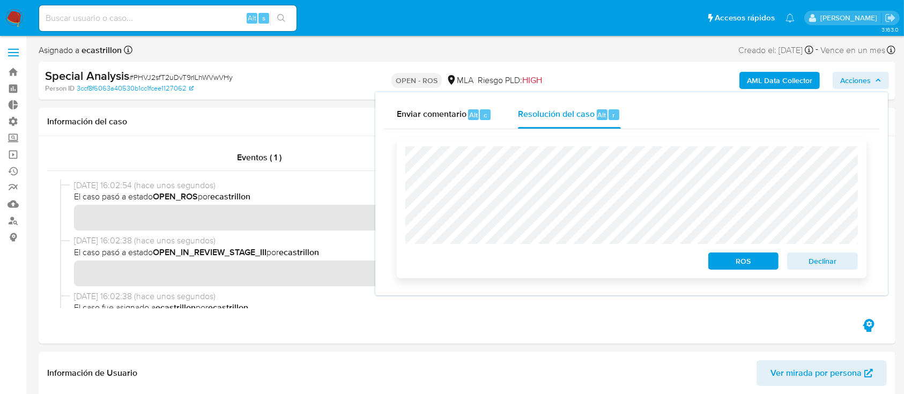
click at [735, 263] on span "ROS" at bounding box center [744, 261] width 56 height 15
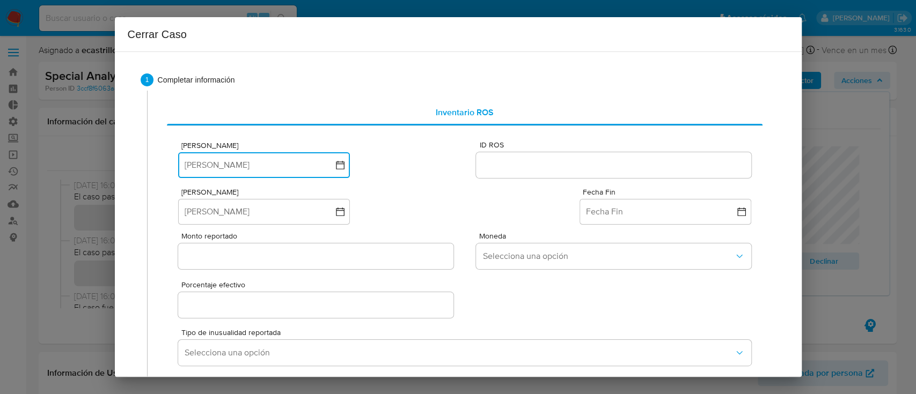
click at [308, 166] on button "Fecha ROS" at bounding box center [264, 165] width 172 height 26
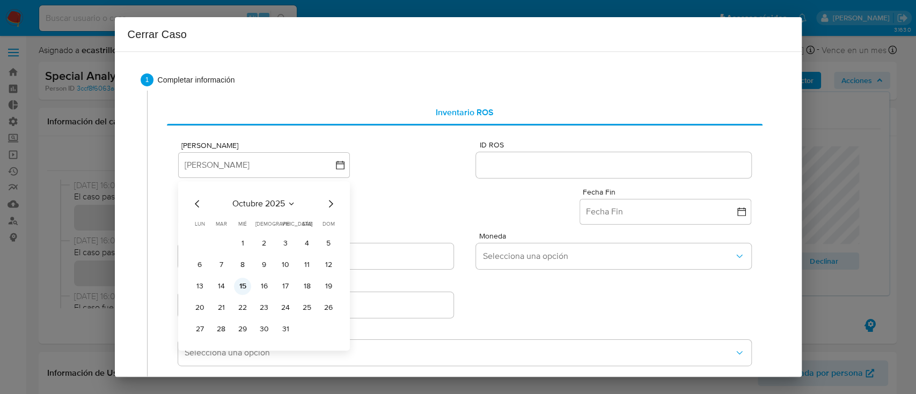
click at [240, 292] on button "15" at bounding box center [242, 286] width 17 height 17
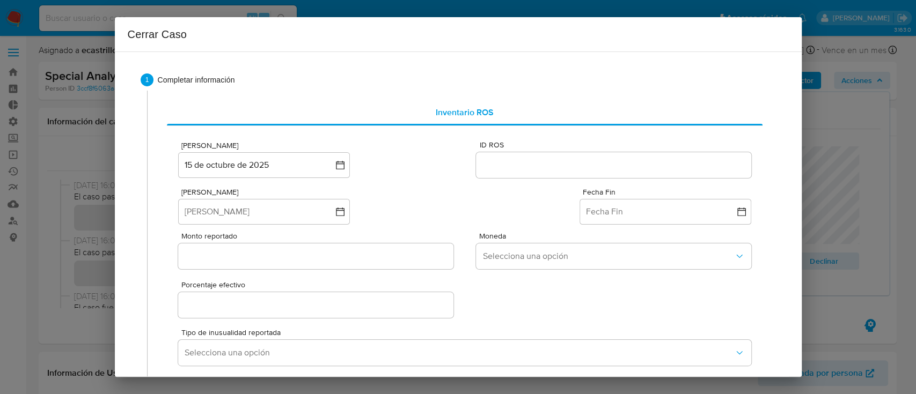
click at [514, 165] on input "ID ROS" at bounding box center [613, 165] width 275 height 14
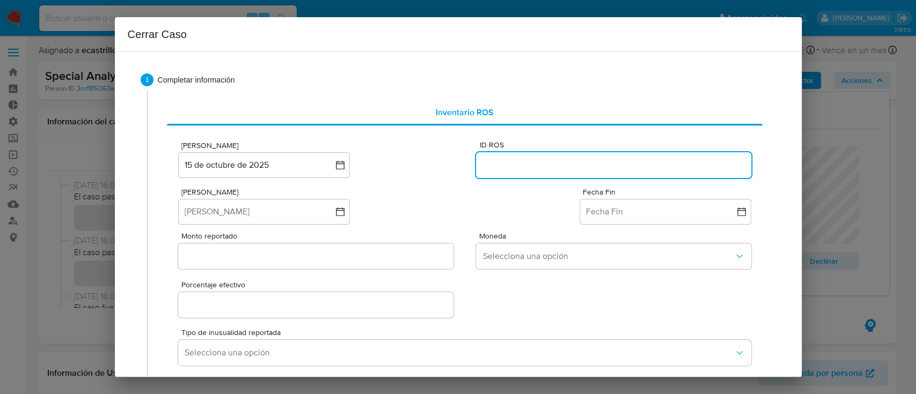
paste input "650942842"
type input "650942842"
click at [245, 214] on button "Fecha Inicio" at bounding box center [264, 212] width 172 height 26
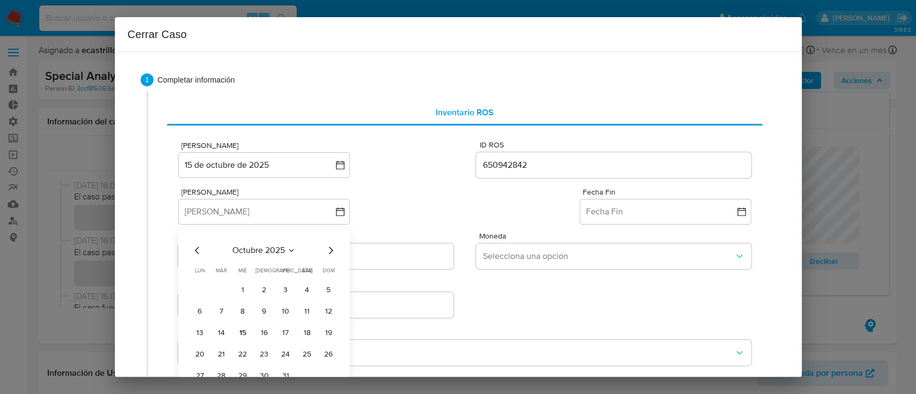
click at [257, 247] on span "octubre 2025" at bounding box center [258, 250] width 53 height 11
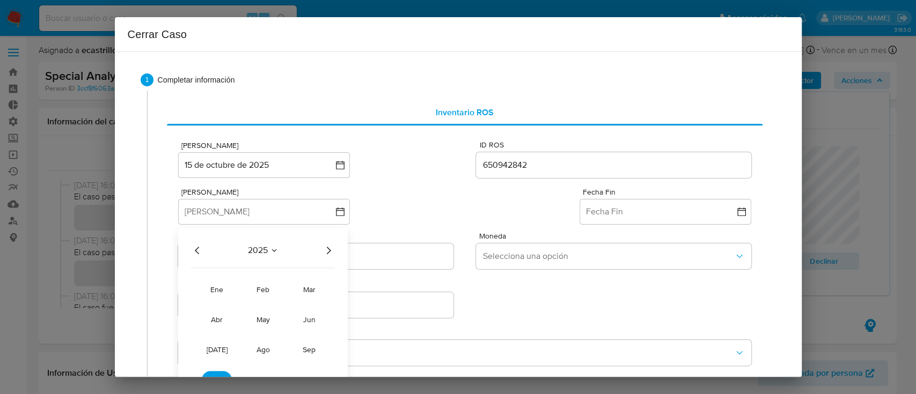
click at [197, 248] on icon "Año anterior" at bounding box center [197, 251] width 4 height 8
click at [276, 348] on button "ago" at bounding box center [263, 349] width 30 height 17
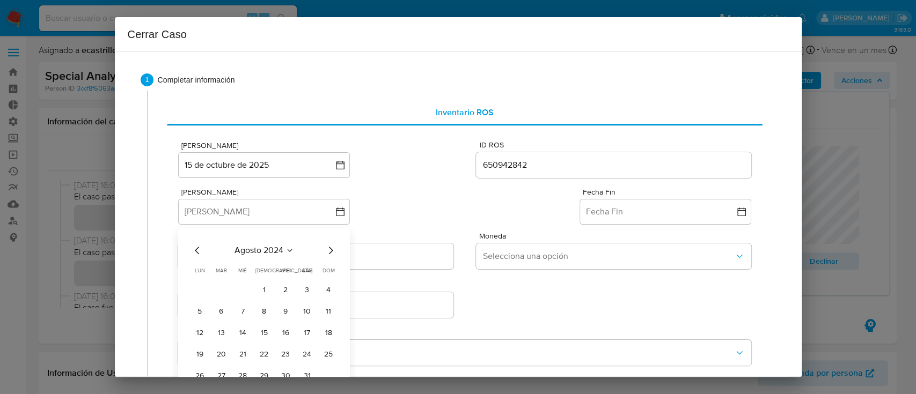
click at [266, 280] on table "lun lunes mar martes mié miércoles jue jueves vie viernes sáb sábado dom doming…" at bounding box center [264, 326] width 146 height 118
click at [265, 285] on button "1" at bounding box center [263, 290] width 17 height 17
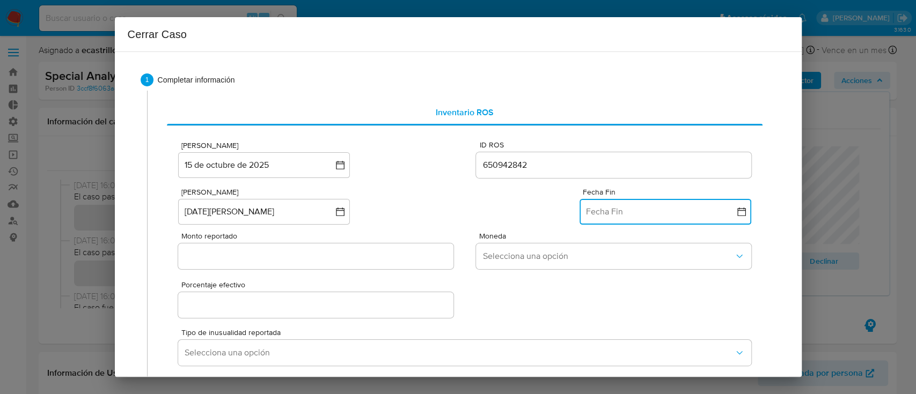
click at [596, 210] on button "Fecha Fin" at bounding box center [665, 212] width 172 height 26
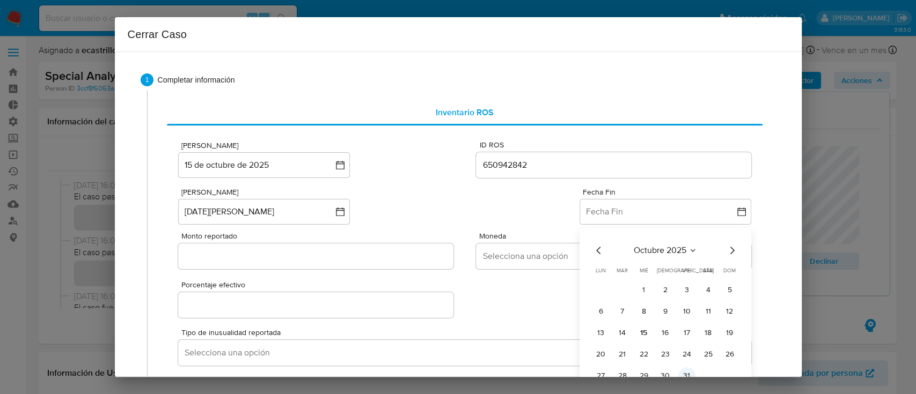
click at [678, 369] on button "31" at bounding box center [686, 375] width 17 height 17
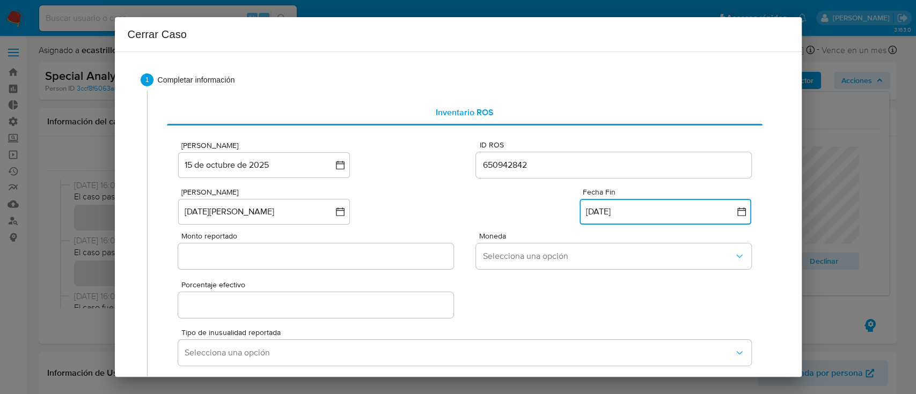
click at [617, 219] on button "31 de octubre de 2025" at bounding box center [665, 212] width 172 height 26
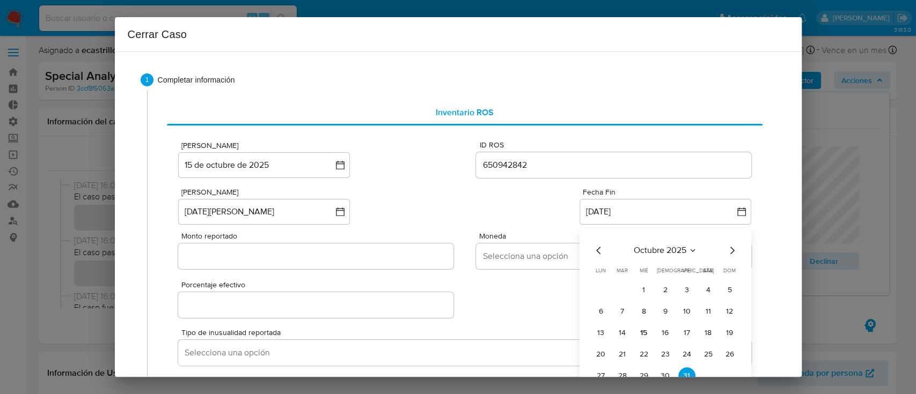
click at [654, 242] on div "octubre 2025 octubre 2025 lun lunes mar martes mié miércoles jue jueves vie vie…" at bounding box center [665, 312] width 172 height 169
click at [655, 249] on span "octubre 2025" at bounding box center [659, 250] width 53 height 11
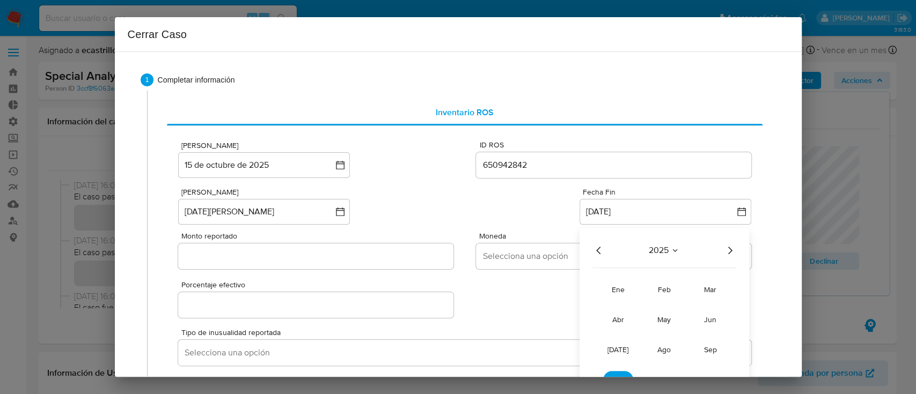
click at [592, 252] on icon "Año anterior" at bounding box center [598, 250] width 13 height 13
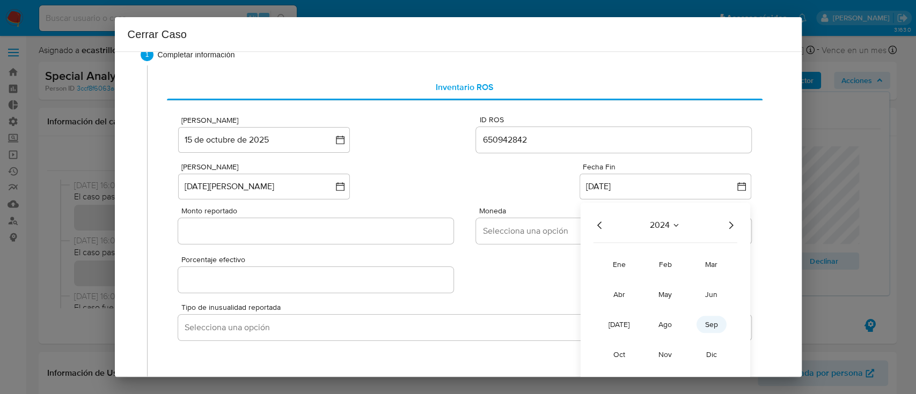
scroll to position [24, 0]
click at [613, 354] on span "oct" at bounding box center [619, 355] width 12 height 11
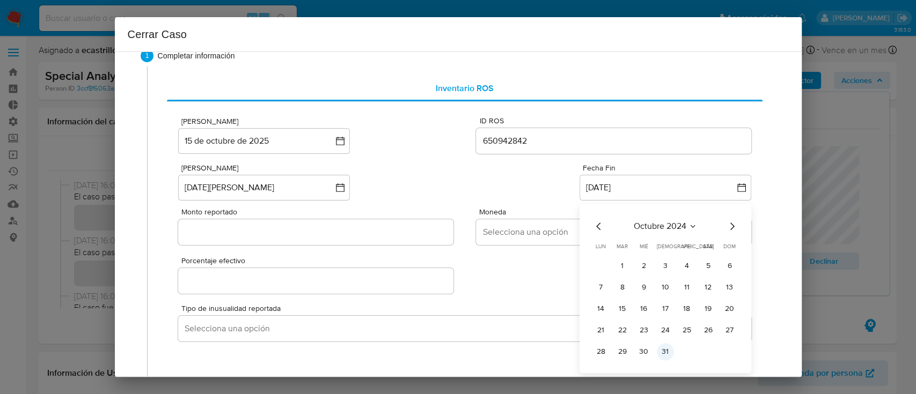
click at [657, 345] on button "31" at bounding box center [665, 351] width 17 height 17
click at [290, 243] on div at bounding box center [315, 232] width 275 height 26
click at [290, 238] on input "Monto reportado" at bounding box center [315, 232] width 275 height 14
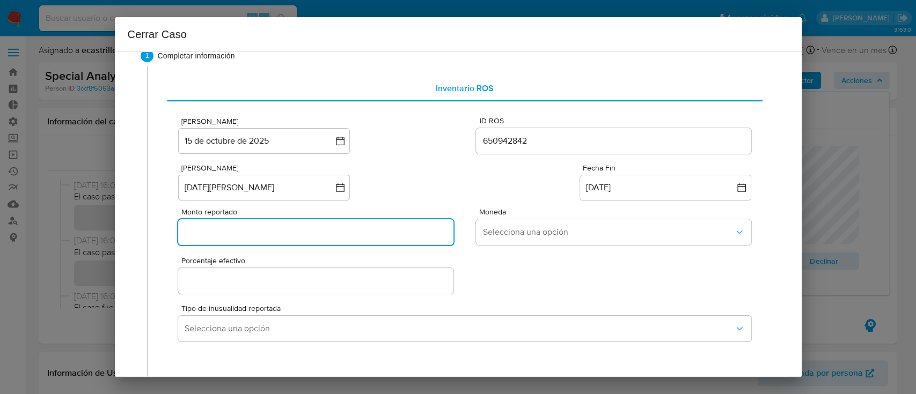
paste input "17575863"
type input "17575863"
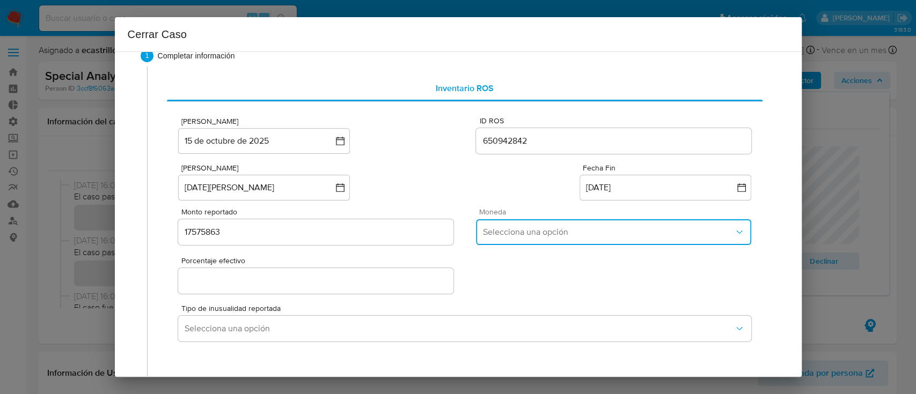
click at [493, 234] on span "Selecciona una opción" at bounding box center [607, 232] width 251 height 11
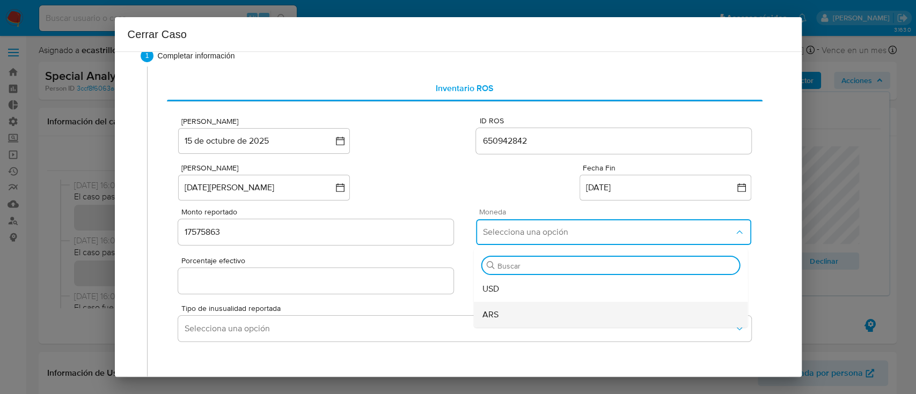
click at [504, 305] on div "ARS" at bounding box center [610, 315] width 257 height 26
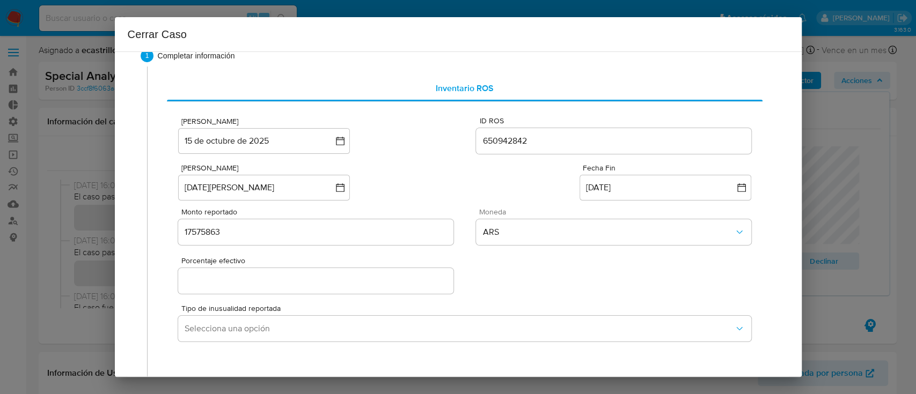
click at [234, 291] on div at bounding box center [315, 281] width 275 height 26
click at [234, 281] on input "Porcentaje efectivo" at bounding box center [315, 281] width 275 height 14
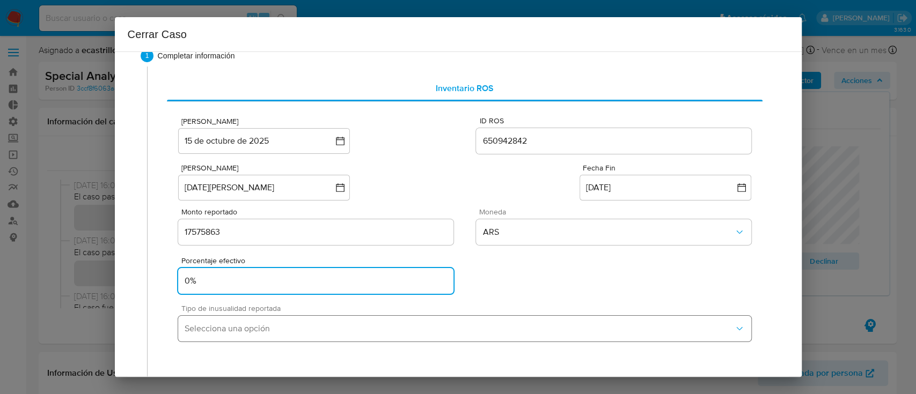
type input "0%"
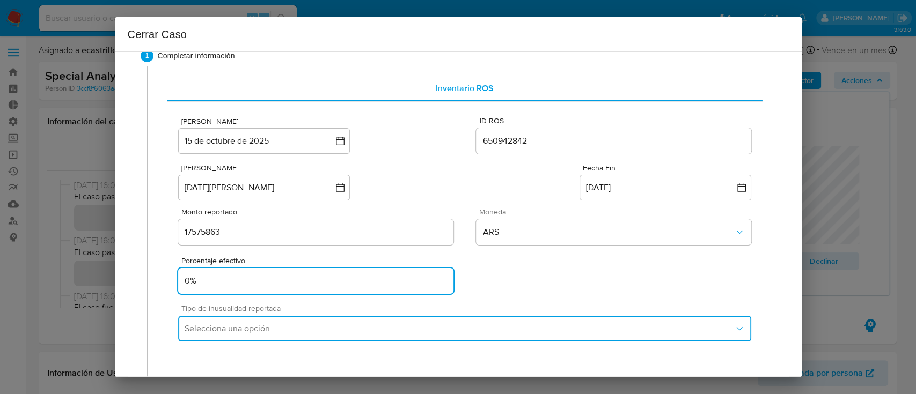
click at [233, 325] on span "Selecciona una opción" at bounding box center [459, 328] width 549 height 11
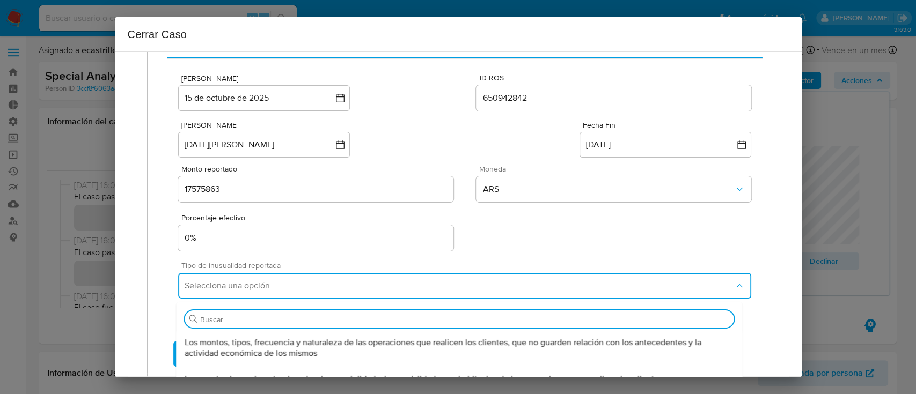
scroll to position [69, 0]
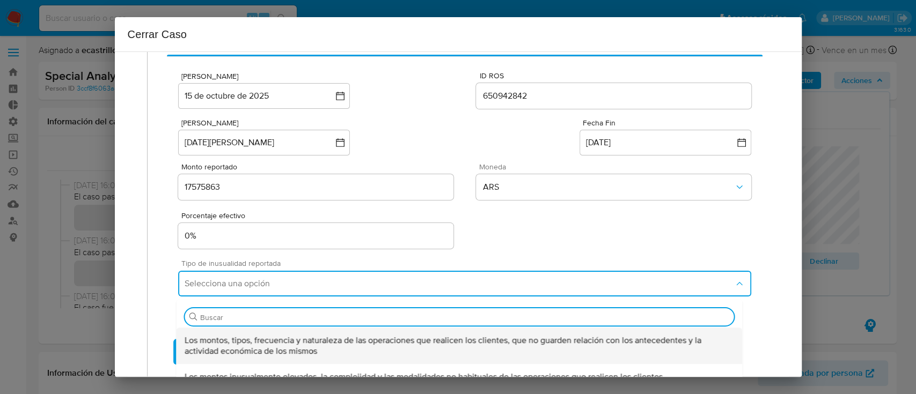
click at [218, 335] on span "Los montos, tipos, frecuencia y naturaleza de las operaciones que realicen los …" at bounding box center [459, 345] width 549 height 21
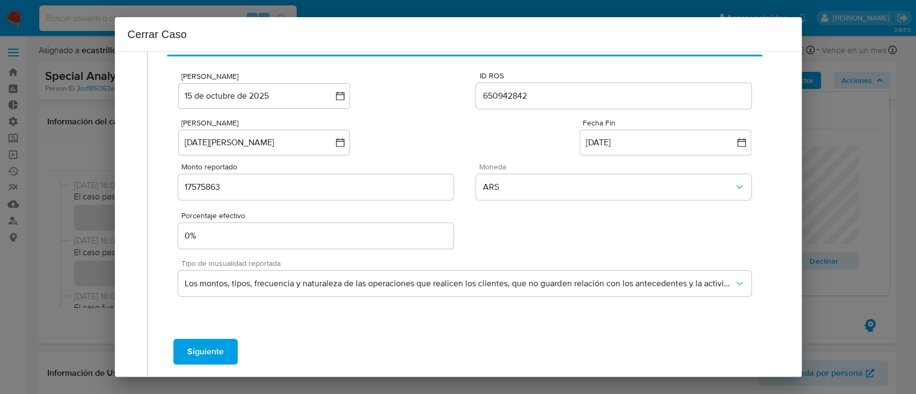
click at [199, 343] on span "Siguiente" at bounding box center [205, 352] width 36 height 24
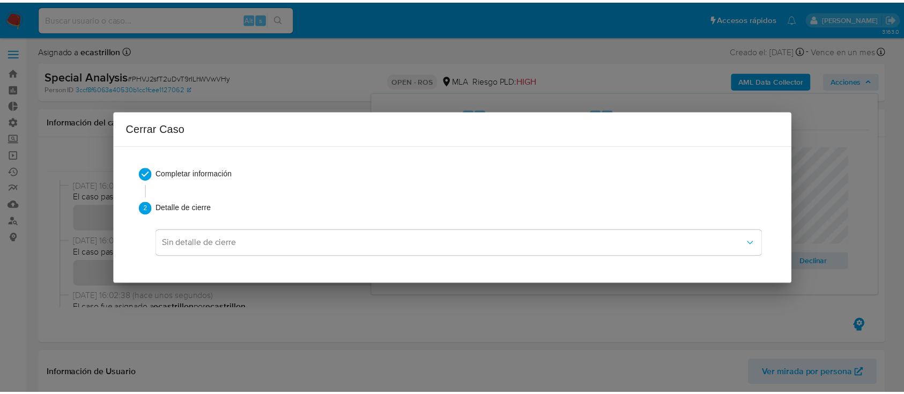
scroll to position [0, 0]
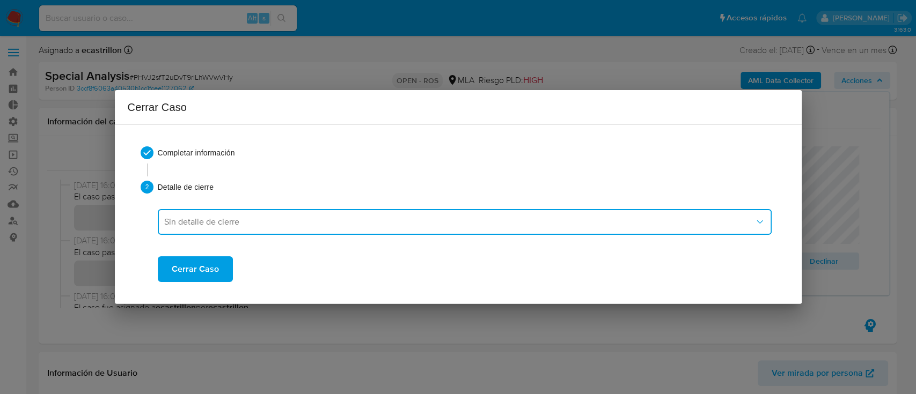
click at [193, 225] on span "Sin detalle de cierre" at bounding box center [459, 222] width 590 height 11
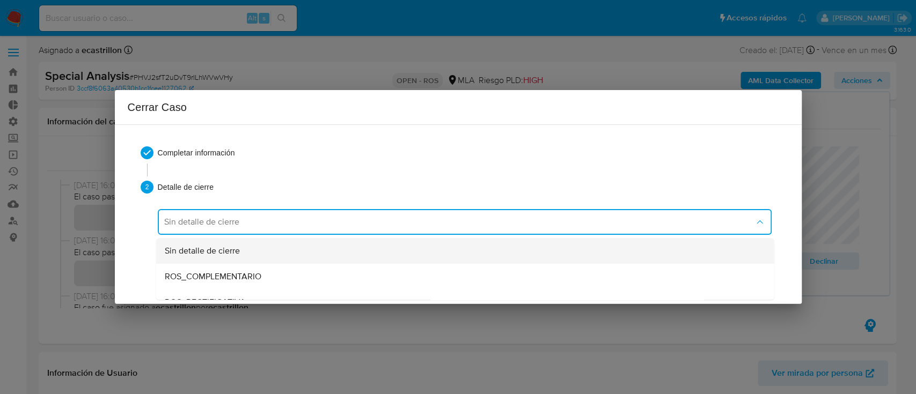
click at [207, 247] on span "Sin detalle de cierre" at bounding box center [201, 251] width 75 height 11
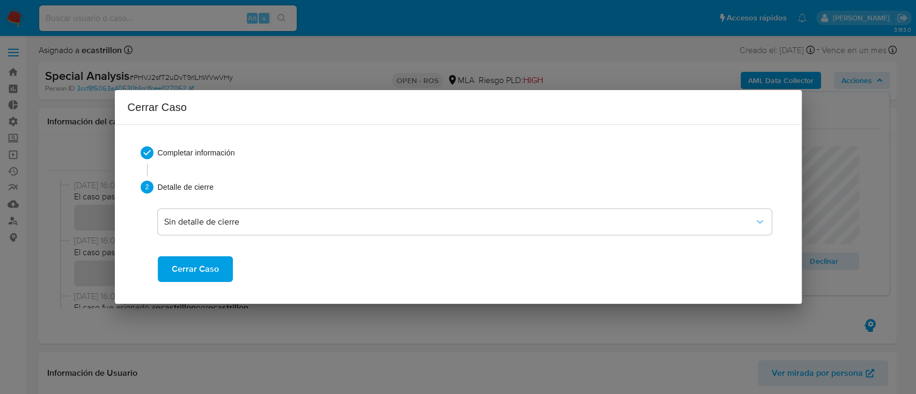
click at [206, 268] on span "Cerrar Caso" at bounding box center [195, 269] width 47 height 24
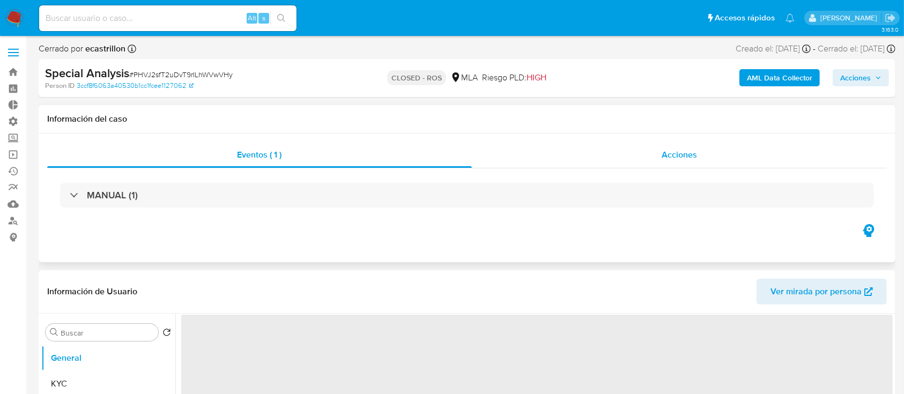
click at [621, 153] on div "Acciones" at bounding box center [680, 155] width 416 height 26
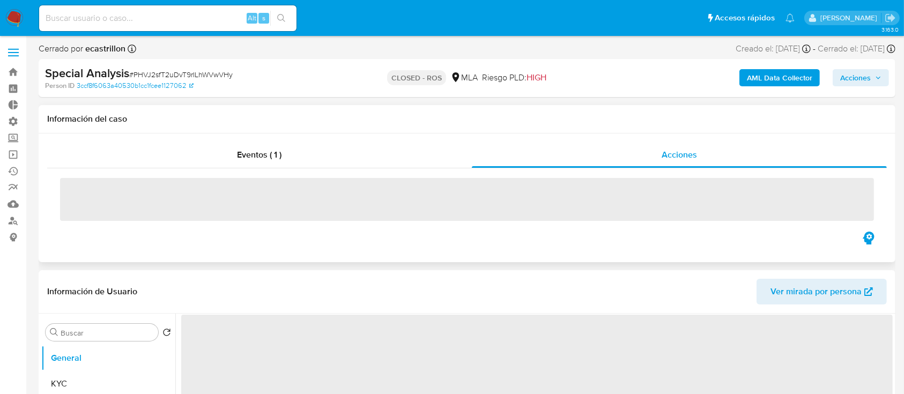
select select "10"
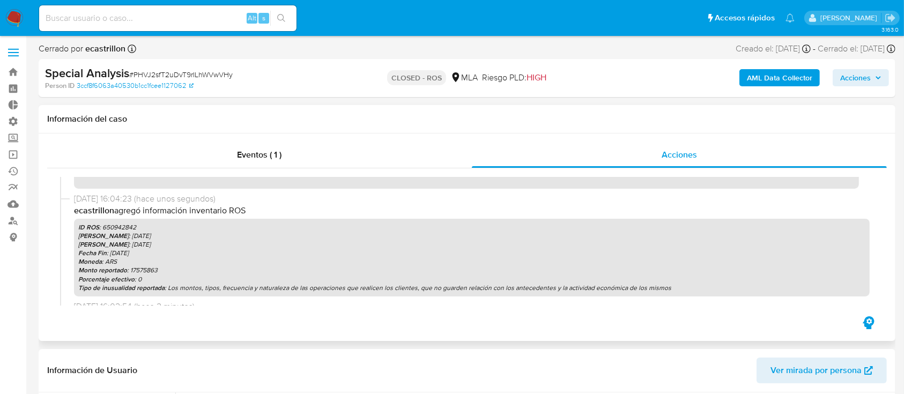
scroll to position [48, 0]
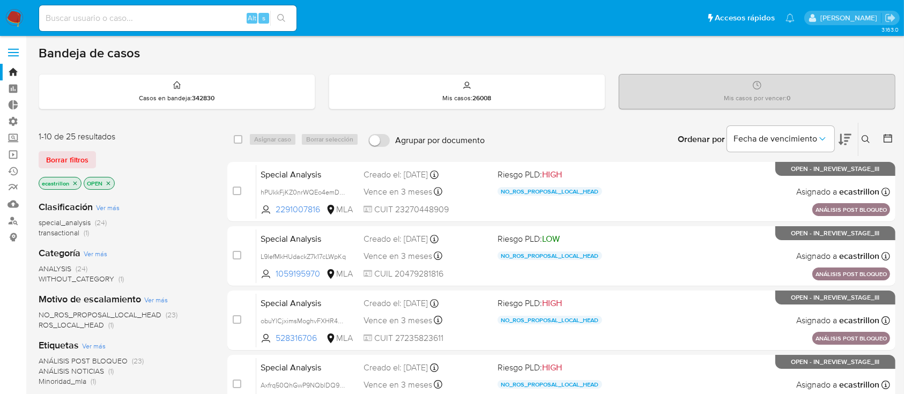
click at [12, 50] on label at bounding box center [13, 52] width 27 height 23
click at [0, 0] on input "checkbox" at bounding box center [0, 0] width 0 height 0
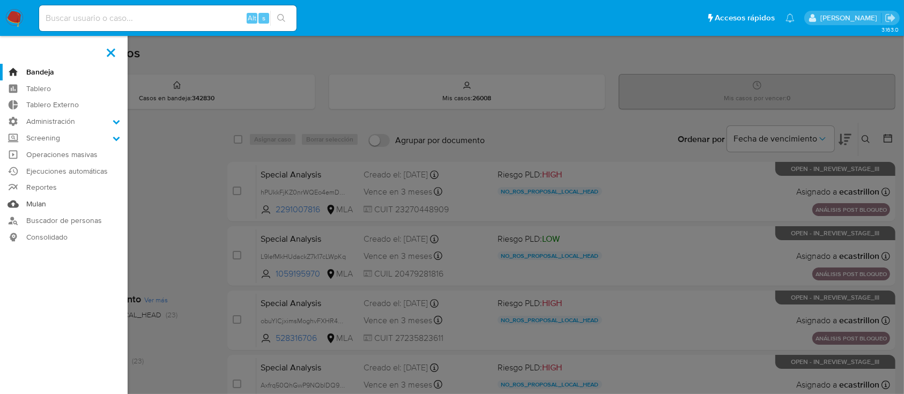
click at [68, 201] on link "Mulan" at bounding box center [64, 204] width 128 height 17
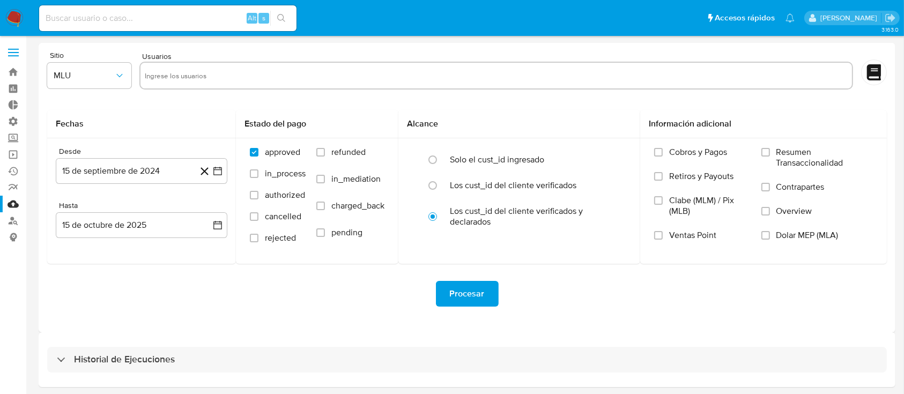
scroll to position [39, 0]
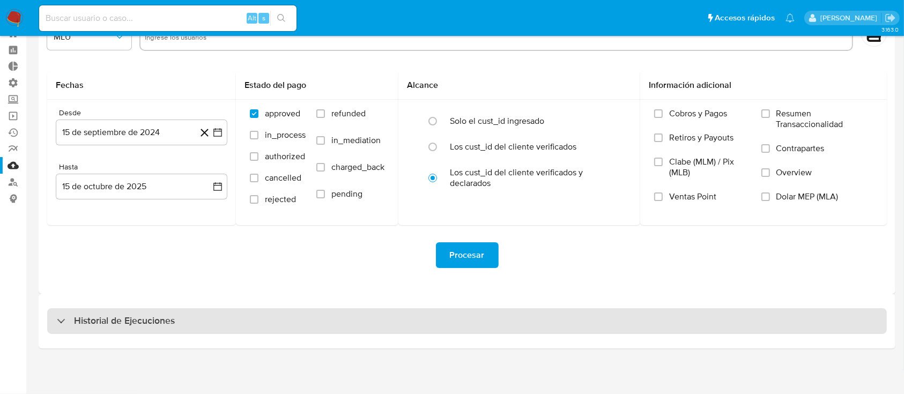
click at [211, 313] on div "Historial de Ejecuciones" at bounding box center [467, 321] width 840 height 26
select select "10"
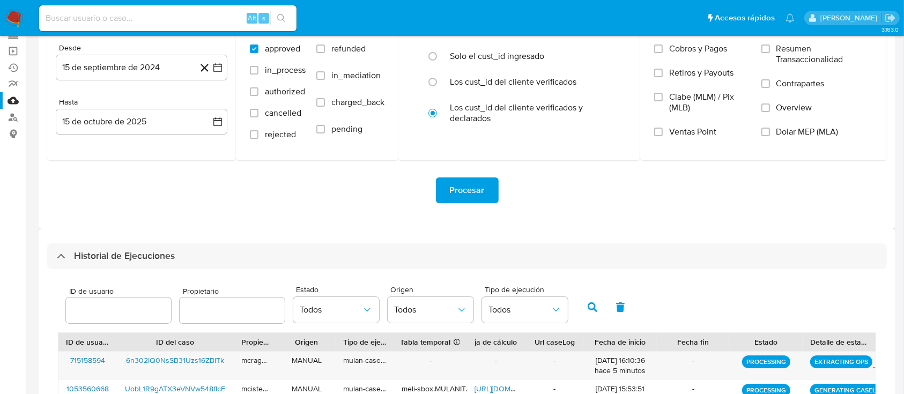
scroll to position [100, 0]
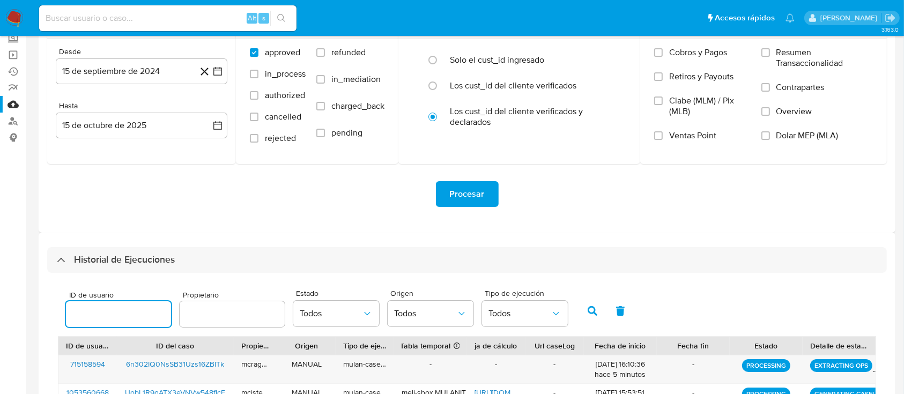
click at [110, 311] on input "number" at bounding box center [118, 314] width 105 height 14
type input "1185792199"
click at [592, 314] on icon "button" at bounding box center [593, 311] width 10 height 10
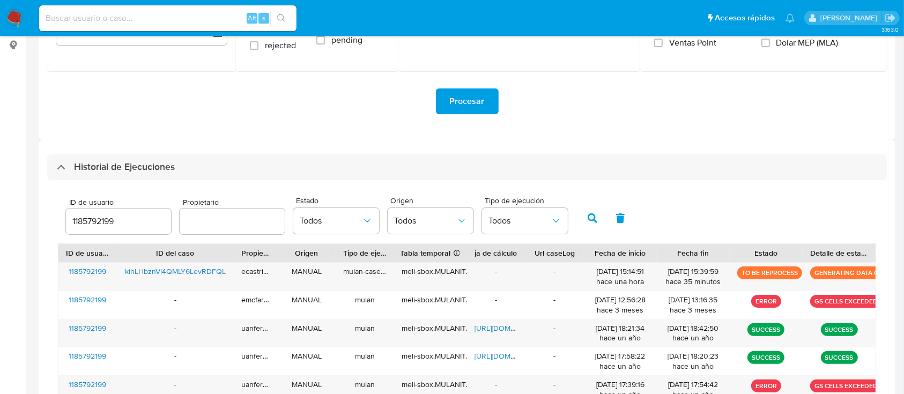
scroll to position [198, 0]
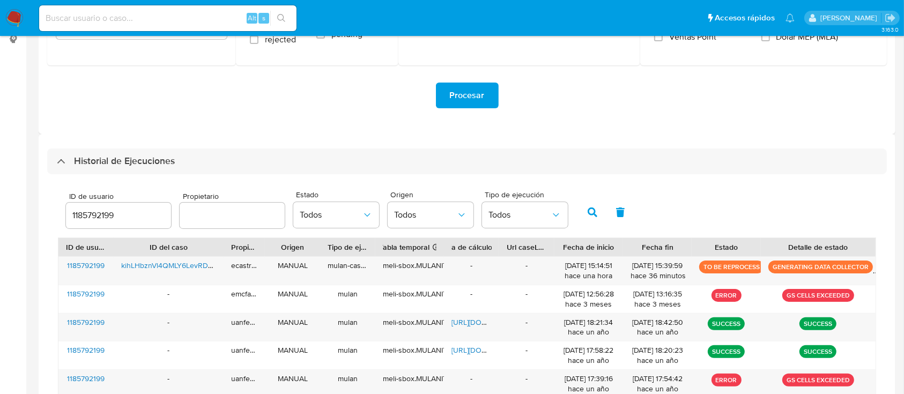
drag, startPoint x: 872, startPoint y: 247, endPoint x: 913, endPoint y: 240, distance: 42.4
click at [904, 240] on html "Pausado Ver notificaciones Alt s Accesos rápidos Presiona las siguientes teclas…" at bounding box center [452, 164] width 904 height 725
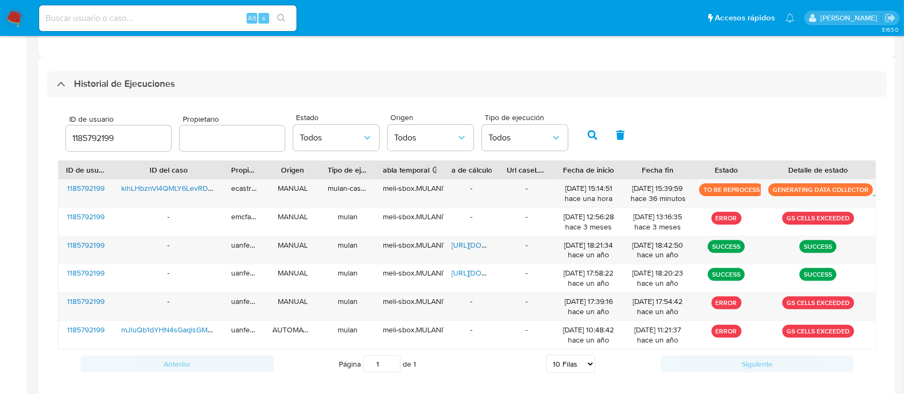
scroll to position [0, 0]
